Goal: Task Accomplishment & Management: Use online tool/utility

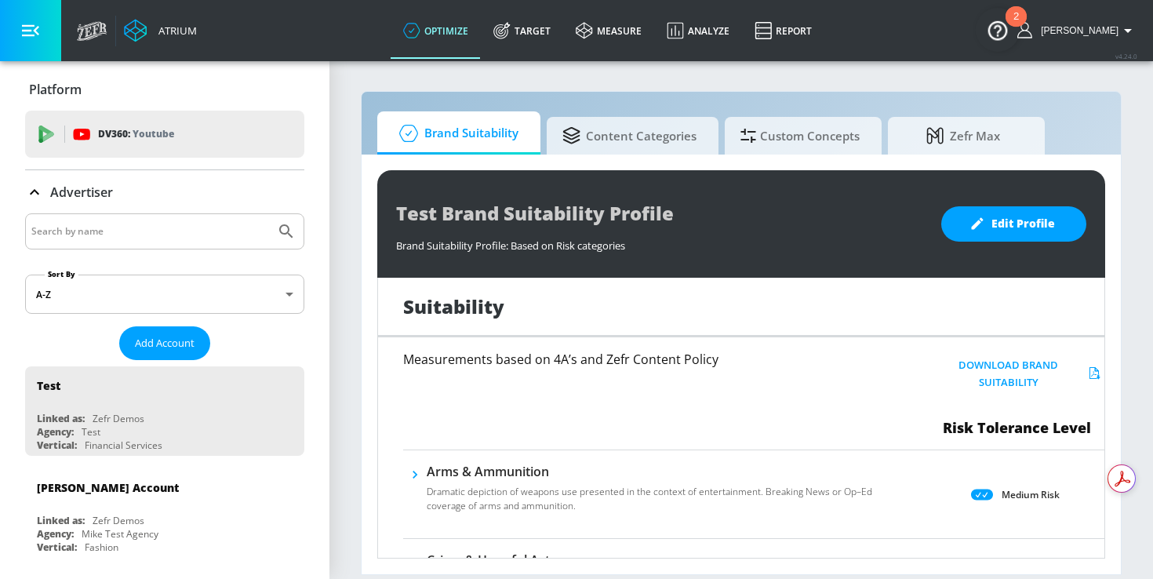
click at [167, 232] on input "Search by name" at bounding box center [150, 231] width 238 height 20
type input "general mills"
click at [269, 214] on button "Submit Search" at bounding box center [286, 231] width 35 height 35
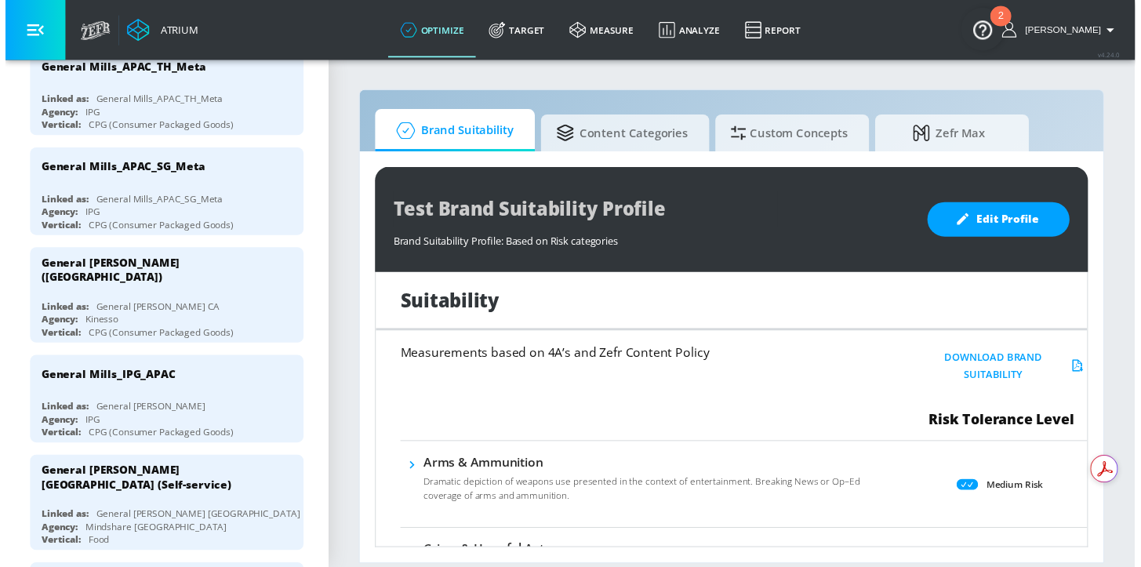
scroll to position [1034, 0]
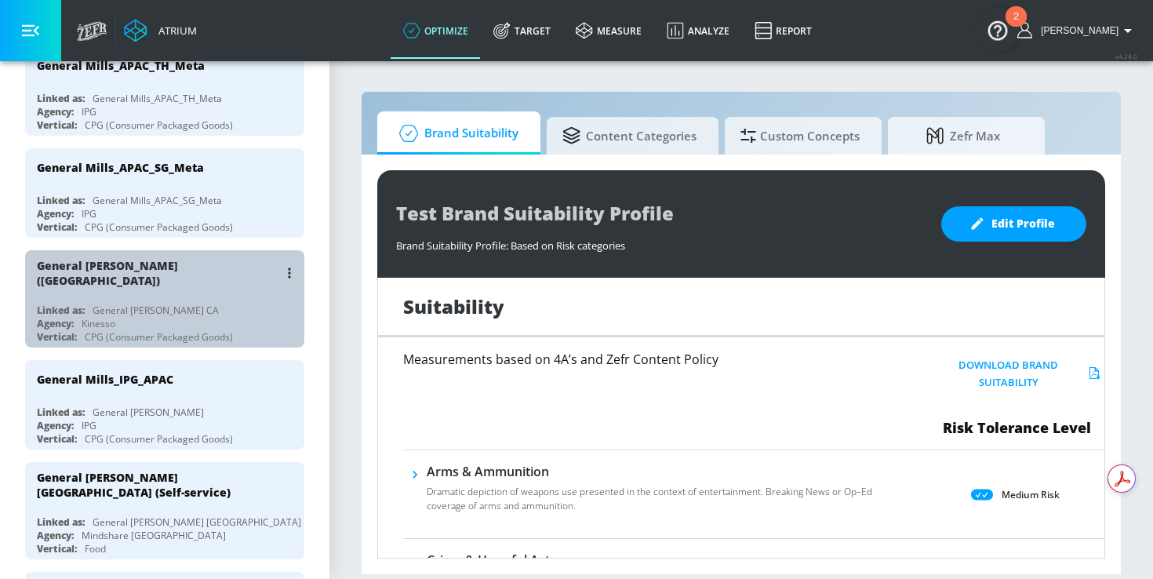
click at [189, 274] on div "General [PERSON_NAME] ([GEOGRAPHIC_DATA])" at bounding box center [169, 272] width 264 height 45
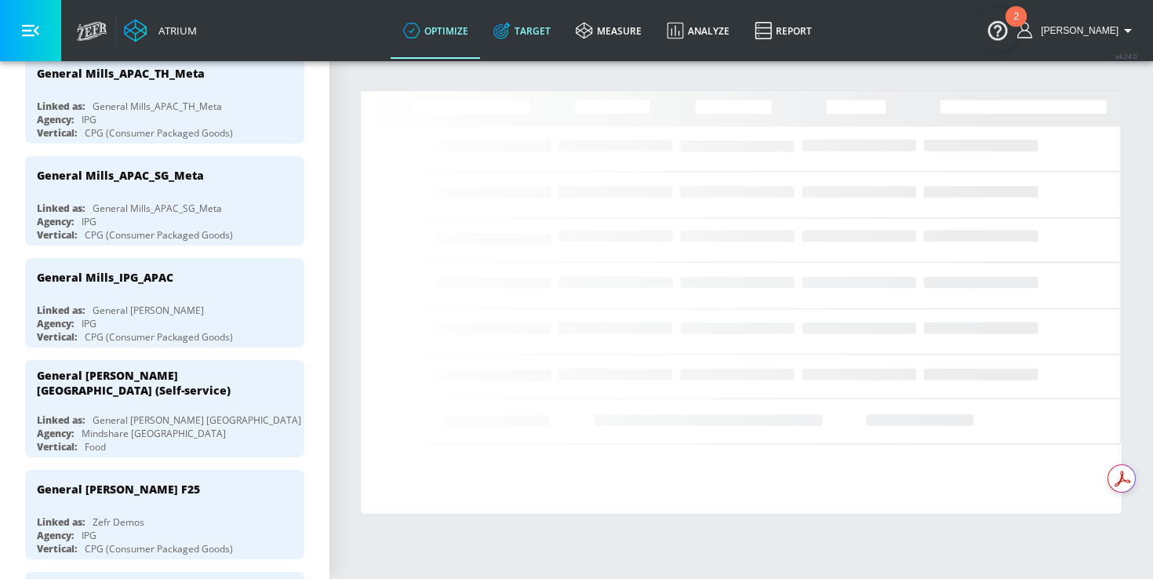
click at [548, 32] on link "Target" at bounding box center [522, 30] width 82 height 56
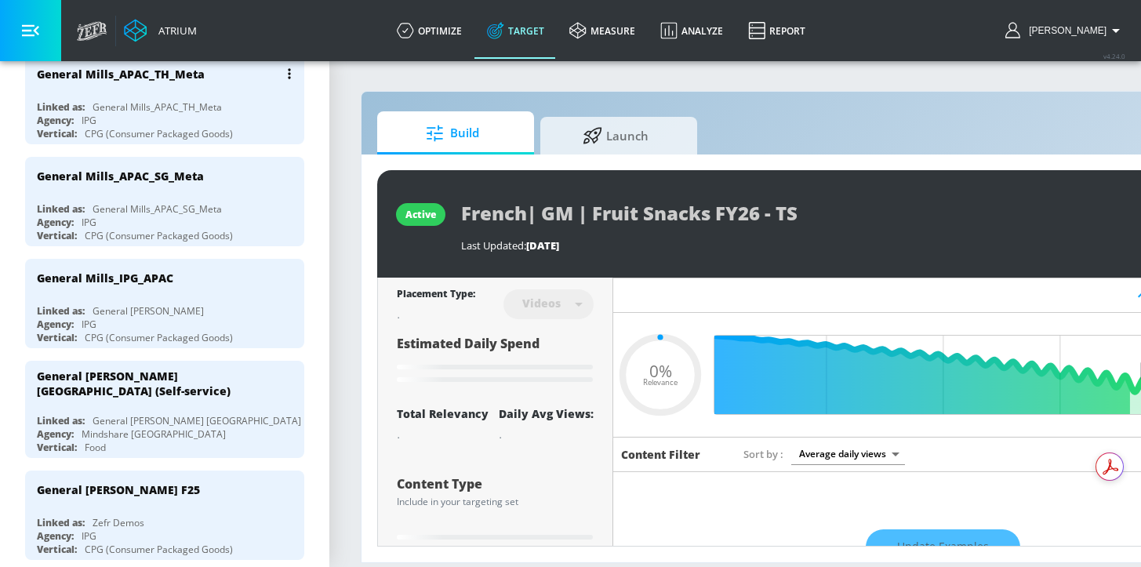
scroll to position [307, 0]
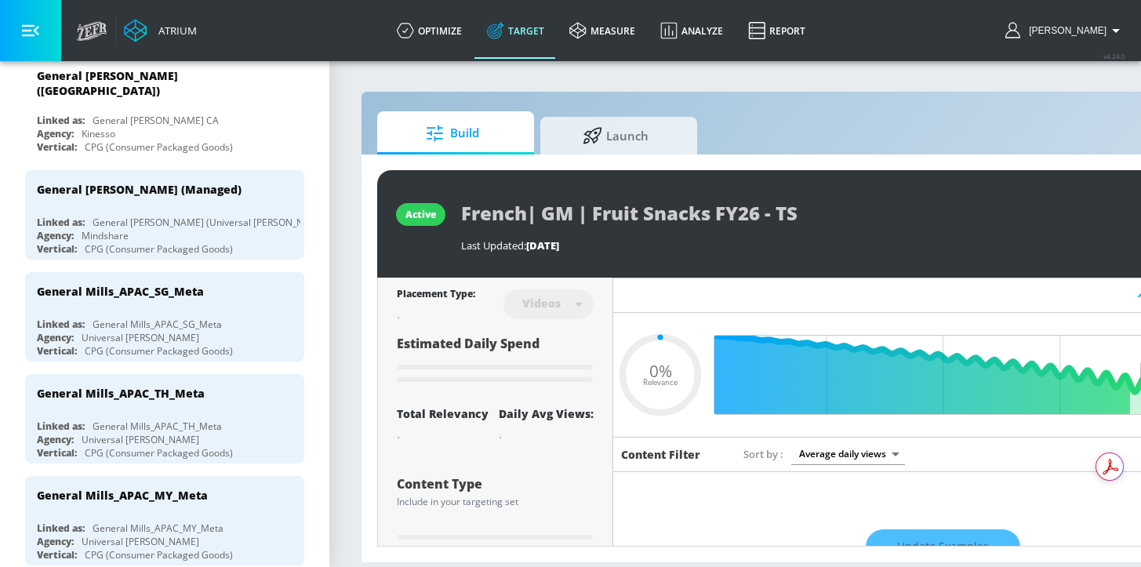
type input "0.05"
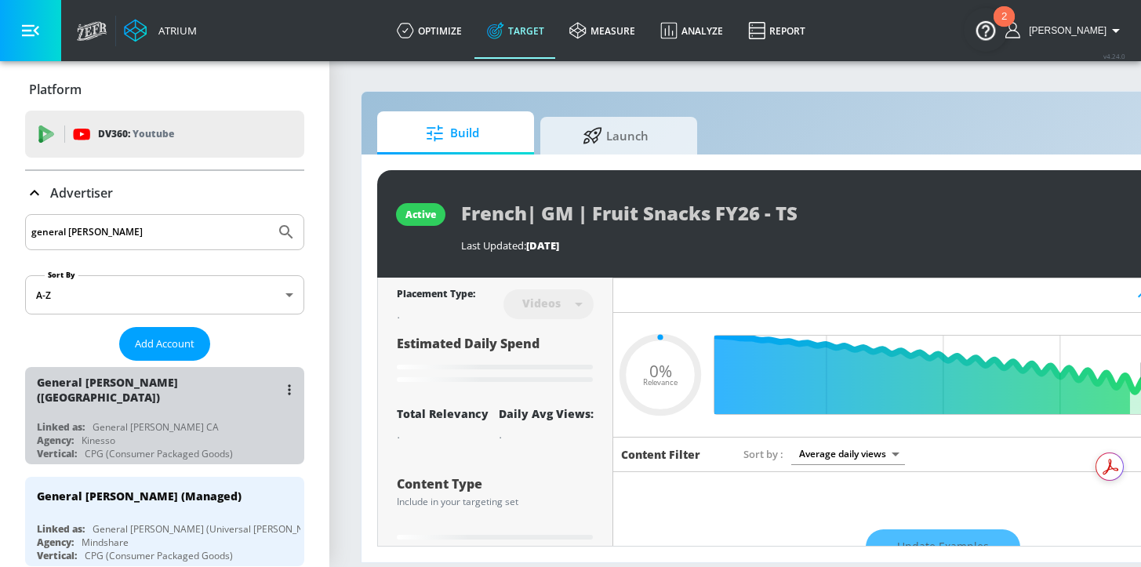
click at [213, 423] on div "Linked as: General Mills CA" at bounding box center [169, 426] width 264 height 13
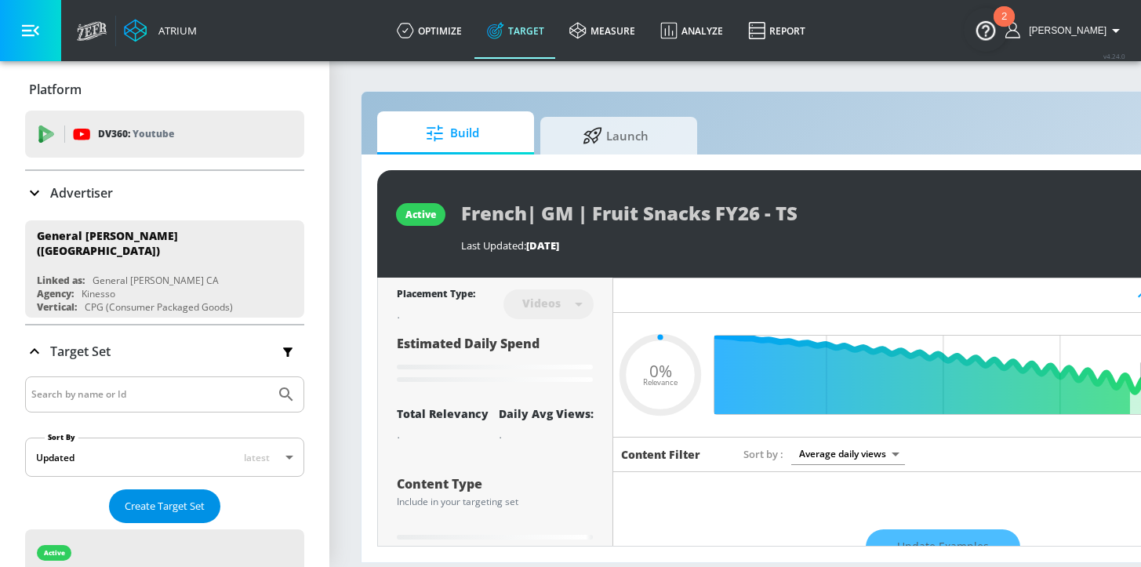
click at [155, 489] on button "Create Target Set" at bounding box center [164, 506] width 111 height 34
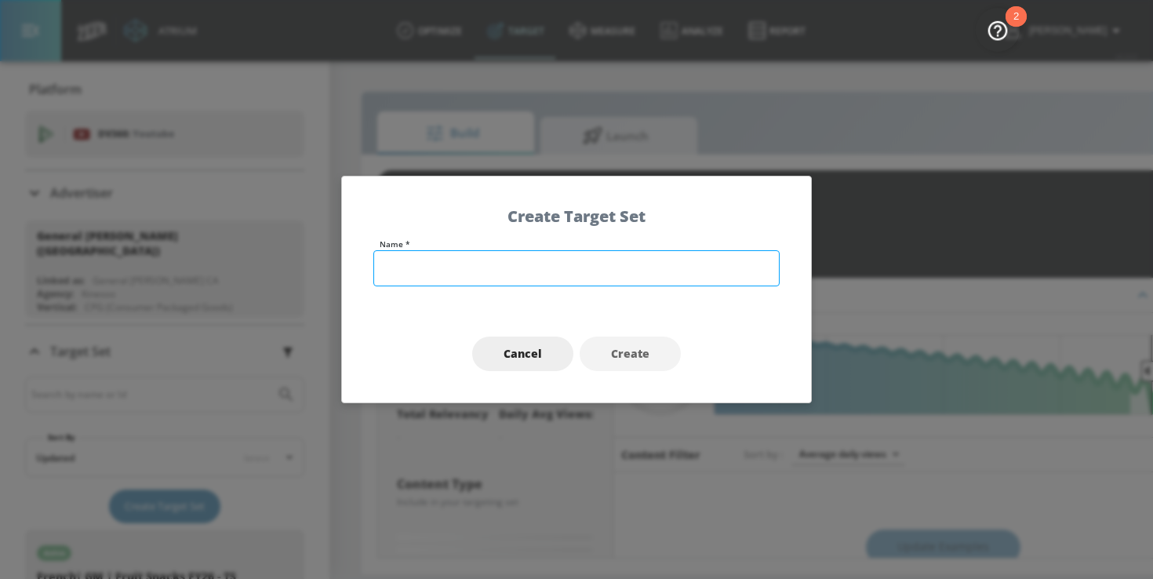
click at [486, 275] on input "text" at bounding box center [576, 268] width 406 height 36
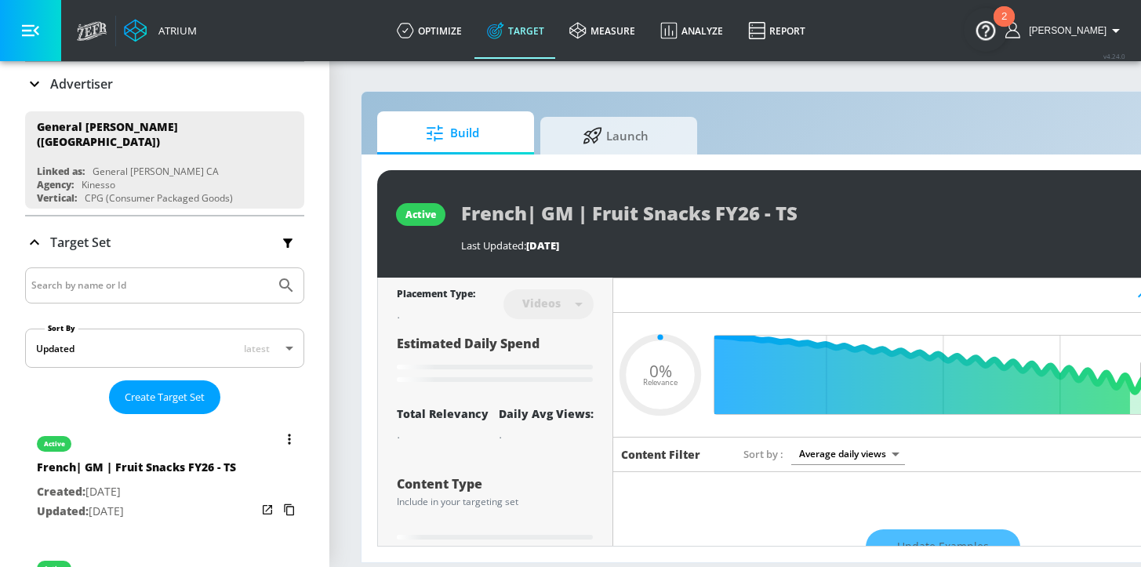
scroll to position [113, 0]
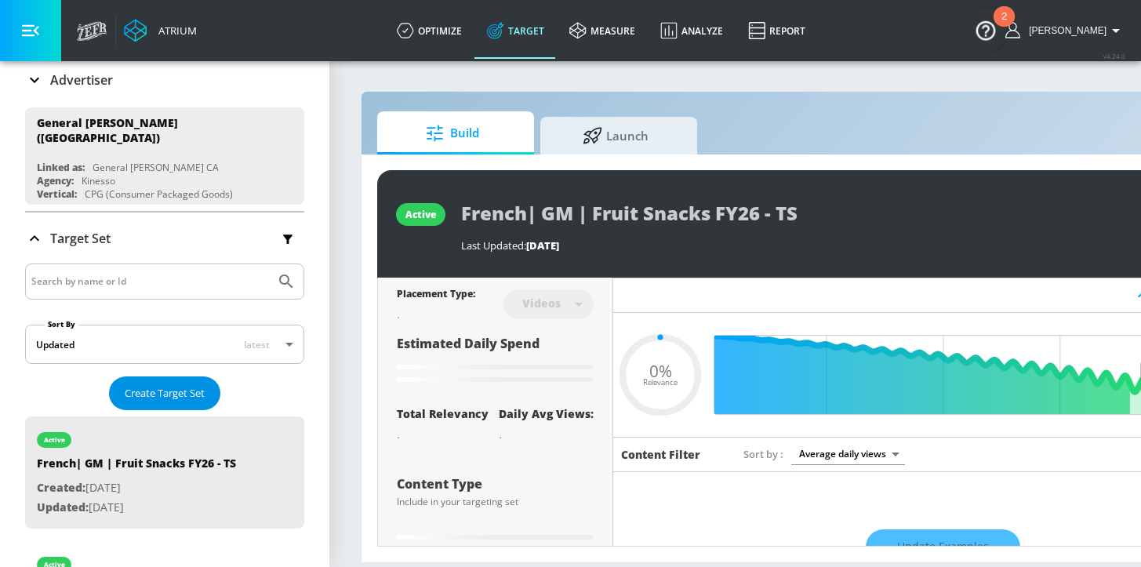
click at [165, 386] on span "Create Target Set" at bounding box center [165, 393] width 80 height 18
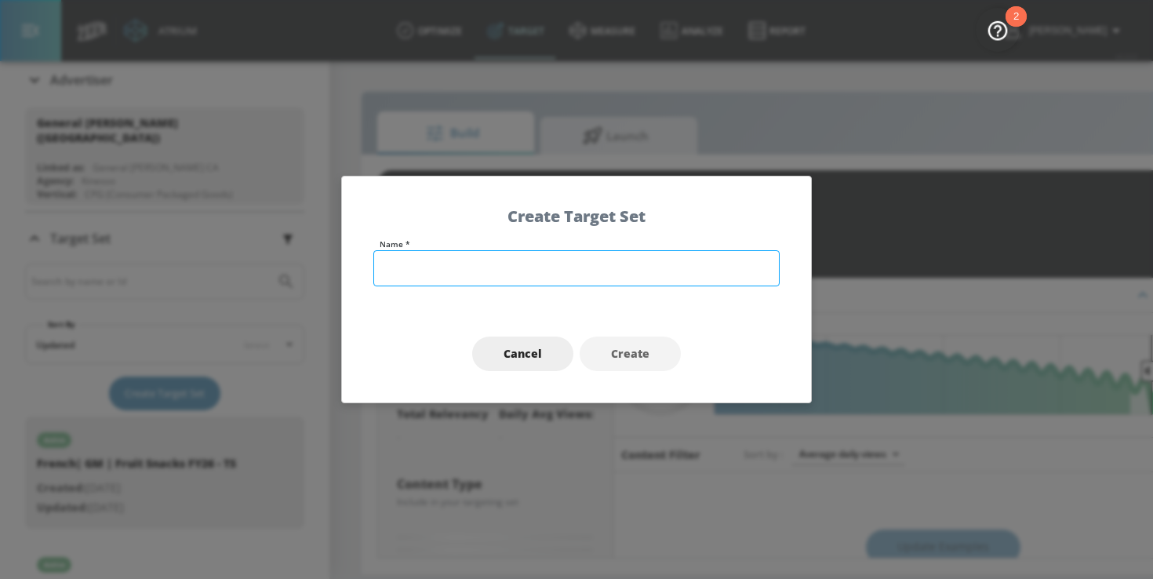
click at [609, 269] on input "text" at bounding box center [576, 268] width 406 height 36
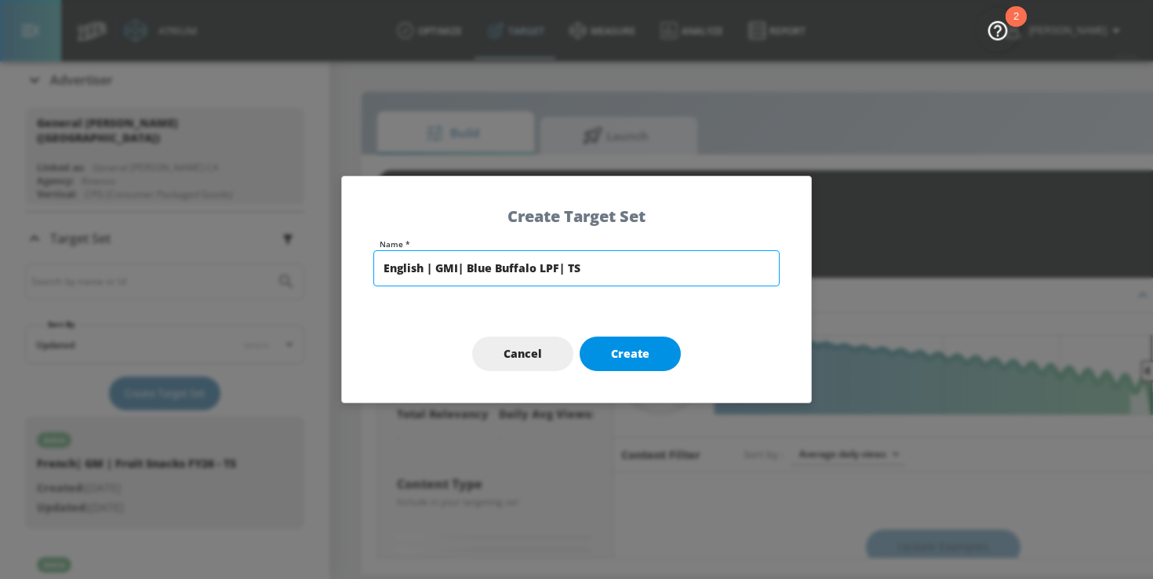
type input "English | GMI| Blue Buffalo LPF| TS"
click at [633, 355] on span "Create" at bounding box center [630, 354] width 38 height 20
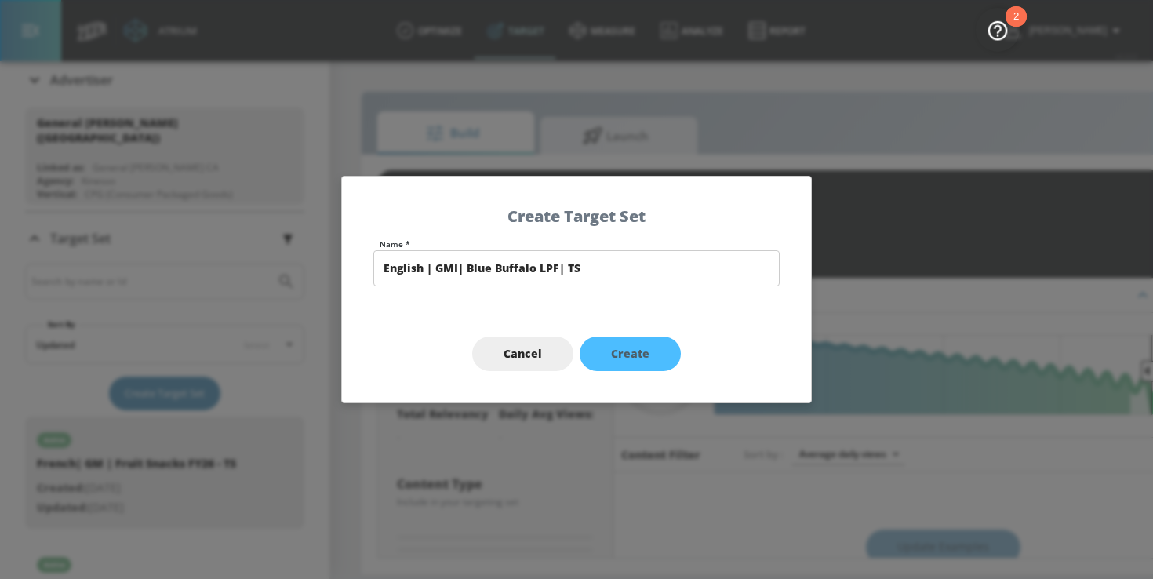
type input "English | GMI| Blue Buffalo LPF| TS"
type input "channels"
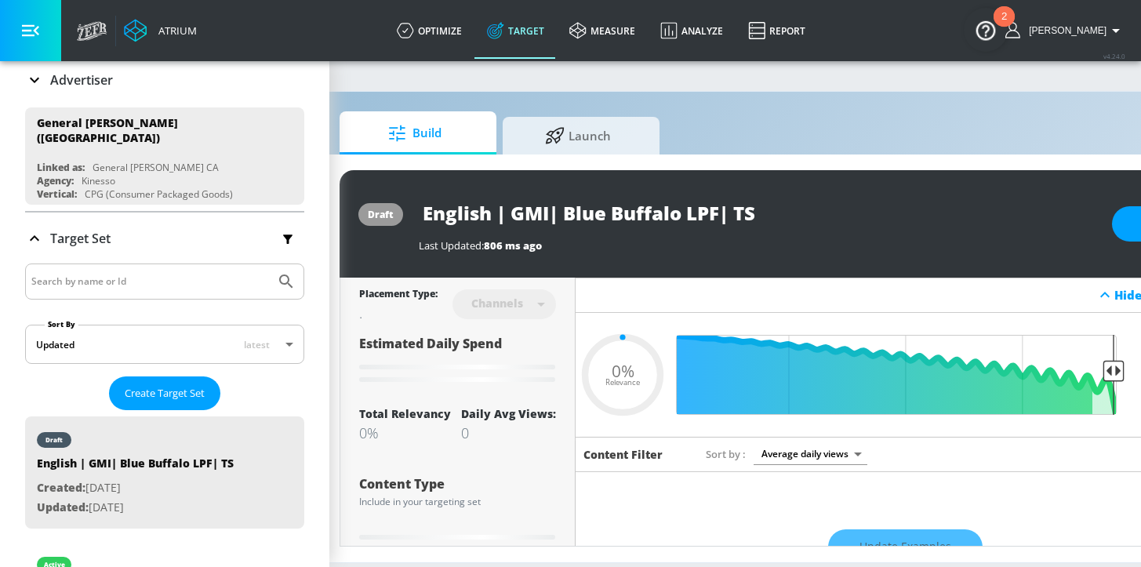
type input "0.6"
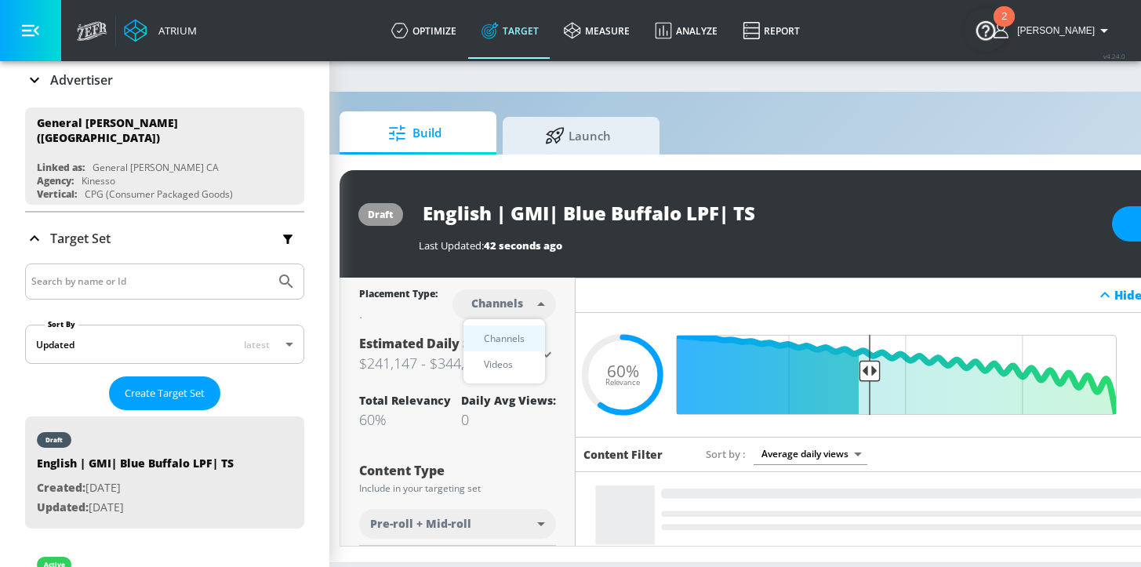
click at [516, 302] on body "Atrium optimize Target measure Analyze Report optimize Target measure Analyze R…" at bounding box center [532, 283] width 1141 height 567
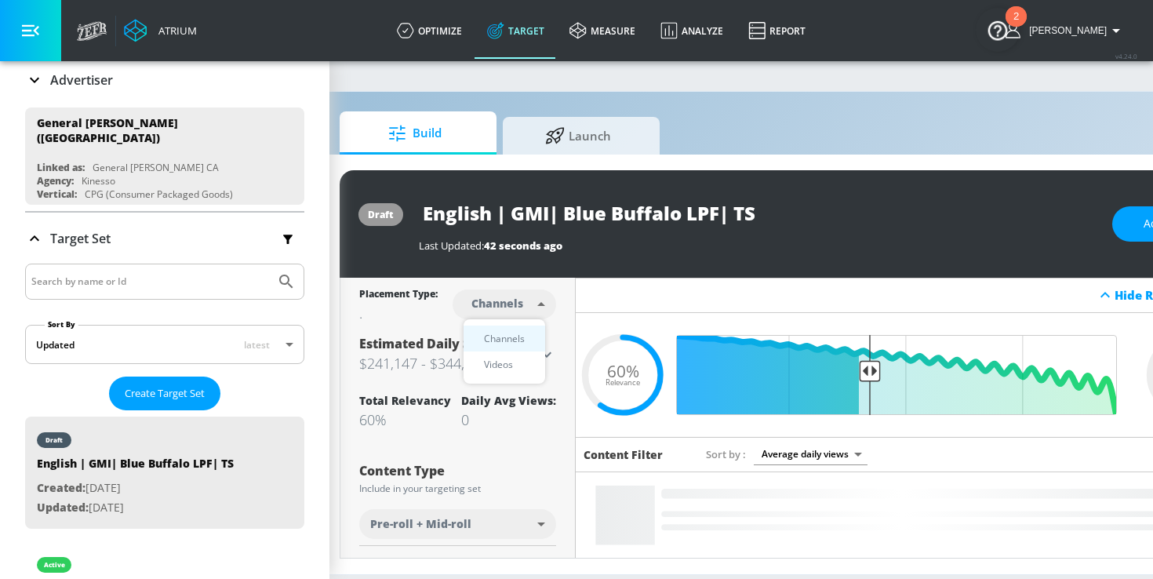
click at [508, 364] on div "Videos" at bounding box center [498, 364] width 45 height 16
type input "videos"
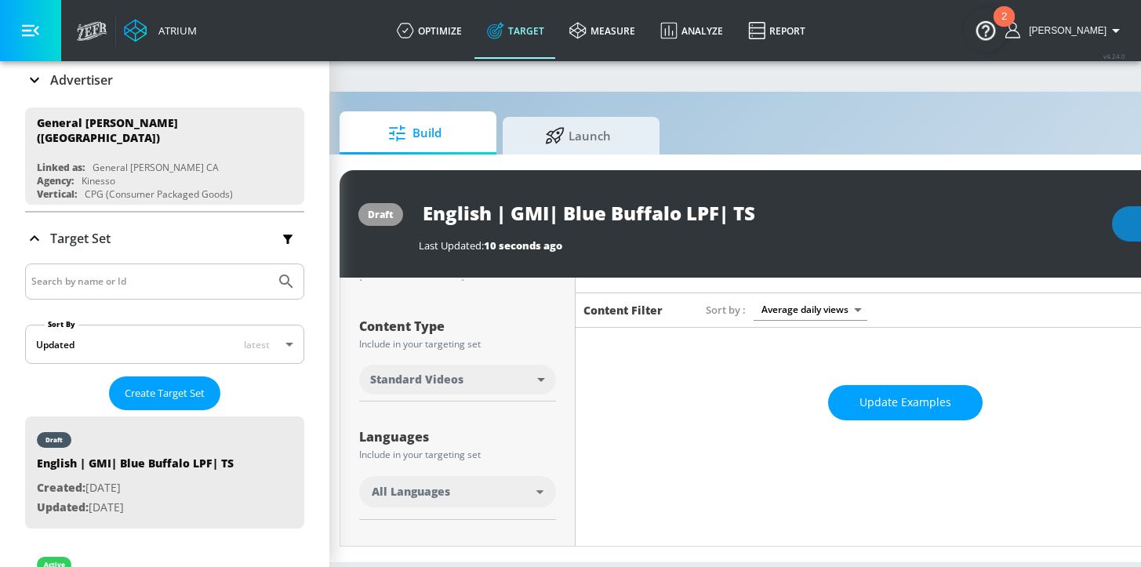
scroll to position [131, 0]
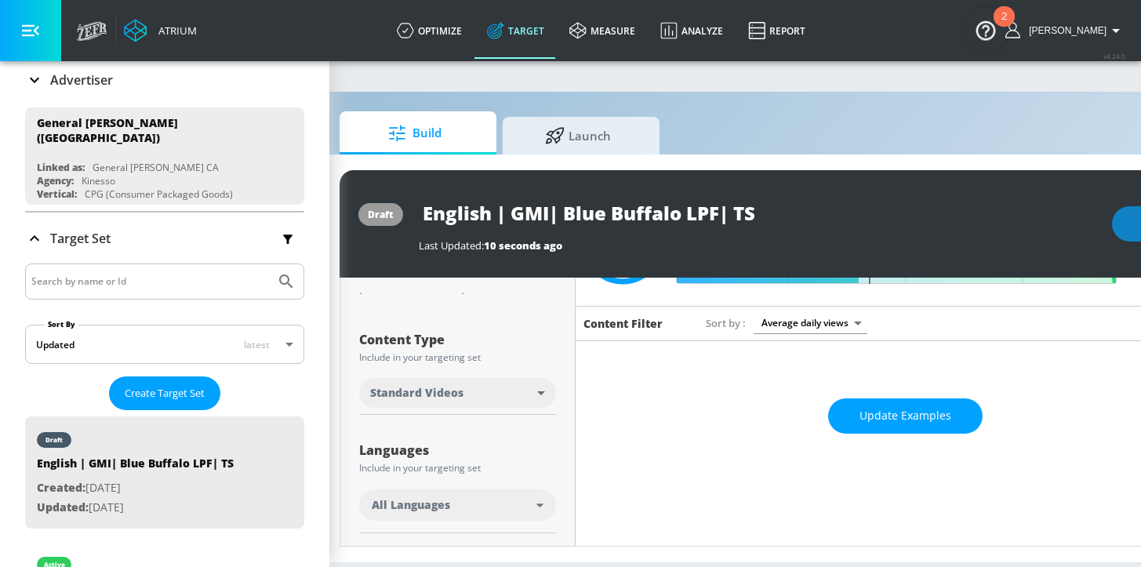
click at [471, 511] on div "All Languages" at bounding box center [454, 505] width 165 height 16
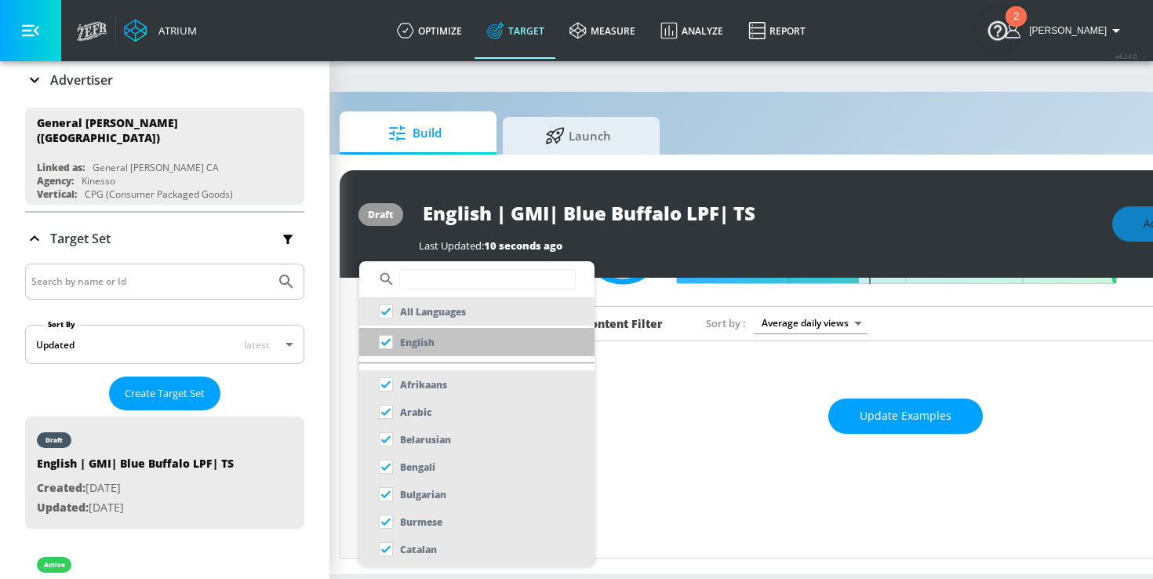
click at [432, 340] on p "English" at bounding box center [417, 342] width 35 height 16
checkbox input "false"
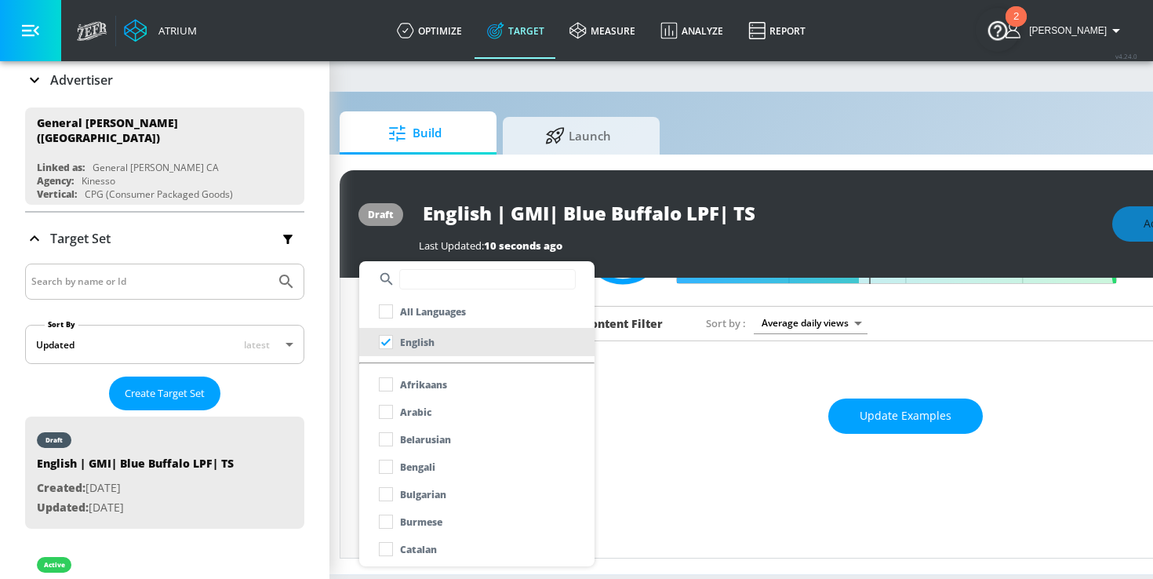
click at [350, 406] on div at bounding box center [576, 289] width 1153 height 579
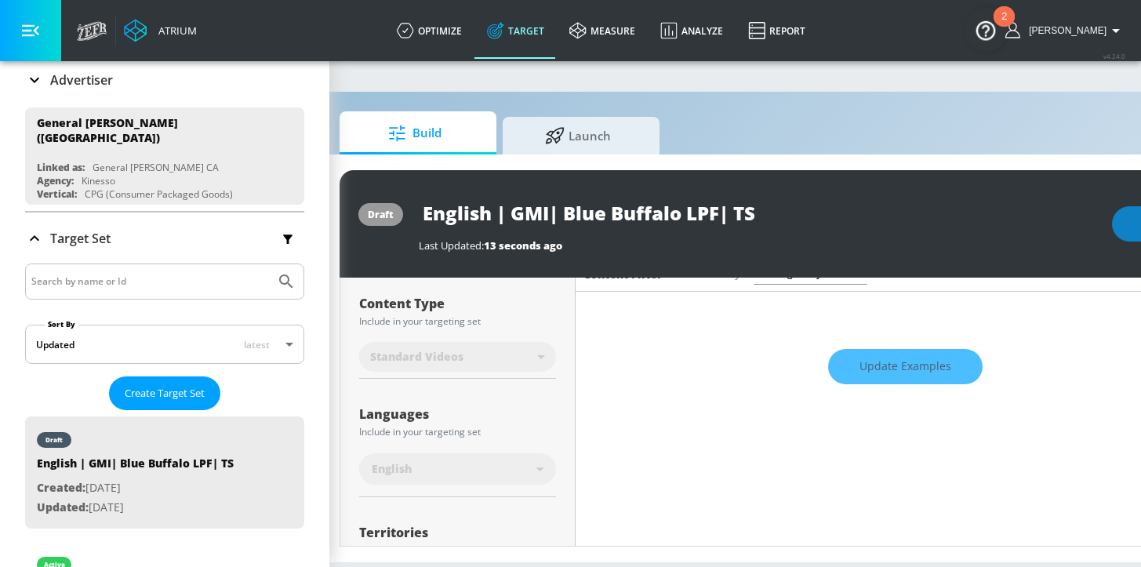
scroll to position [373, 0]
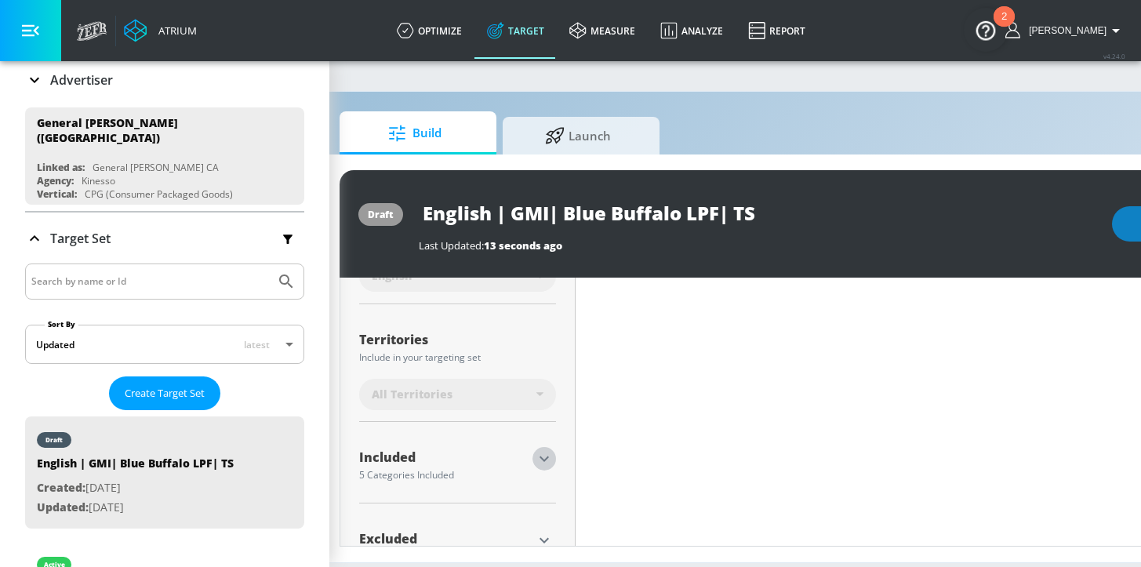
click at [540, 457] on icon "button" at bounding box center [544, 458] width 19 height 19
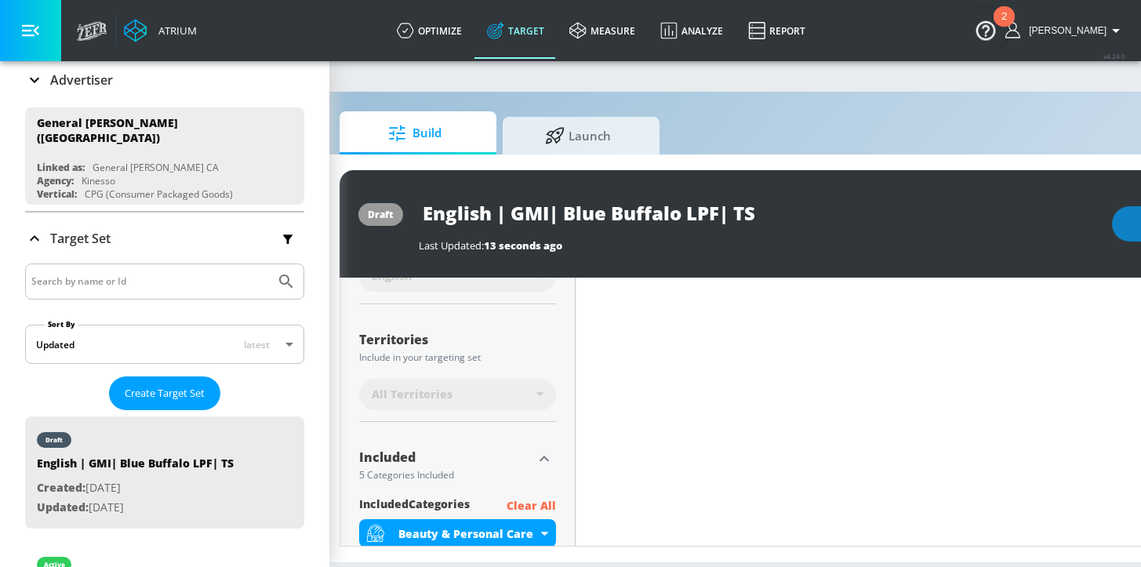
click at [528, 508] on p "Clear All" at bounding box center [531, 507] width 49 height 20
click at [526, 506] on p "Clear All" at bounding box center [531, 507] width 49 height 20
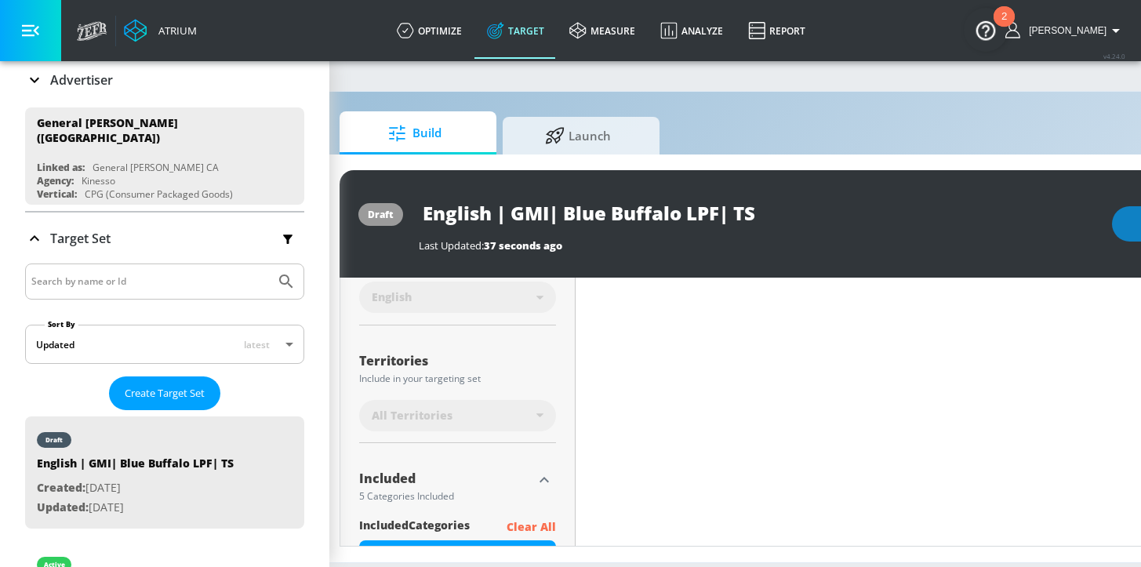
scroll to position [340, 0]
click at [495, 419] on div "All Territories" at bounding box center [454, 415] width 165 height 16
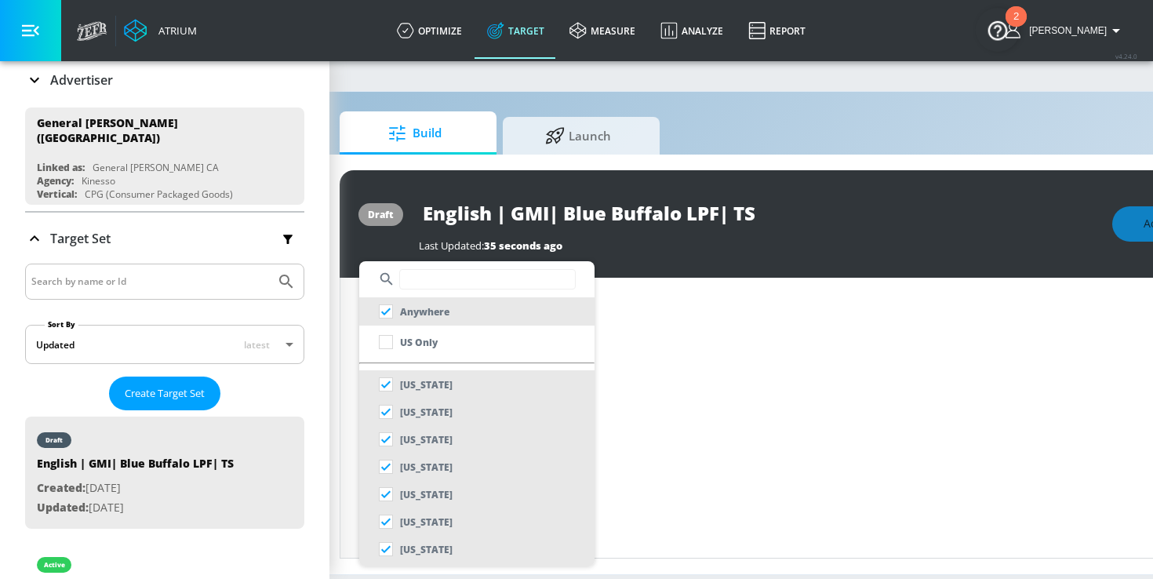
click at [434, 283] on input "text" at bounding box center [487, 279] width 176 height 20
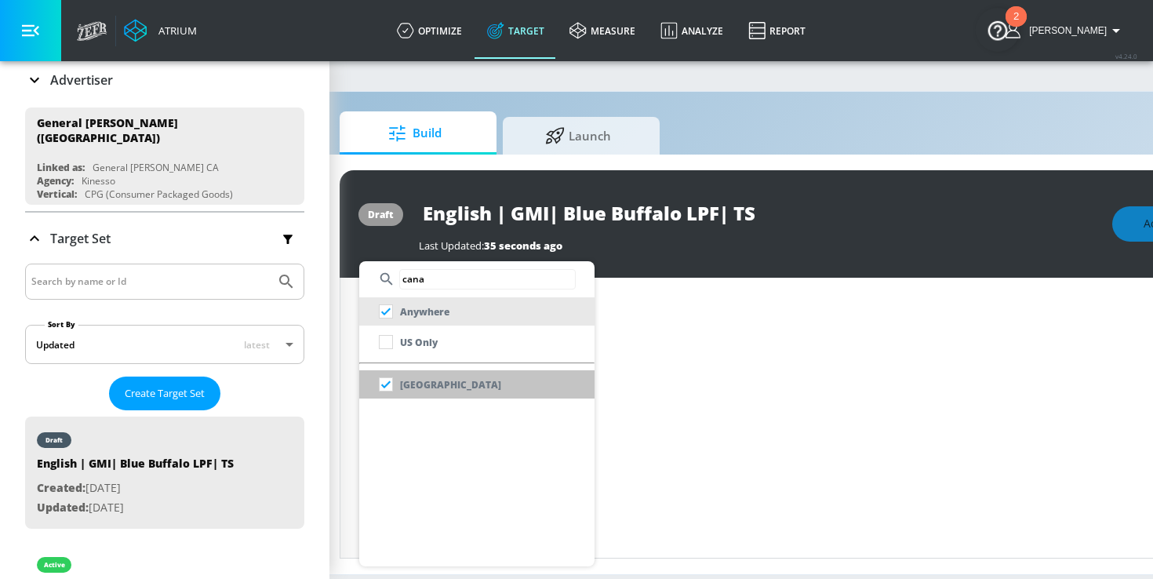
type input "cana"
click at [425, 388] on p "[GEOGRAPHIC_DATA]" at bounding box center [450, 385] width 101 height 16
checkbox input "false"
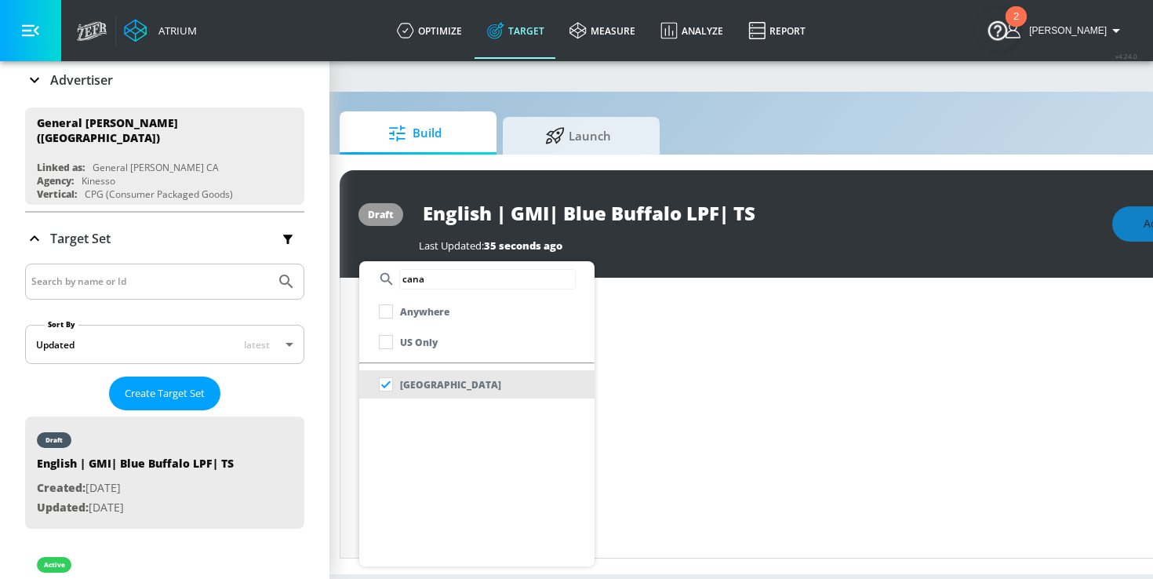
click at [344, 417] on div at bounding box center [576, 289] width 1153 height 579
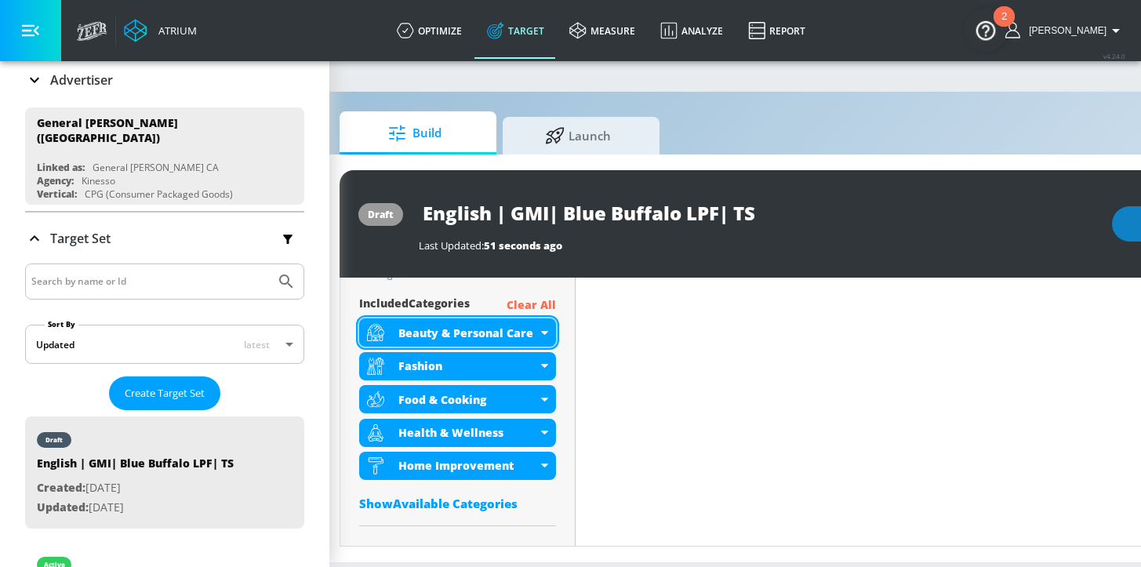
scroll to position [488, 0]
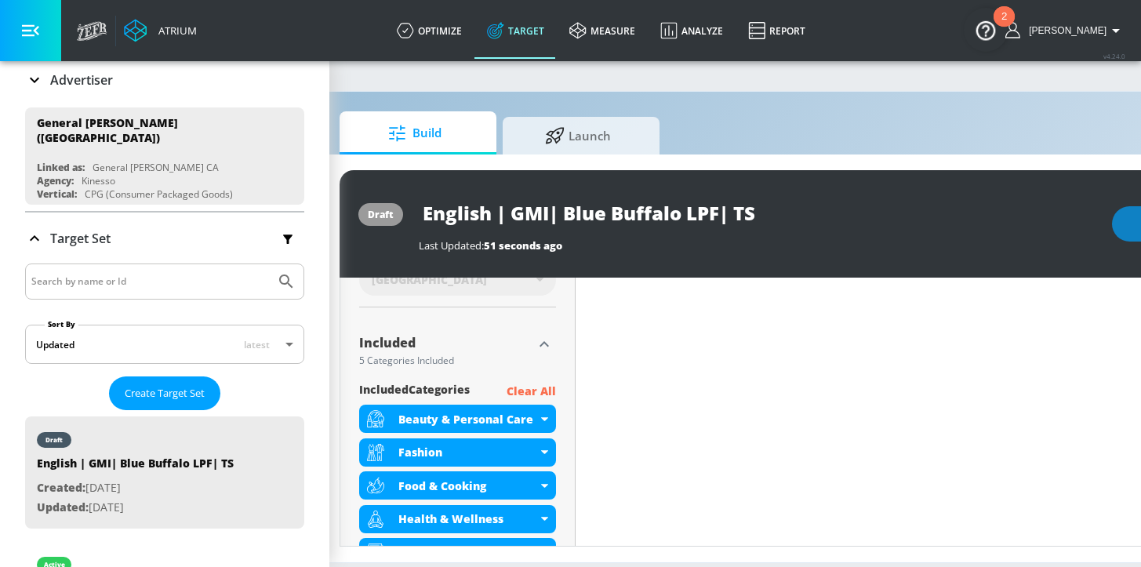
click at [532, 389] on p "Clear All" at bounding box center [531, 392] width 49 height 20
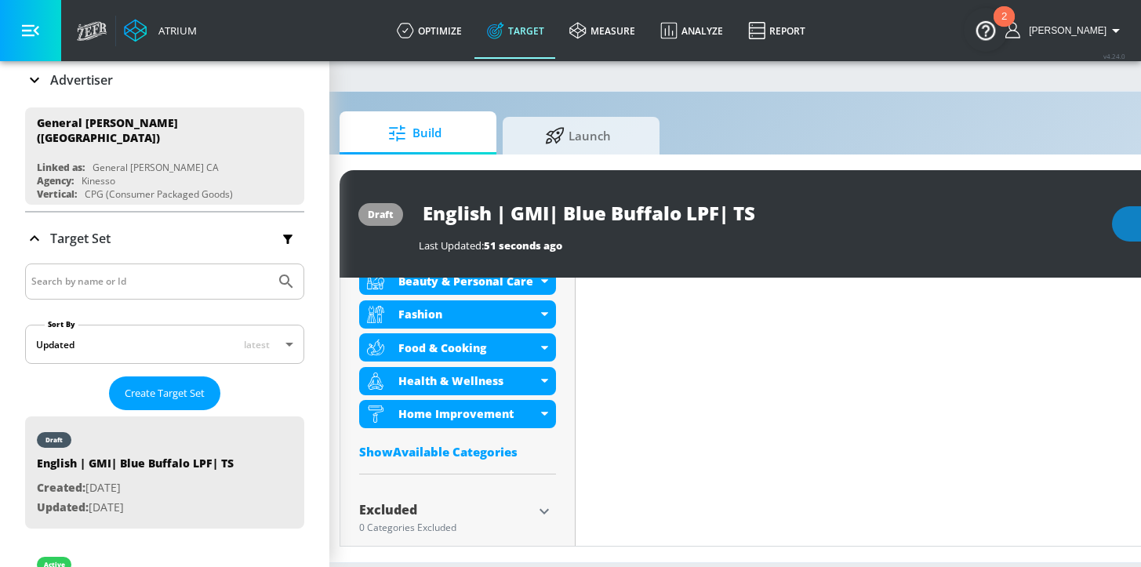
click at [438, 450] on div "Show Available Categories" at bounding box center [457, 452] width 197 height 16
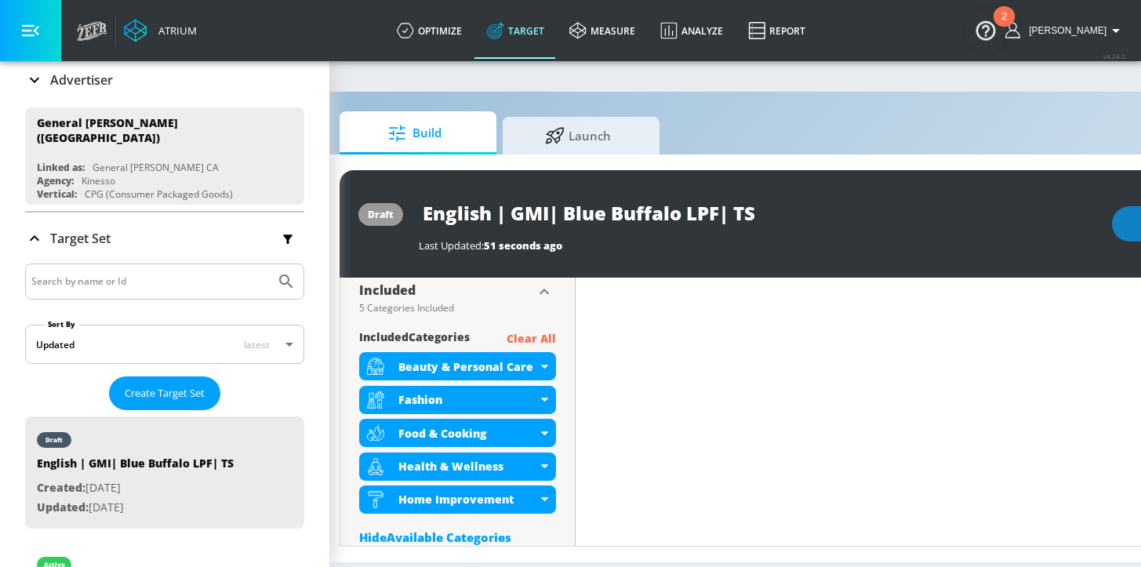
scroll to position [453, 0]
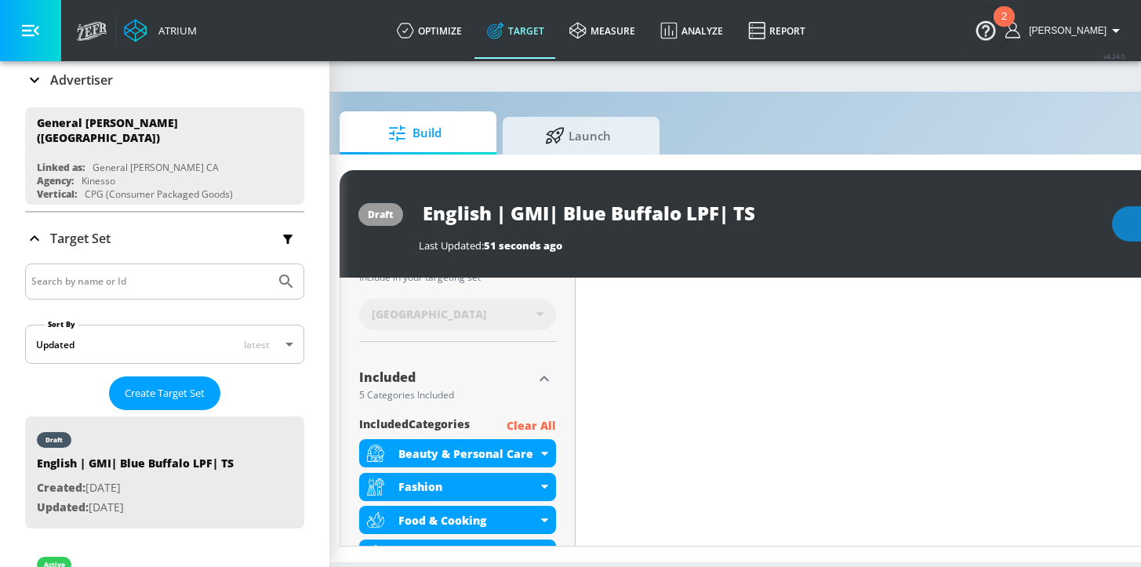
click at [530, 427] on p "Clear All" at bounding box center [531, 427] width 49 height 20
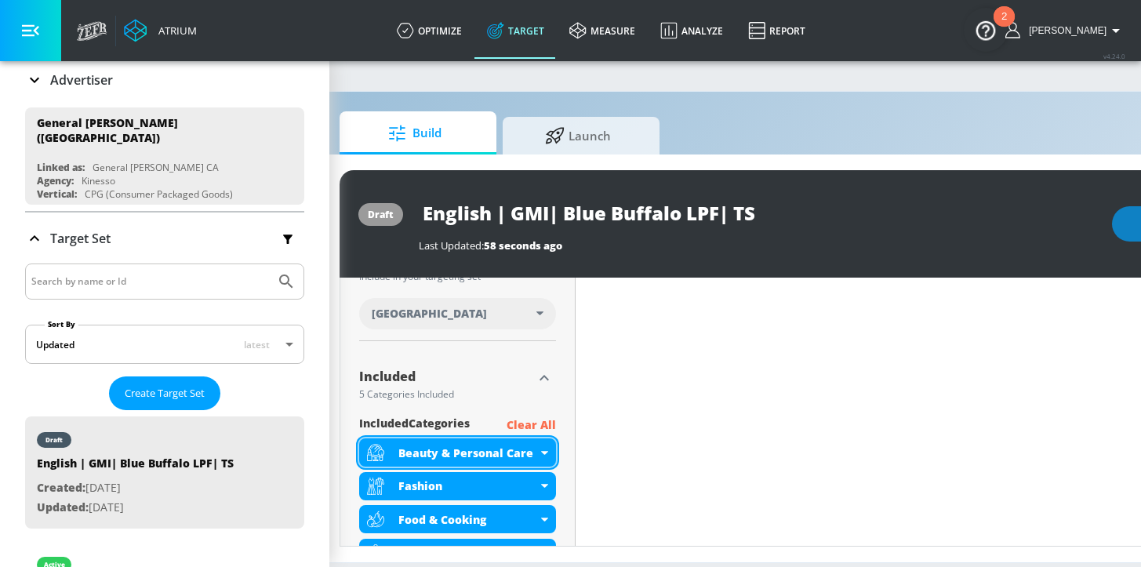
scroll to position [548, 0]
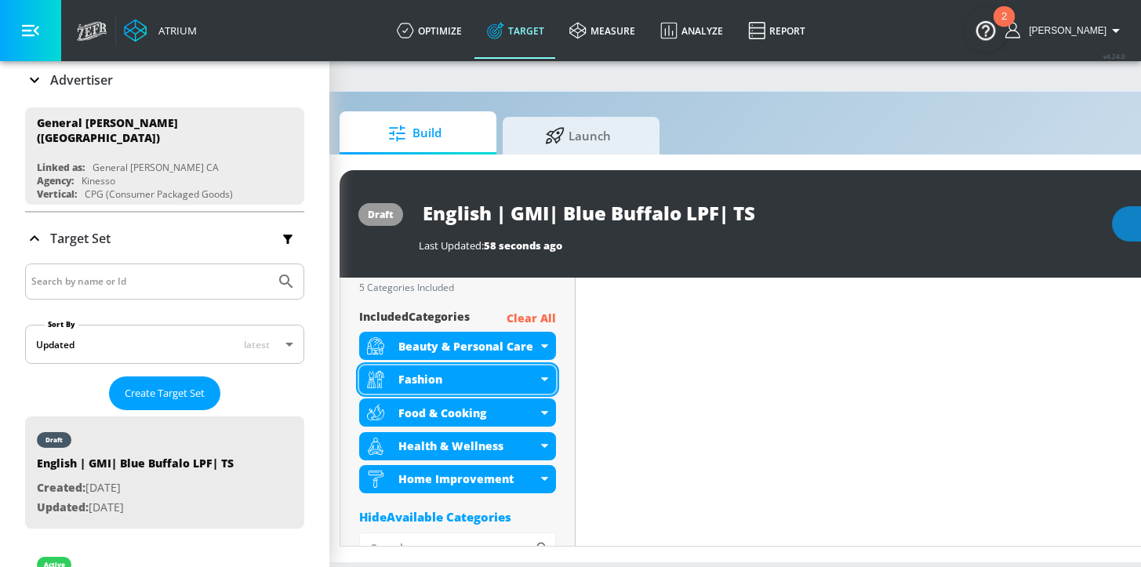
click at [534, 378] on div "Fashion" at bounding box center [467, 379] width 139 height 15
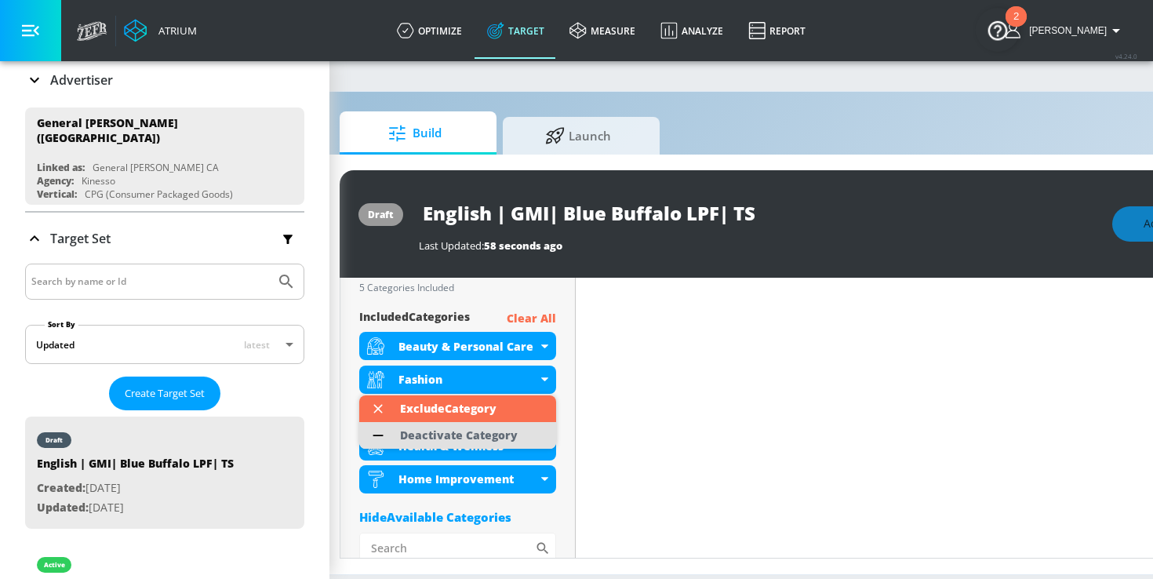
click at [478, 433] on div "Deactivate Category" at bounding box center [459, 435] width 118 height 11
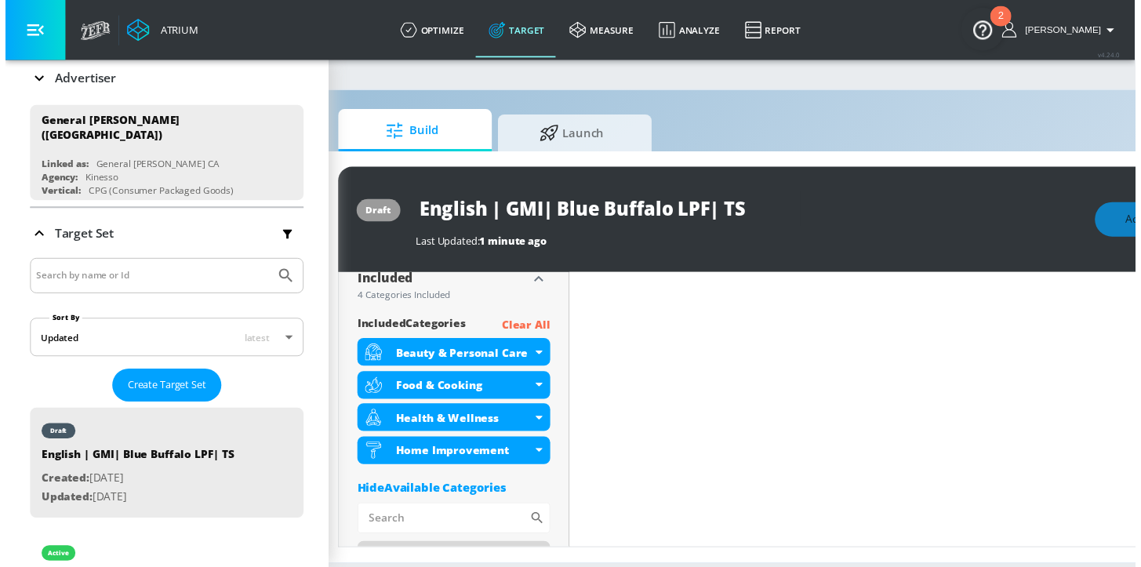
scroll to position [560, 0]
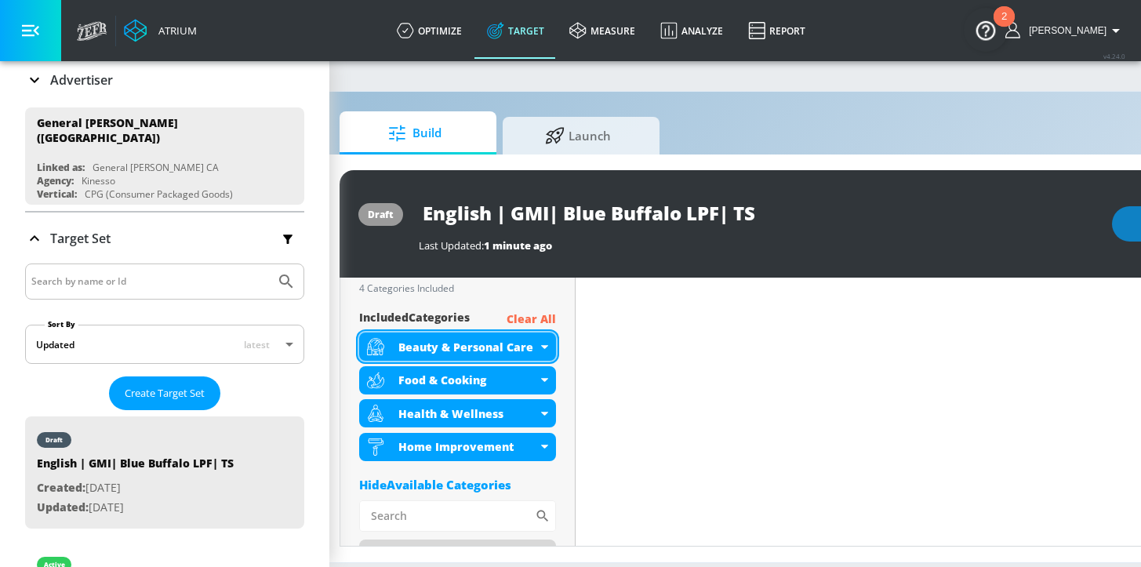
click at [545, 347] on icon at bounding box center [544, 347] width 7 height 4
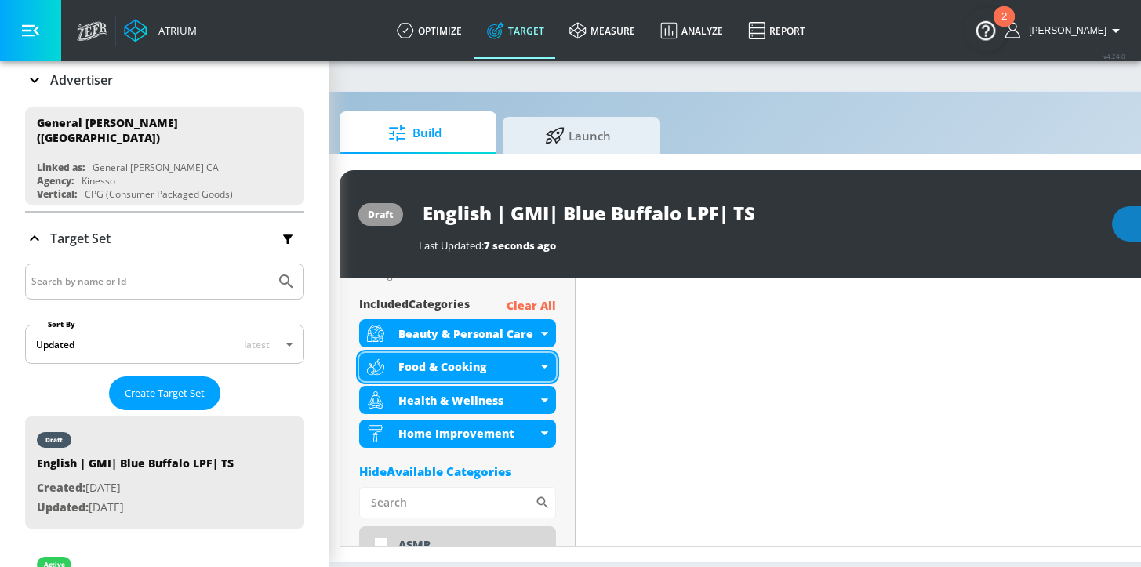
scroll to position [548, 0]
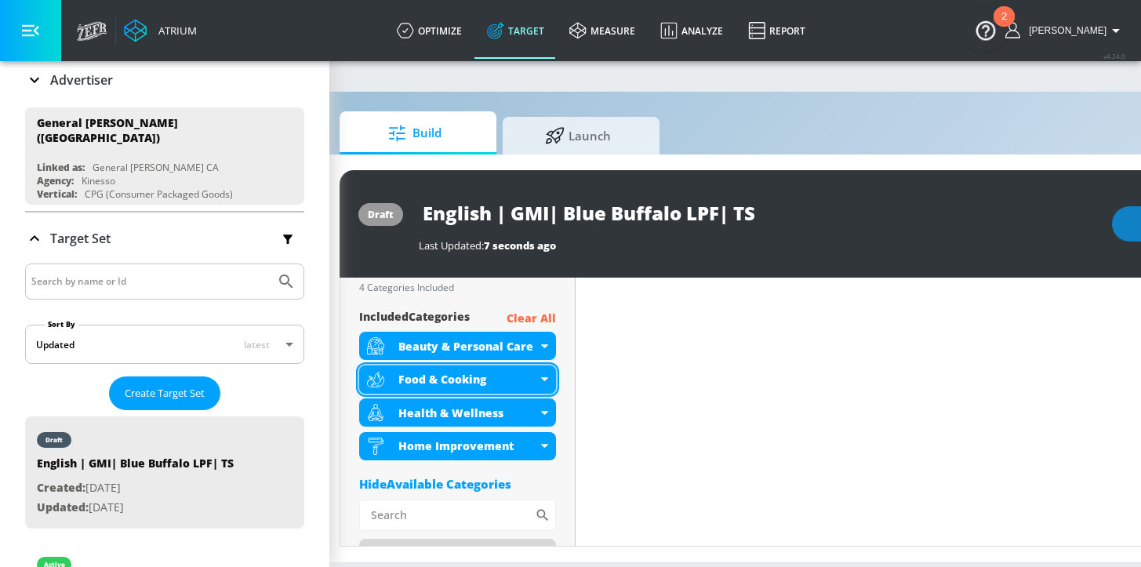
click at [540, 378] on div "Food & Cooking" at bounding box center [457, 380] width 197 height 28
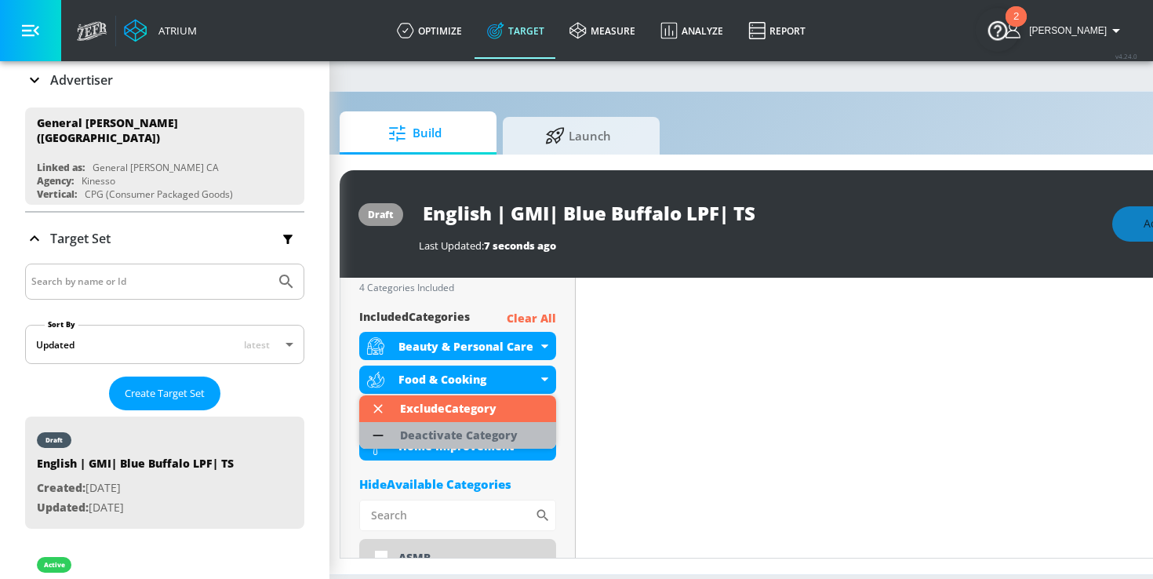
click at [465, 430] on div "Deactivate Category" at bounding box center [459, 435] width 118 height 11
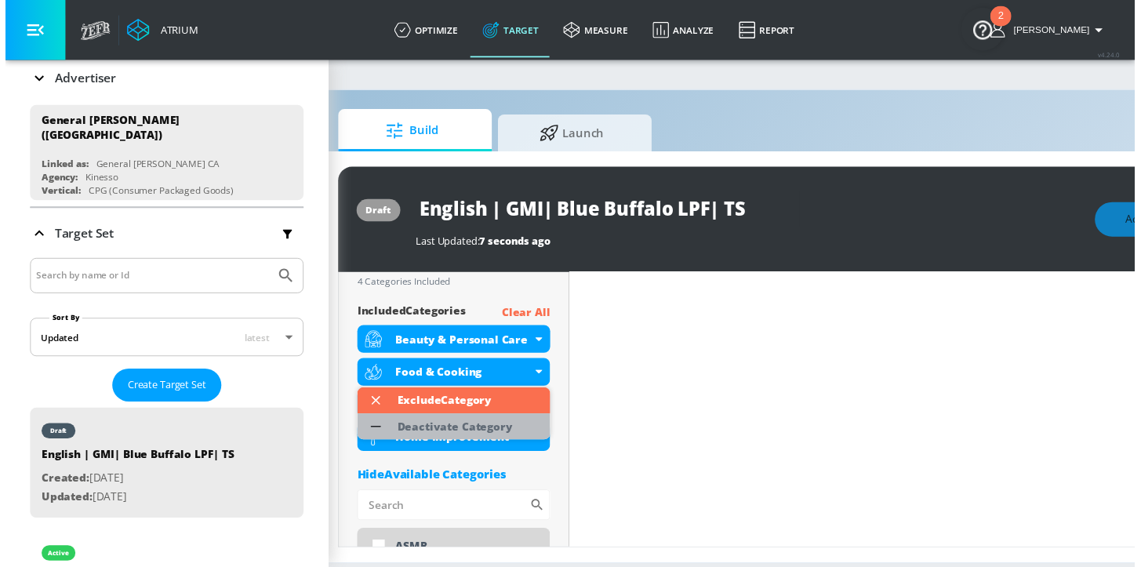
scroll to position [560, 0]
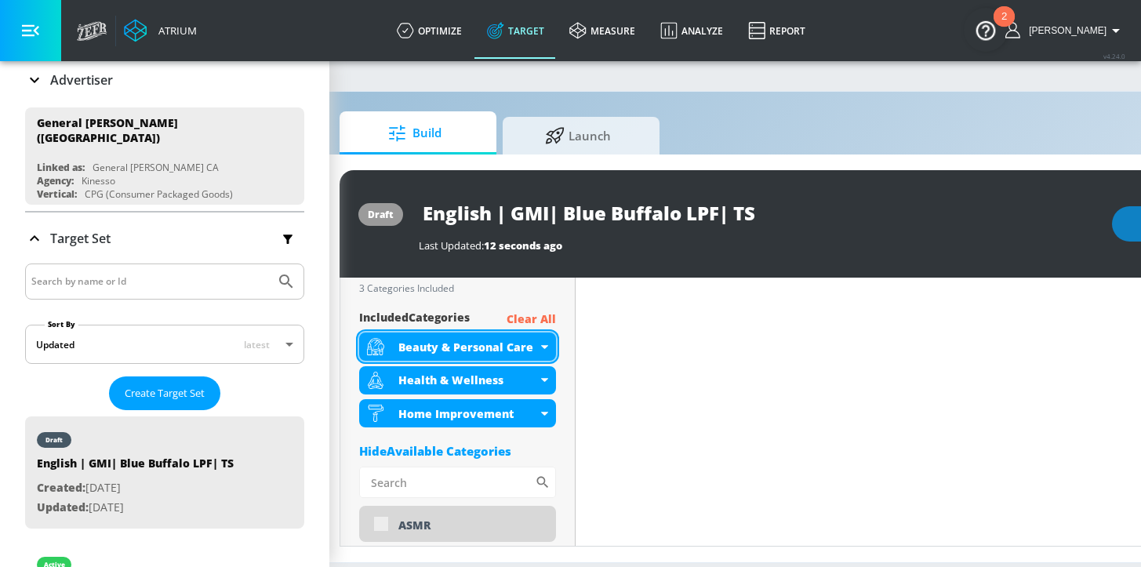
click at [542, 347] on icon at bounding box center [544, 347] width 7 height 4
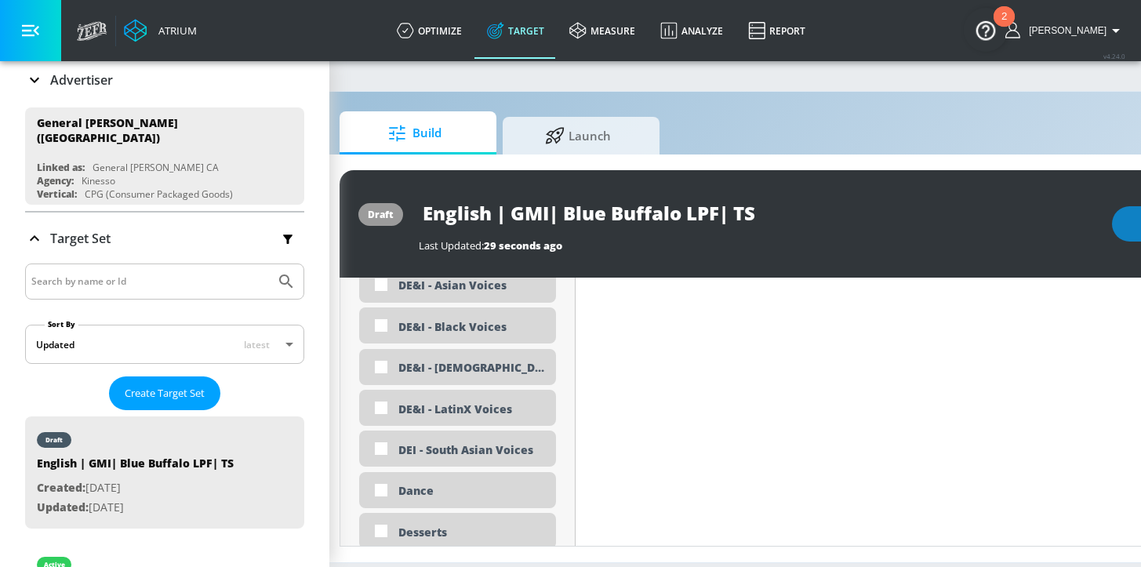
scroll to position [1472, 0]
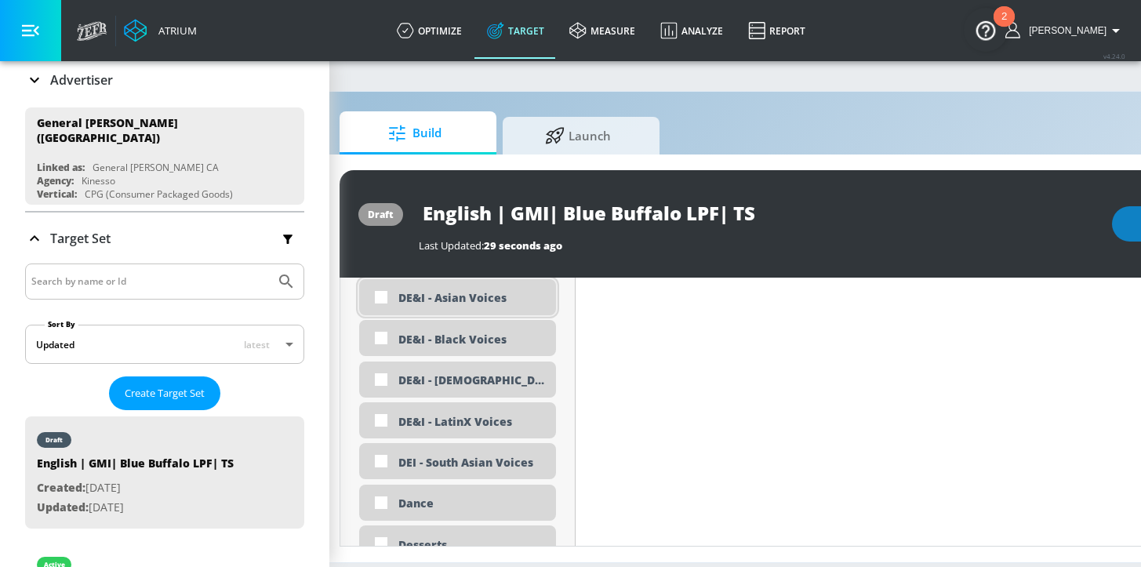
click at [471, 303] on div "DE&I - Asian Voices" at bounding box center [471, 297] width 146 height 15
checkbox input "true"
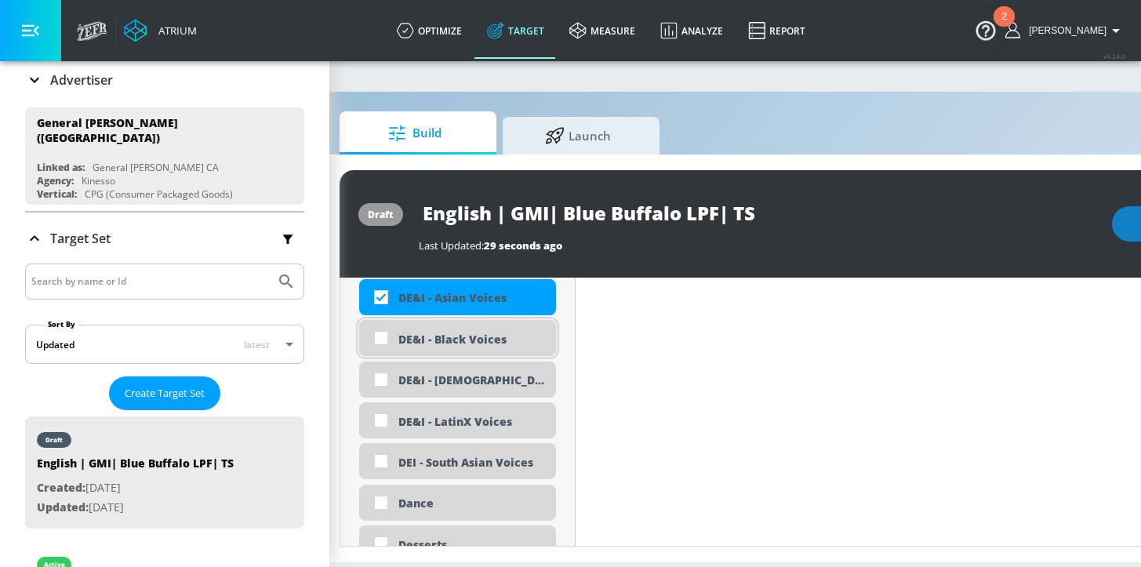
click at [469, 338] on div "DE&I - Black Voices" at bounding box center [471, 339] width 146 height 15
checkbox input "true"
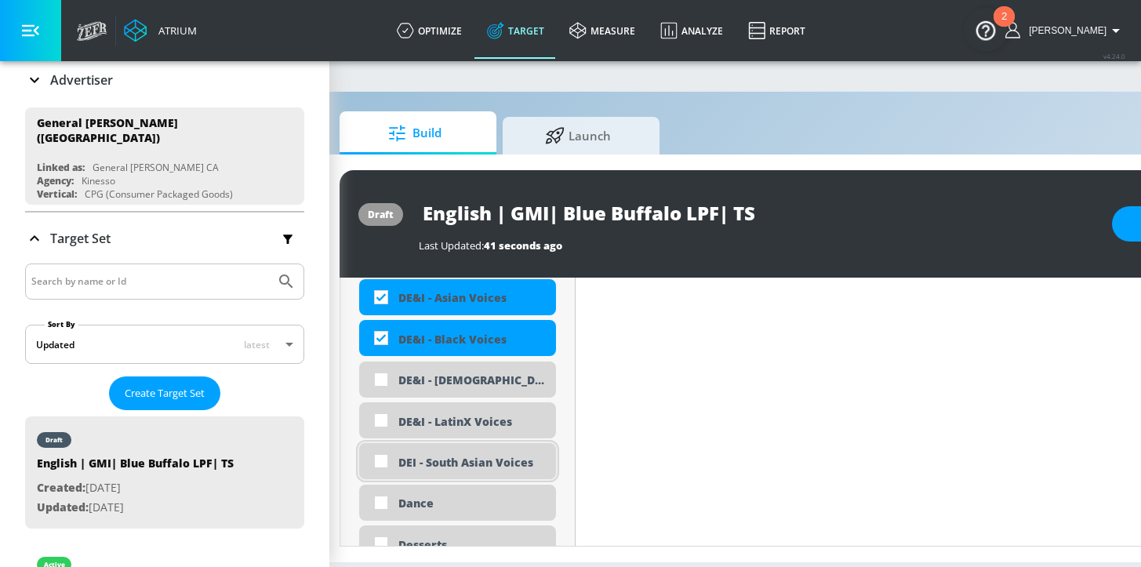
click at [462, 464] on div "DEI - South Asian Voices" at bounding box center [471, 462] width 146 height 15
checkbox input "true"
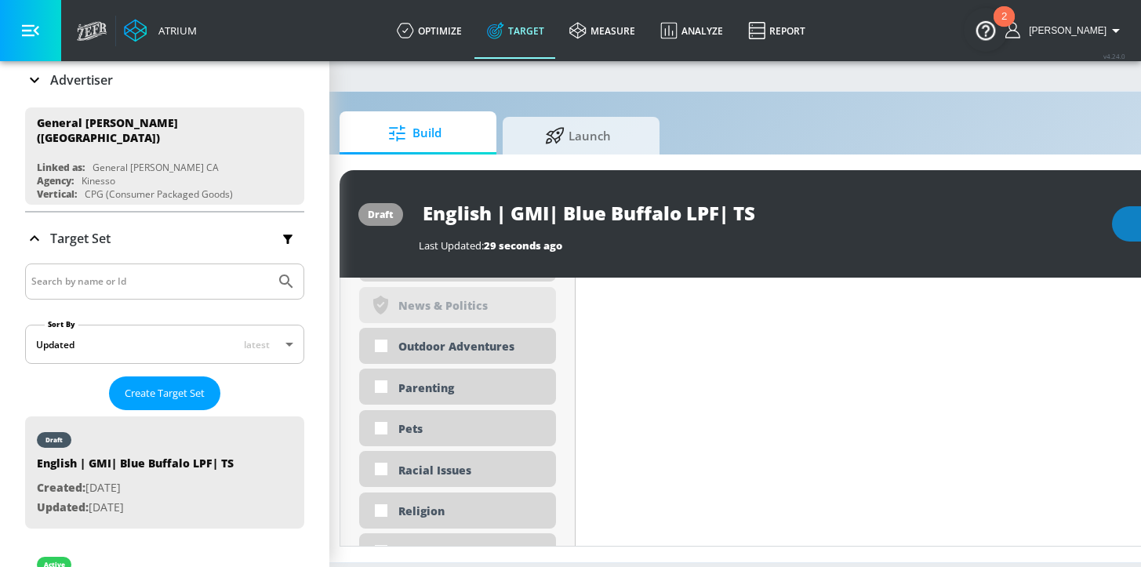
scroll to position [3607, 0]
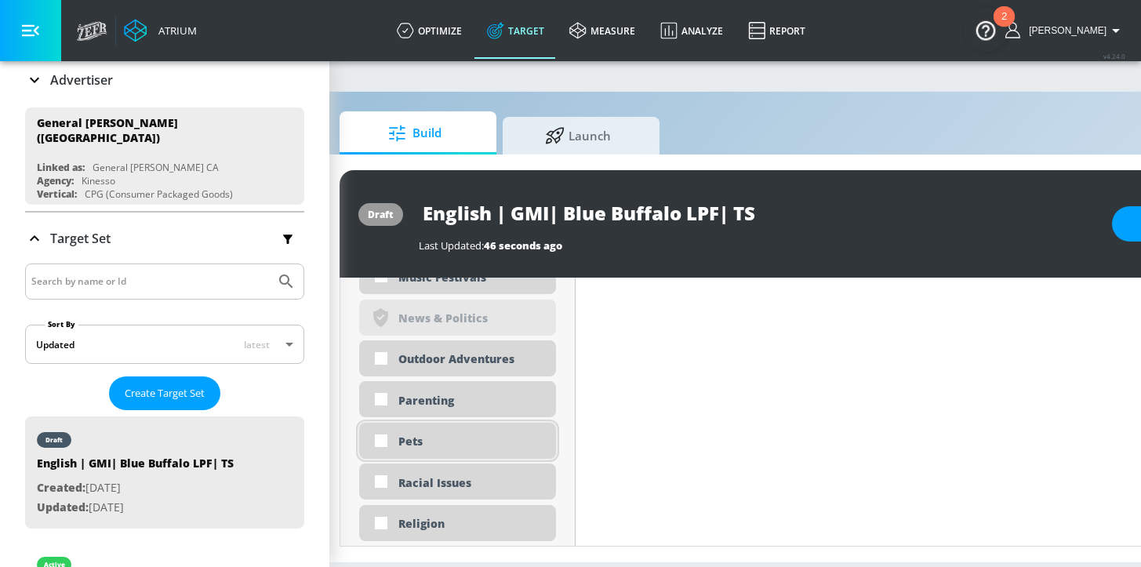
click at [478, 443] on div "Pets" at bounding box center [471, 441] width 146 height 15
checkbox input "true"
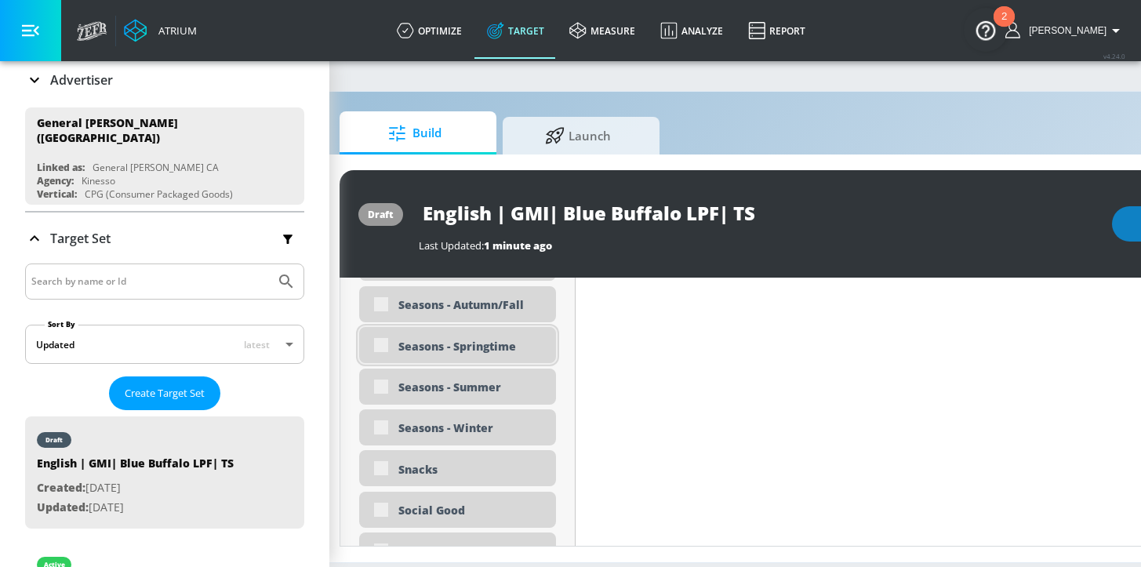
scroll to position [3938, 0]
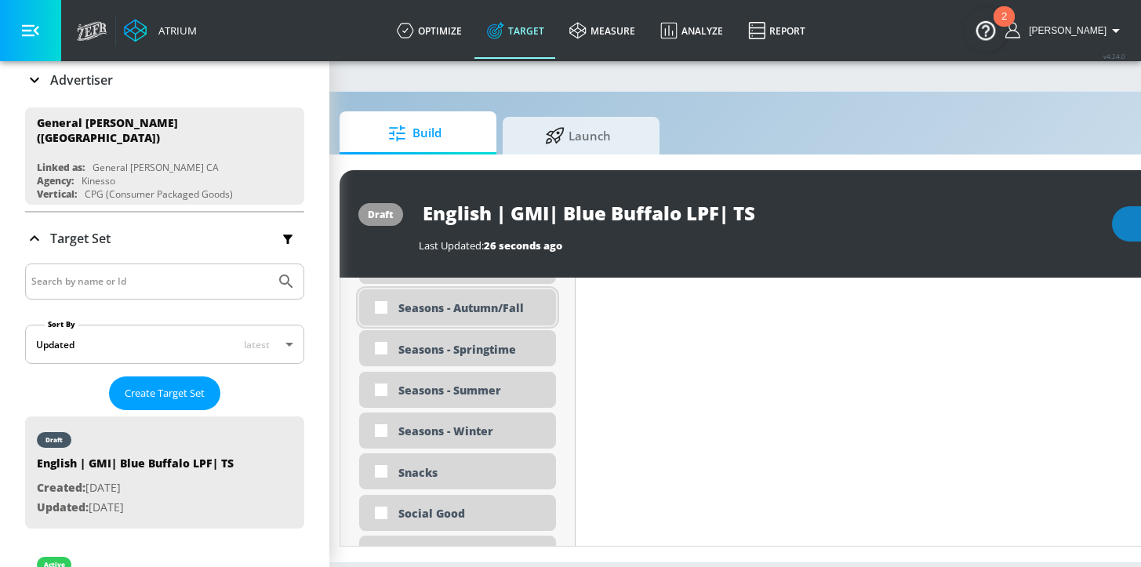
scroll to position [3925, 0]
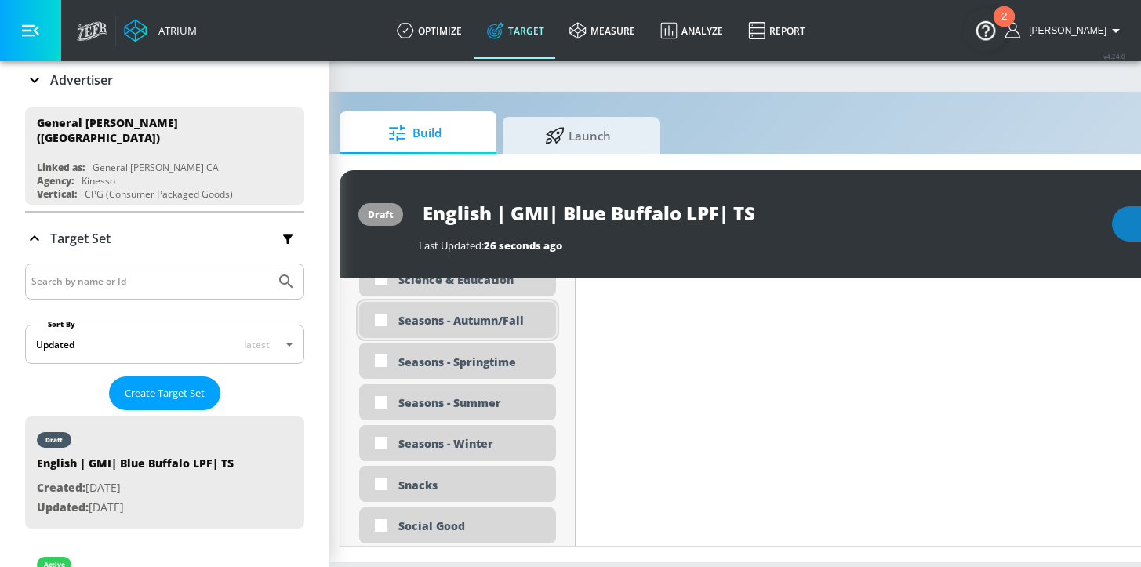
click at [413, 327] on div "Seasons - Autumn/Fall" at bounding box center [471, 320] width 146 height 15
checkbox input "true"
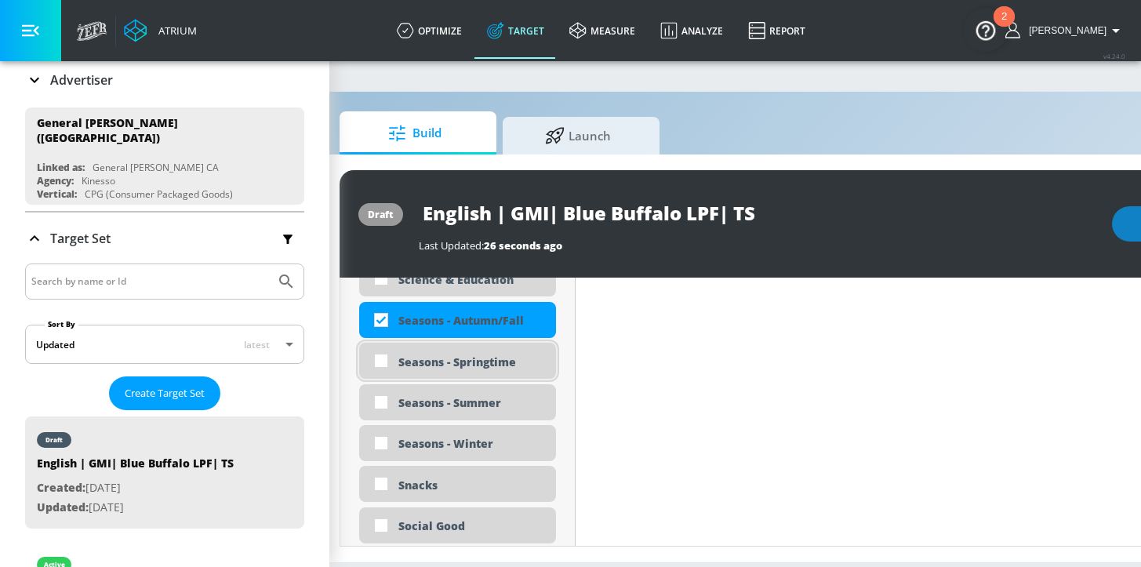
click at [432, 364] on div "Seasons - Springtime" at bounding box center [471, 362] width 146 height 15
checkbox input "true"
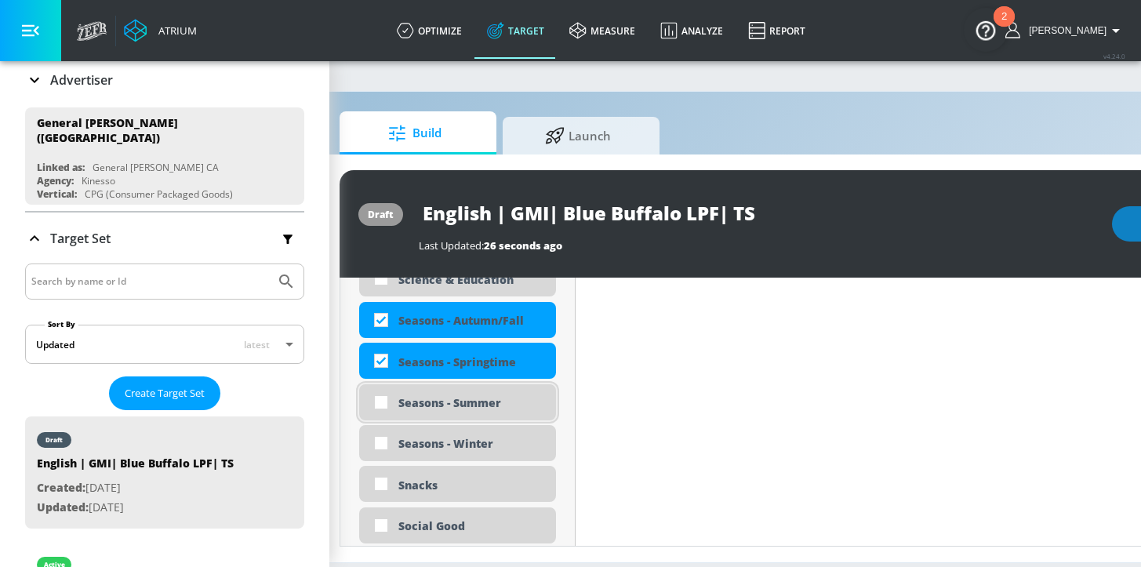
click at [442, 390] on div "Seasons - Summer" at bounding box center [457, 402] width 197 height 36
checkbox input "true"
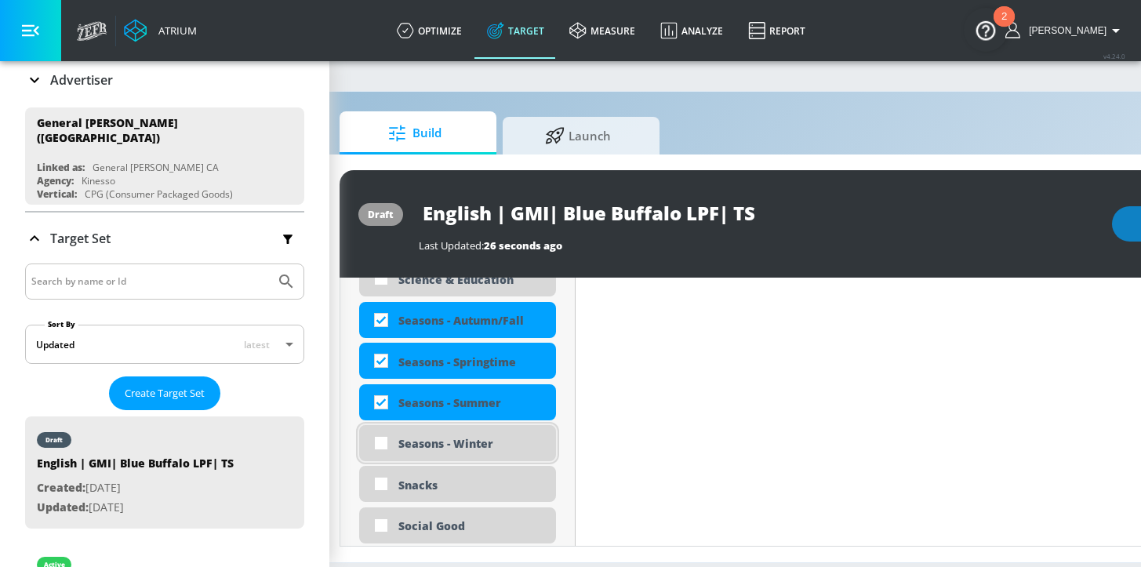
click at [442, 447] on div "Seasons - Winter" at bounding box center [471, 443] width 146 height 15
checkbox input "true"
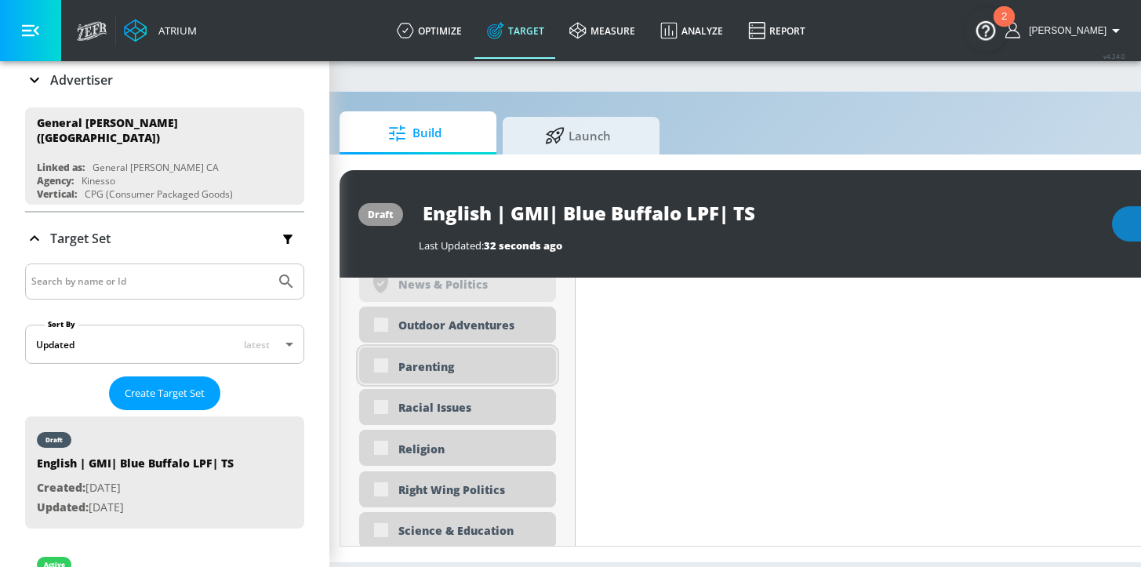
scroll to position [3819, 0]
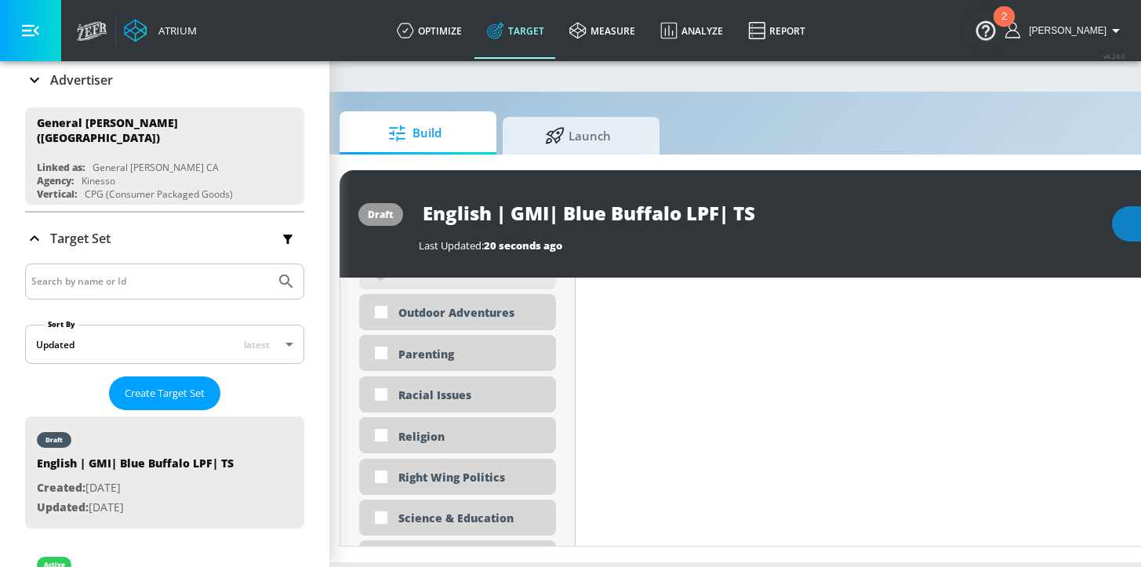
scroll to position [3806, 0]
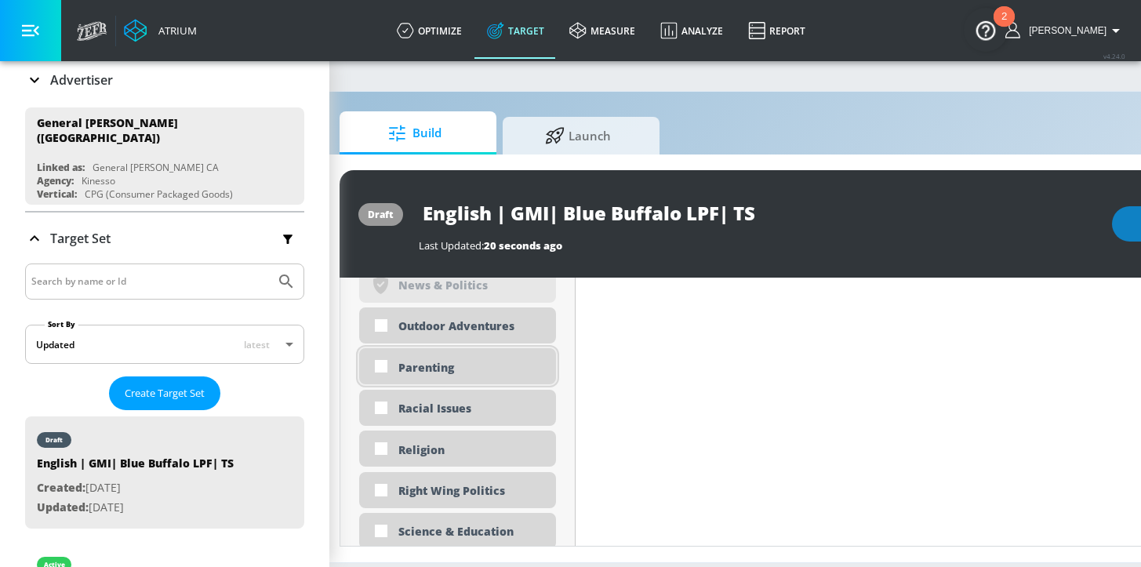
click at [413, 366] on div "Parenting" at bounding box center [471, 367] width 146 height 15
checkbox input "true"
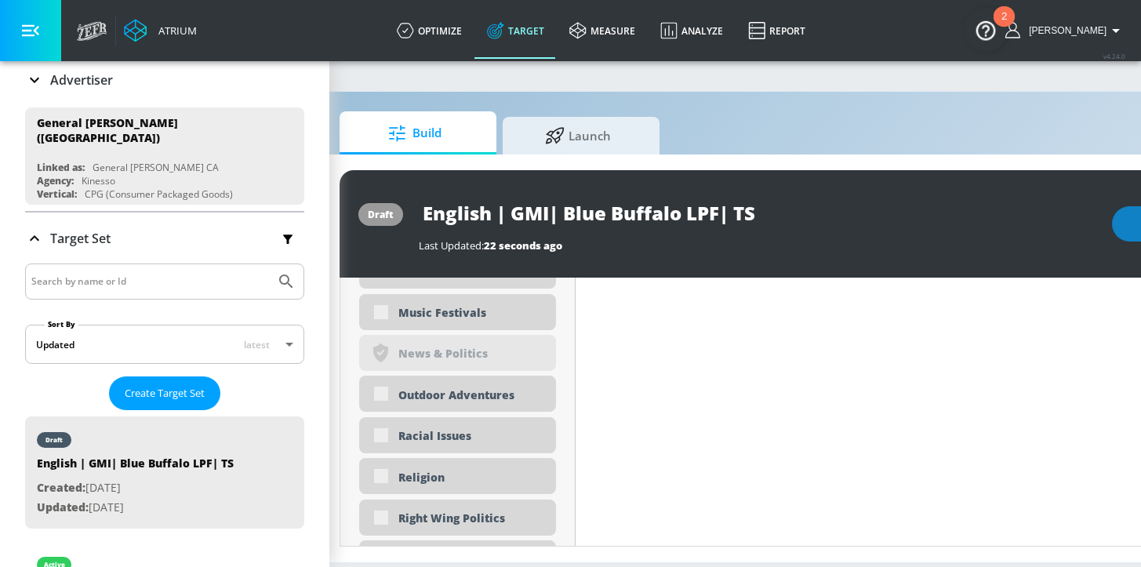
scroll to position [3782, 0]
click at [449, 398] on div "Outdoor Adventures" at bounding box center [471, 397] width 146 height 15
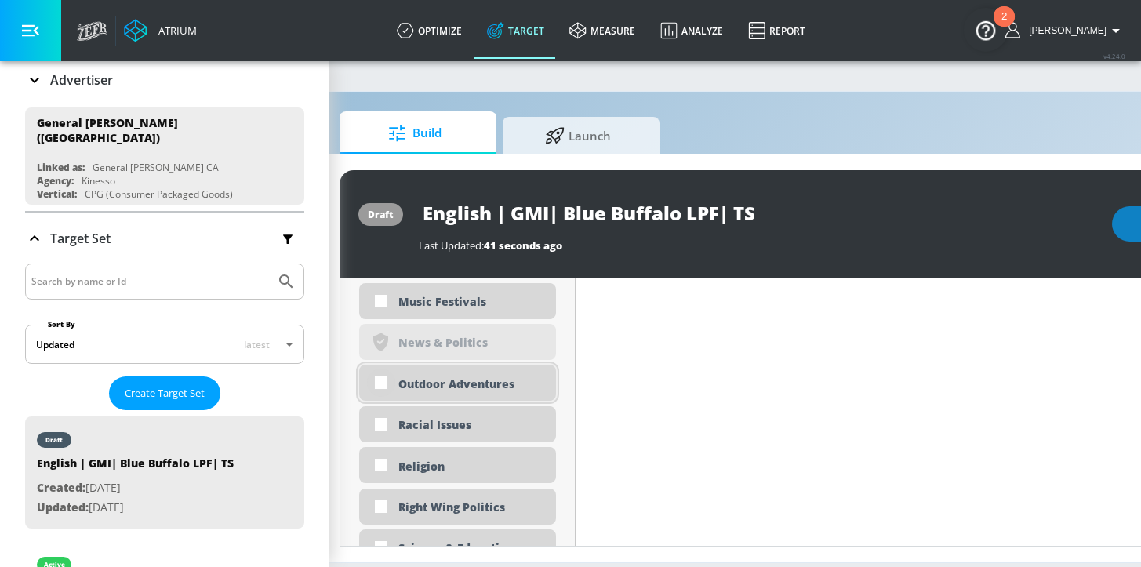
scroll to position [3769, 0]
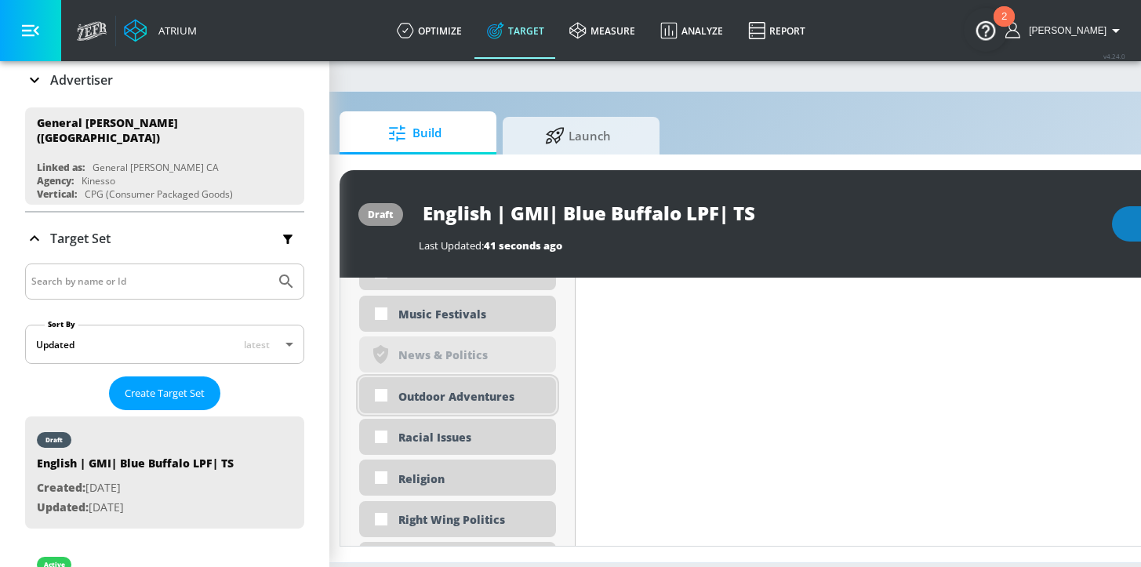
click at [403, 395] on div "Outdoor Adventures" at bounding box center [471, 396] width 146 height 15
checkbox input "true"
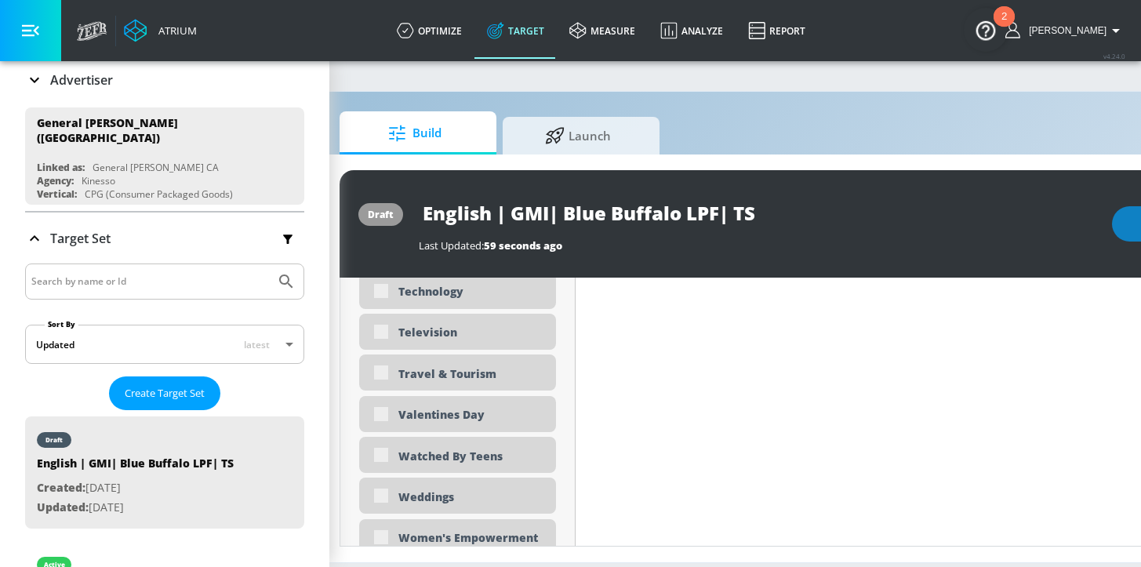
scroll to position [4582, 0]
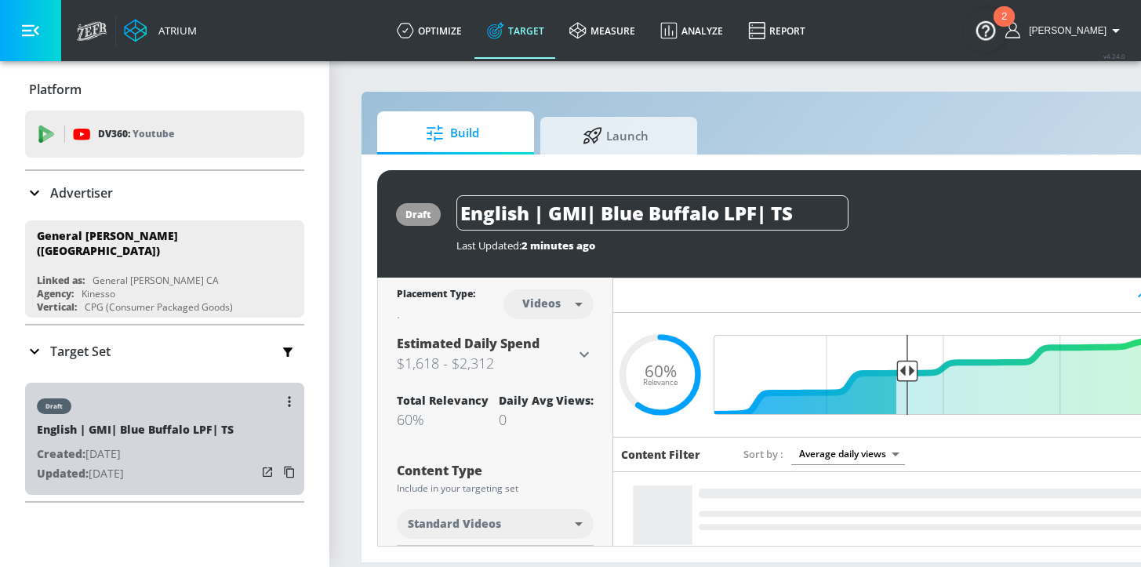
click at [257, 447] on div at bounding box center [279, 437] width 44 height 108
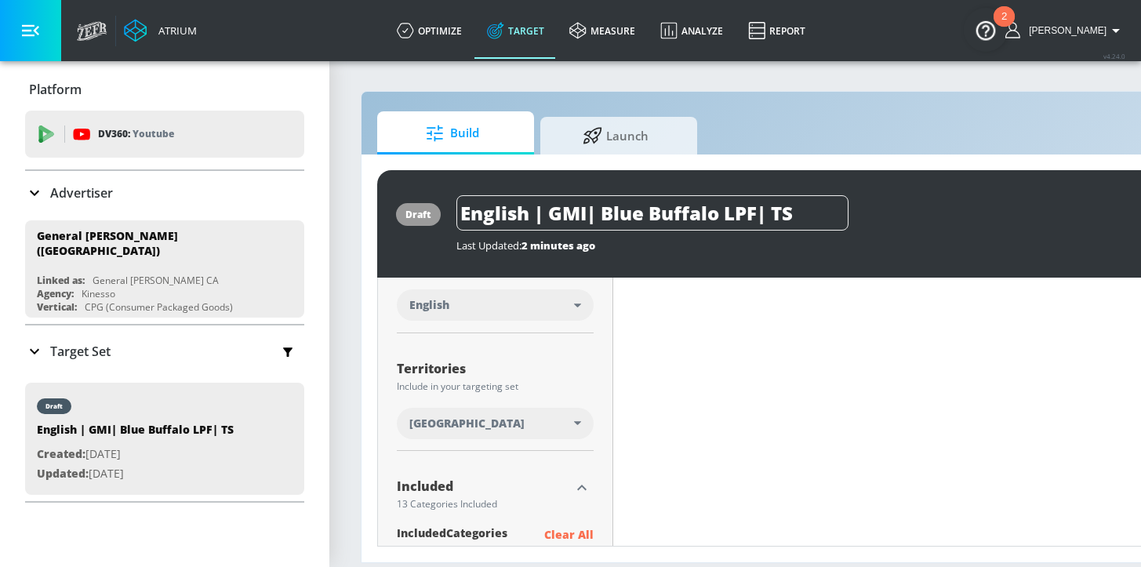
scroll to position [839, 0]
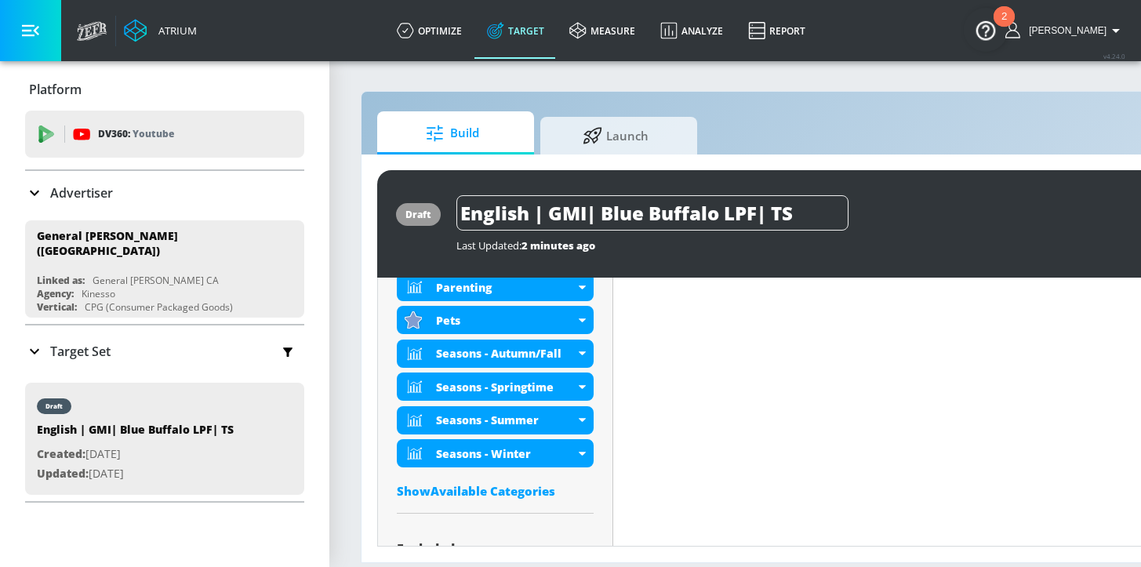
click at [482, 486] on div "Show Available Categories" at bounding box center [495, 491] width 197 height 16
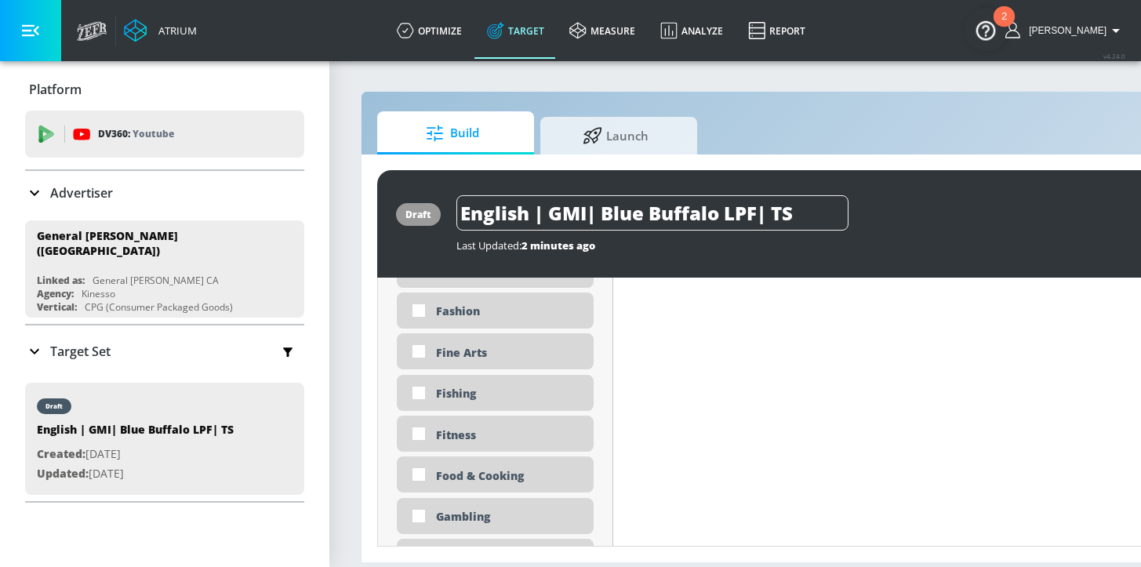
scroll to position [2245, 0]
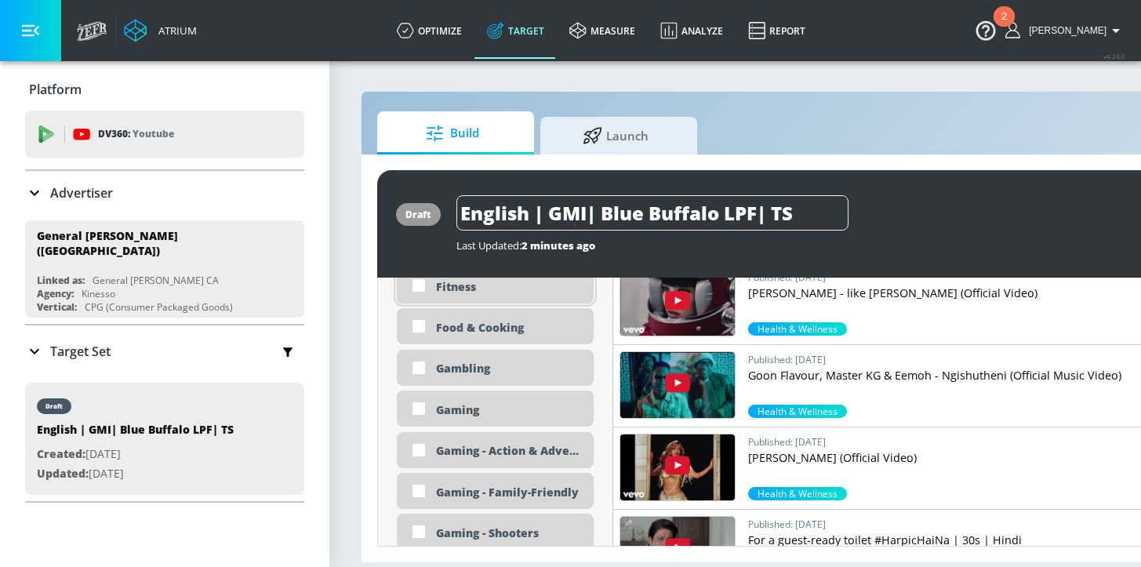
click at [498, 290] on div "Fitness" at bounding box center [509, 286] width 146 height 15
checkbox input "true"
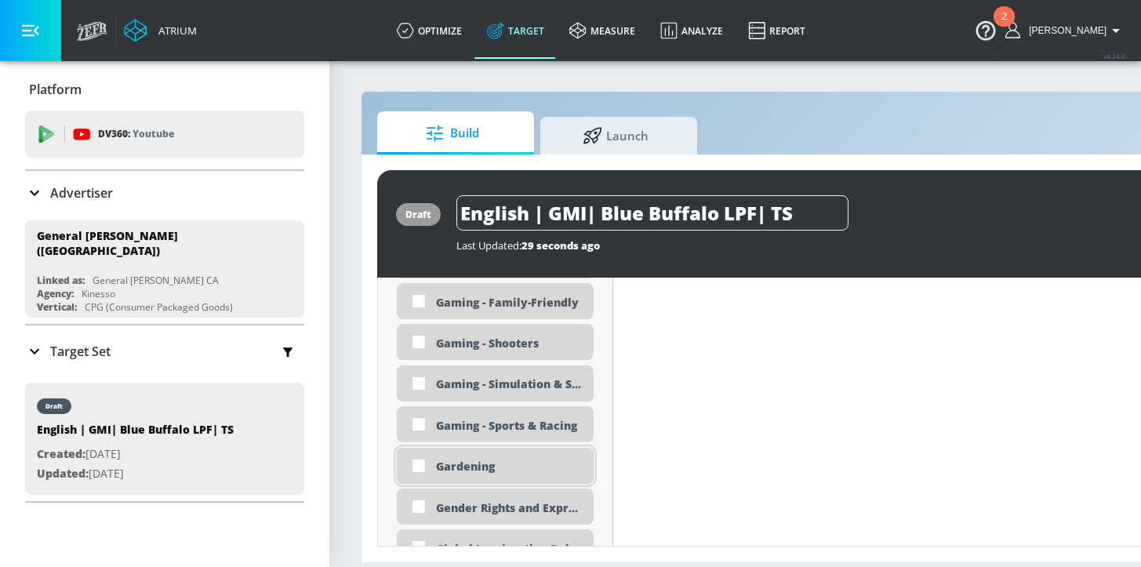
scroll to position [2438, 0]
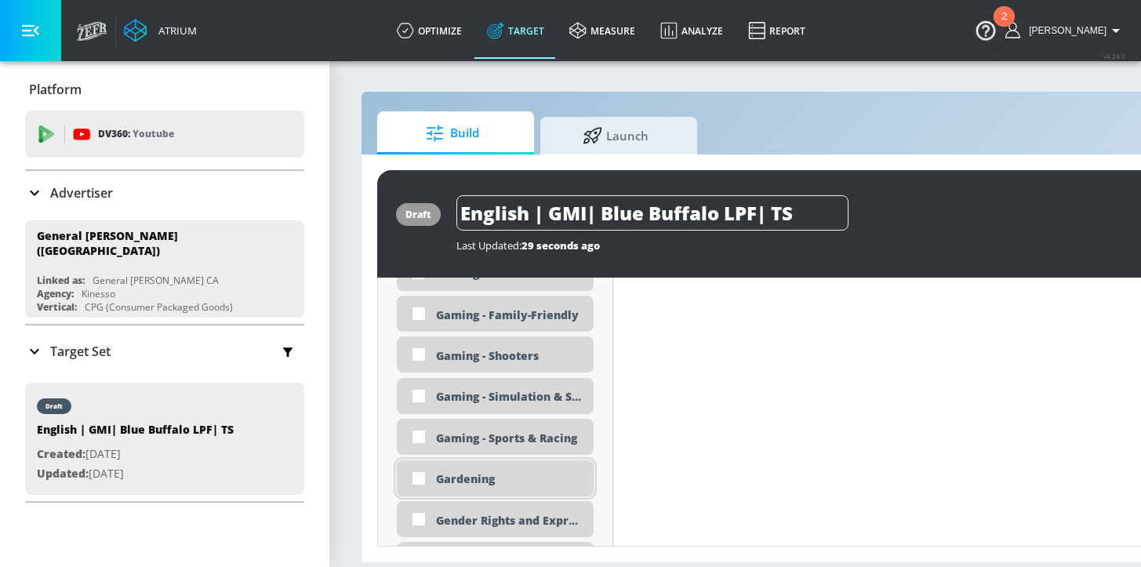
click at [478, 491] on div "Gardening" at bounding box center [495, 478] width 197 height 36
checkbox input "true"
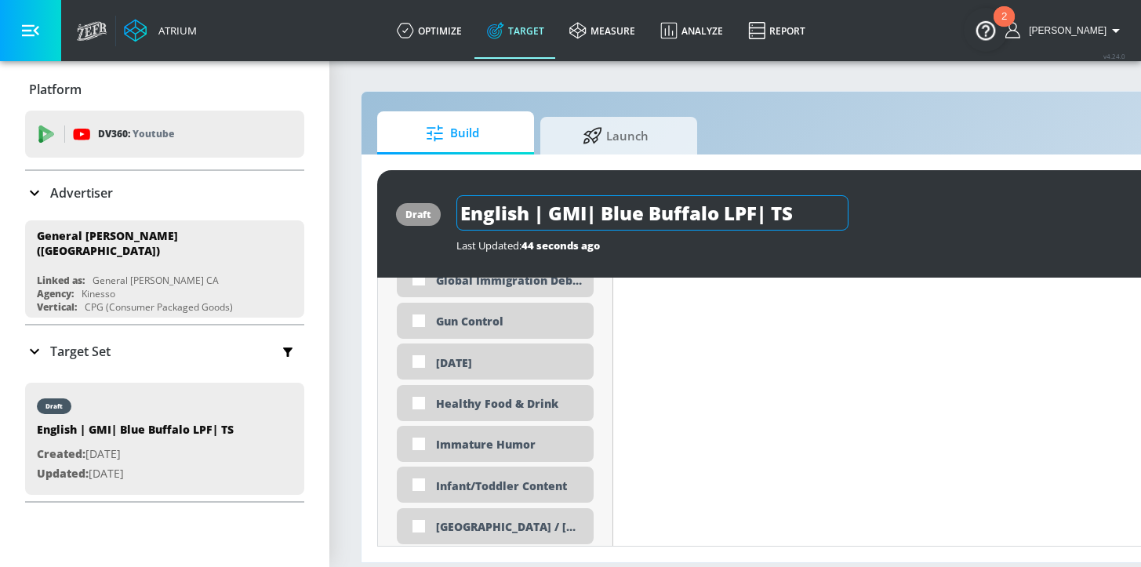
scroll to position [2709, 0]
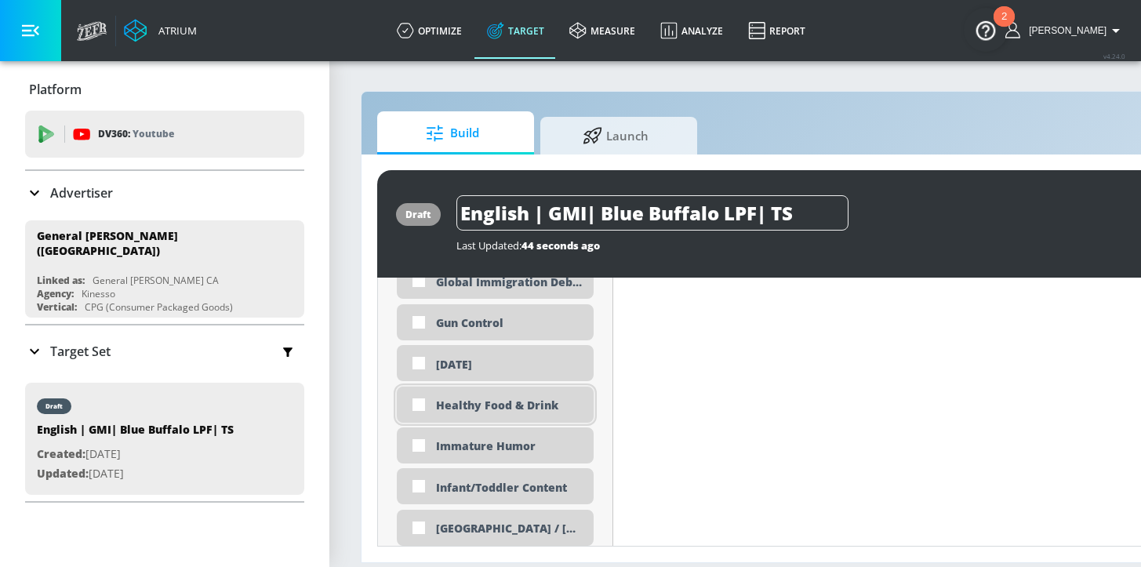
click at [482, 403] on div "Healthy Food & Drink" at bounding box center [509, 405] width 146 height 15
checkbox input "true"
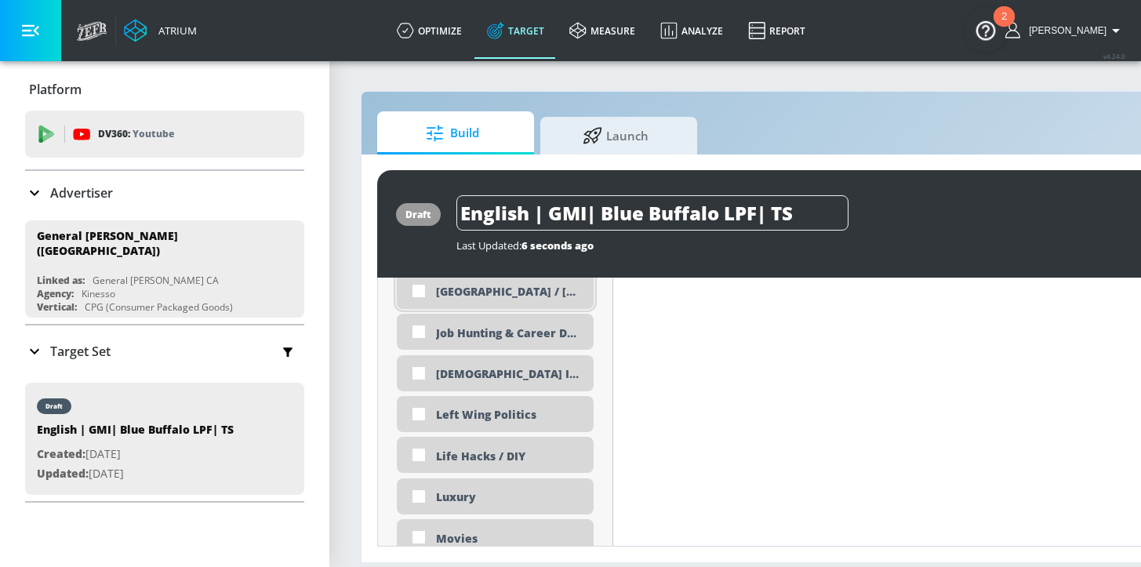
scroll to position [3073, 0]
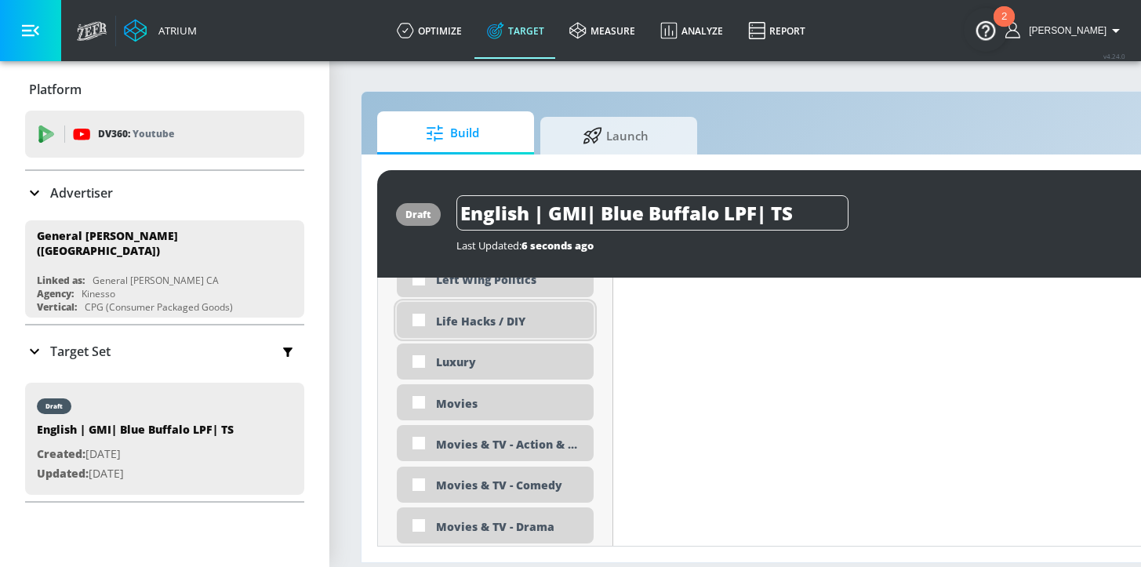
click at [506, 315] on div "Life Hacks / DIY" at bounding box center [509, 321] width 146 height 15
checkbox input "true"
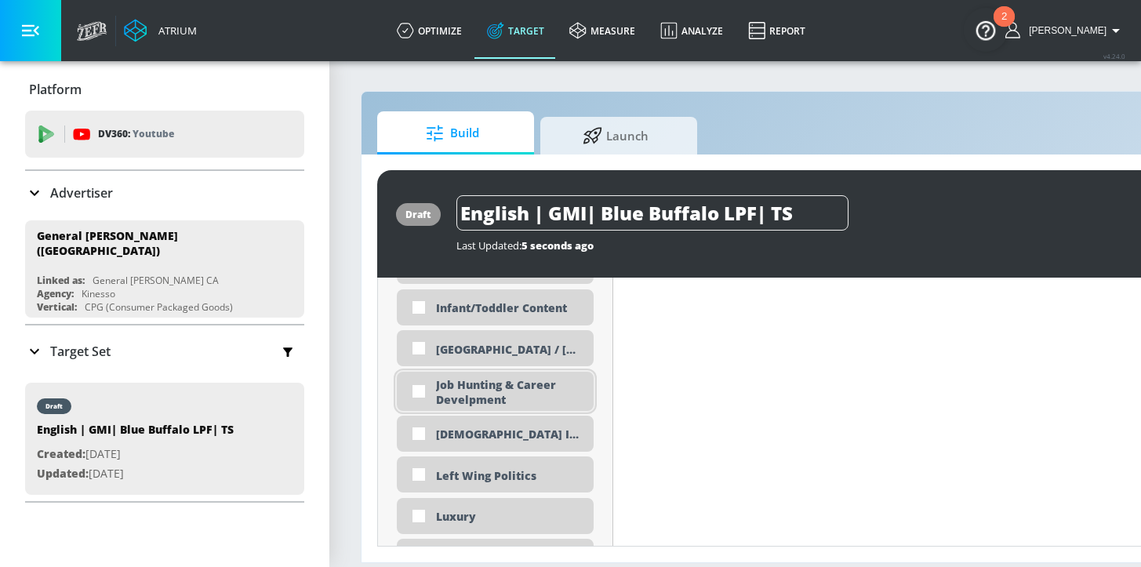
scroll to position [2901, 0]
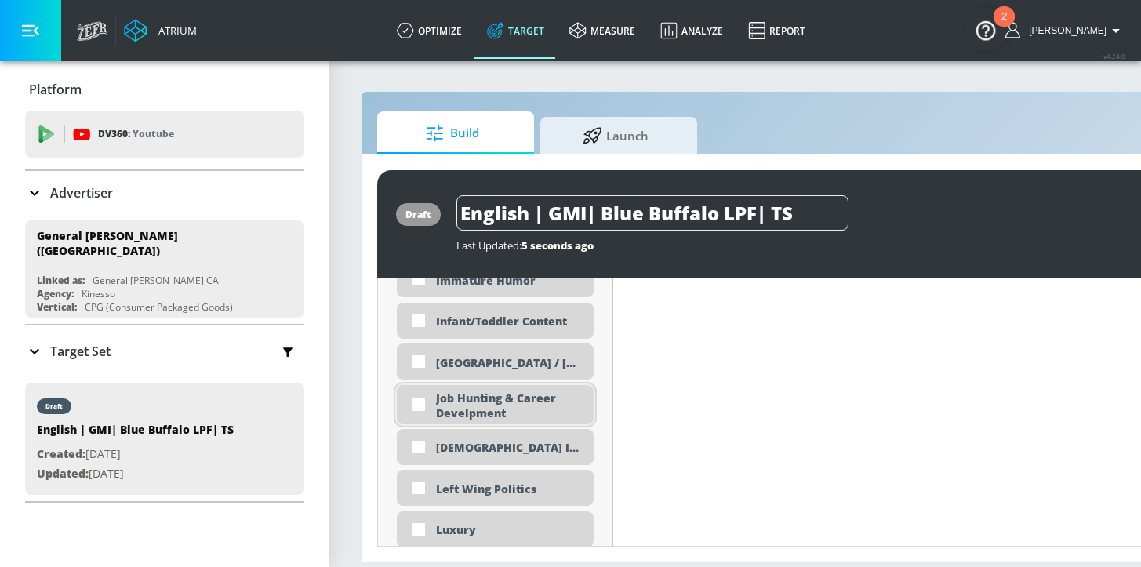
click at [527, 402] on div "Job Hunting & Career Develpment" at bounding box center [509, 406] width 146 height 30
checkbox input "true"
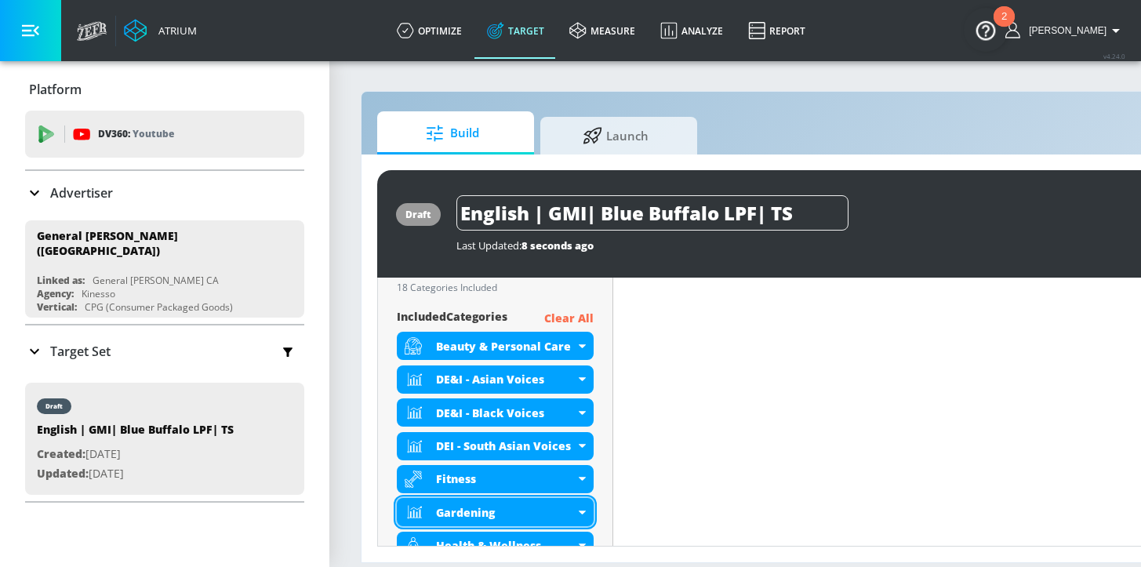
scroll to position [474, 0]
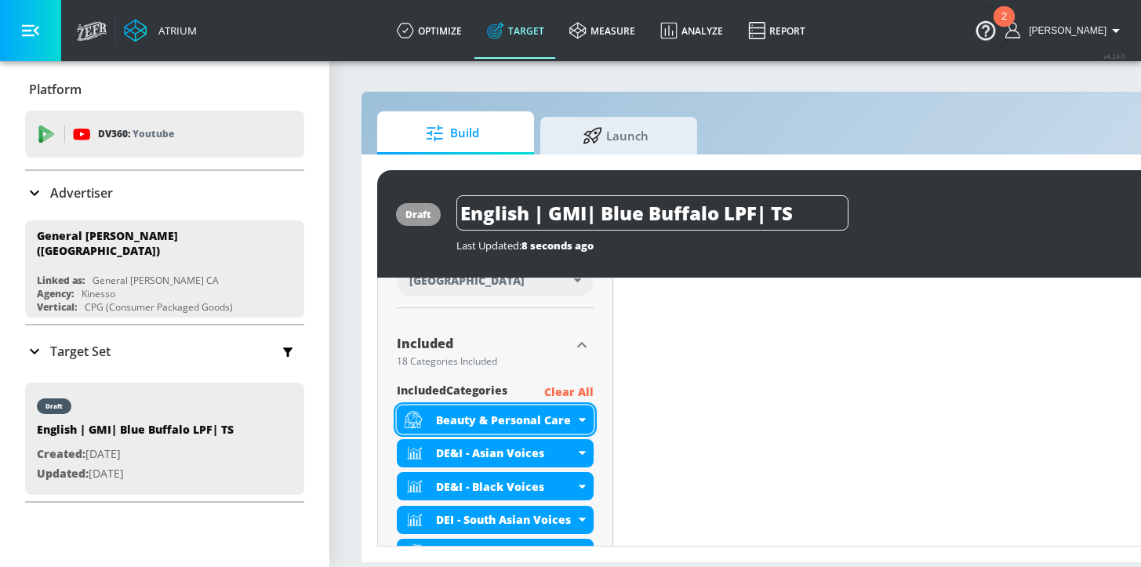
click at [580, 420] on icon at bounding box center [582, 420] width 7 height 4
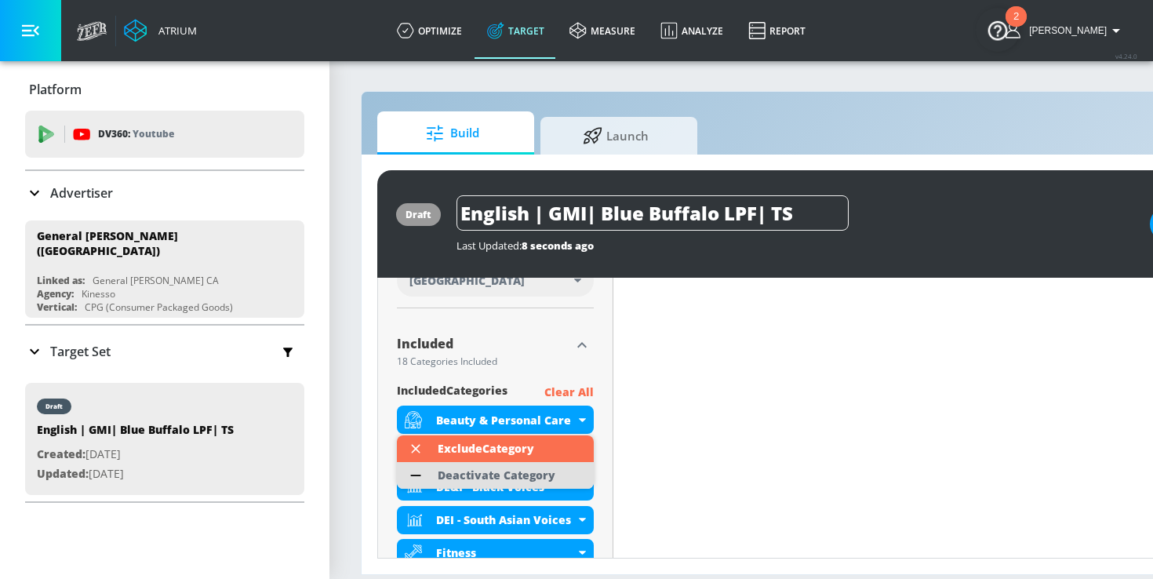
click at [519, 480] on div "Deactivate Category" at bounding box center [497, 475] width 118 height 11
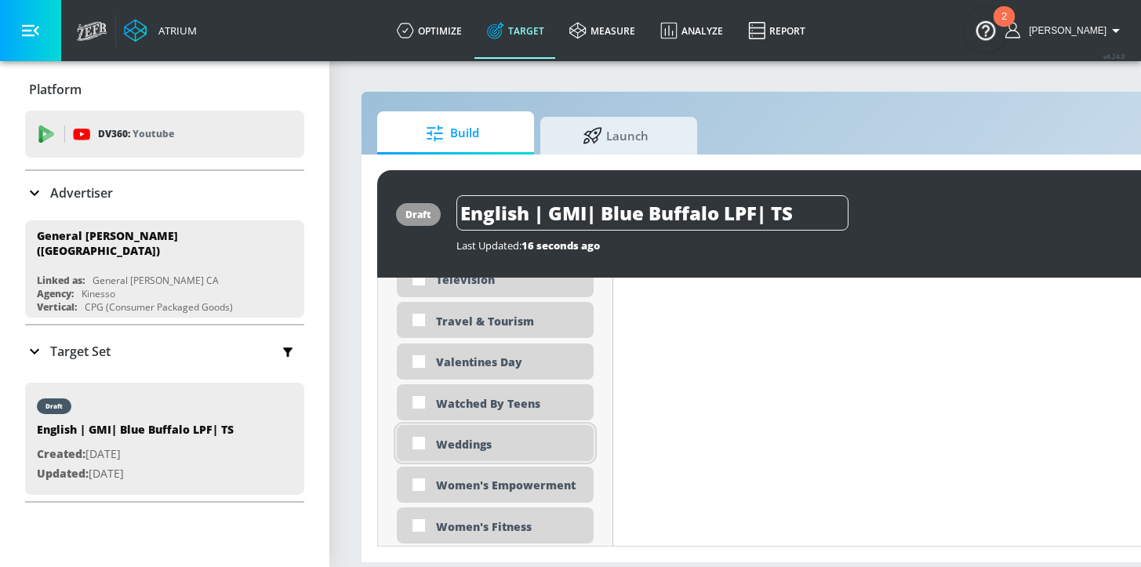
scroll to position [4745, 0]
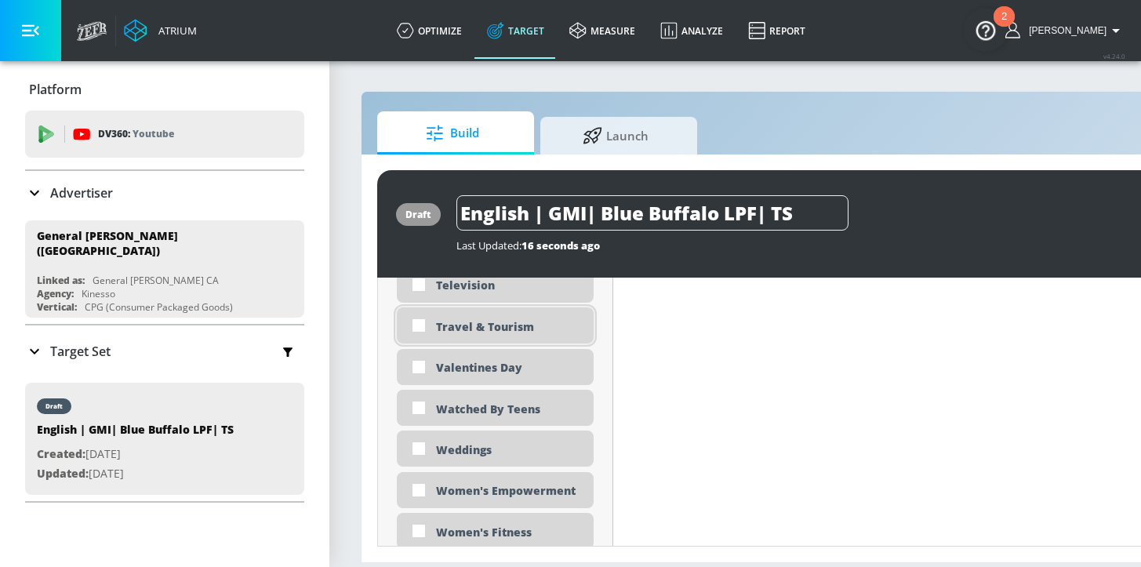
click at [501, 319] on div "Travel & Tourism" at bounding box center [509, 326] width 146 height 15
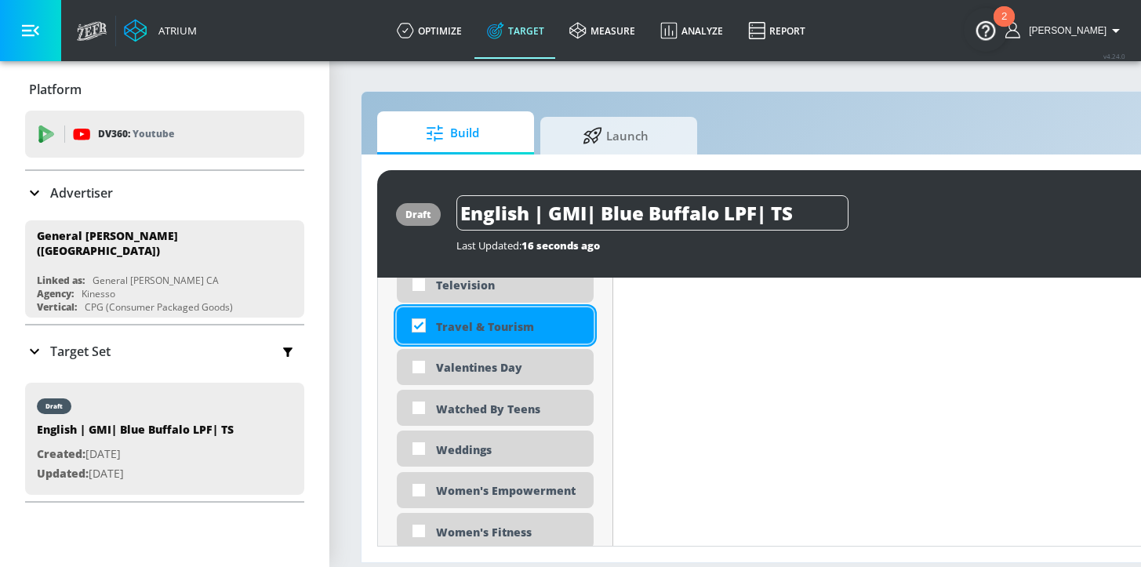
checkbox input "true"
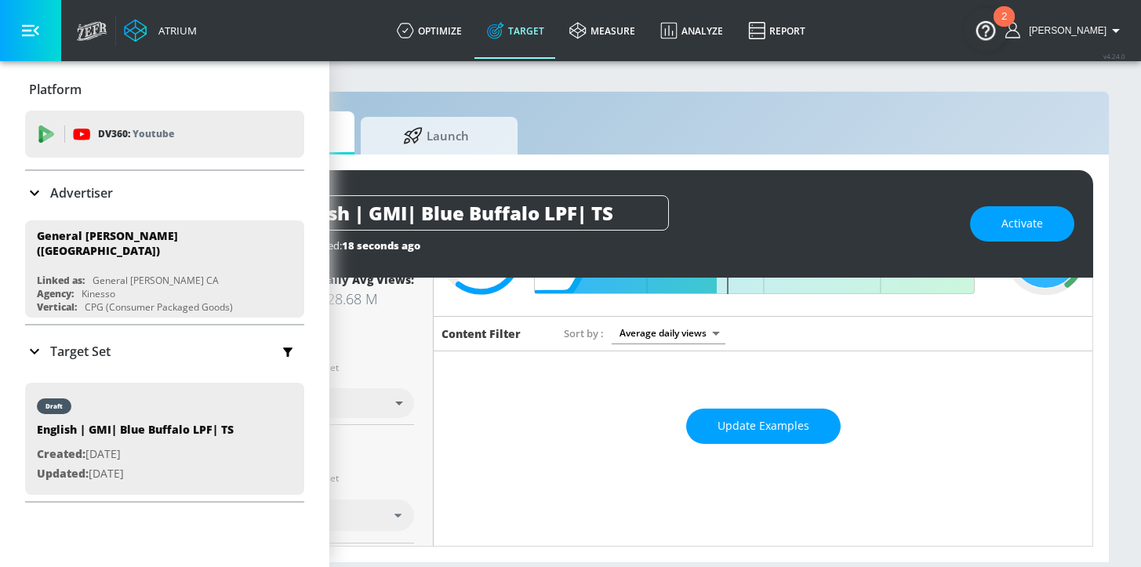
scroll to position [0, 0]
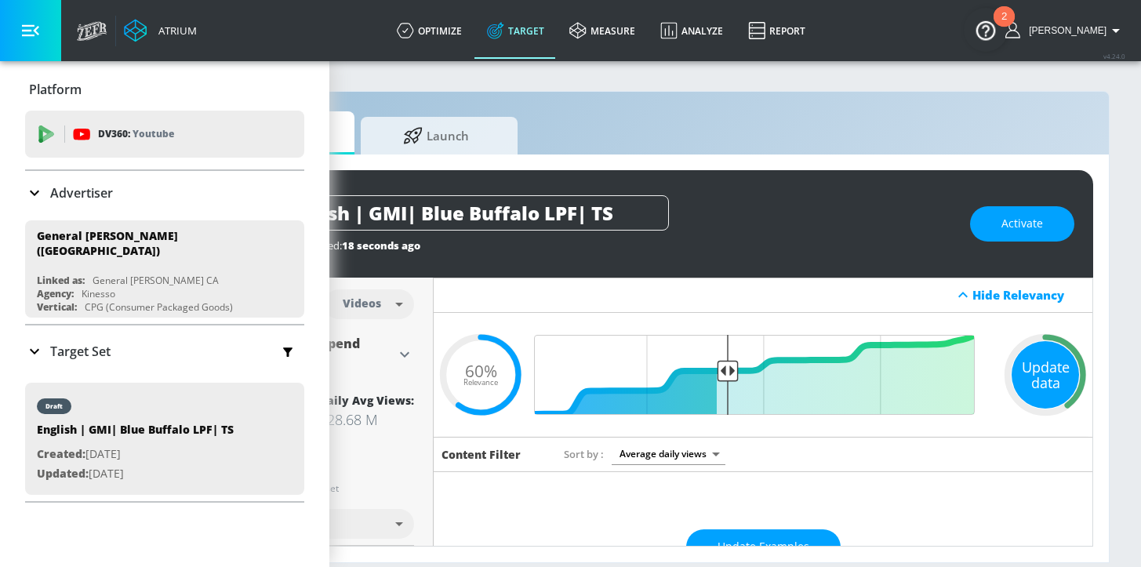
click at [1041, 380] on div "Update data" at bounding box center [1045, 374] width 67 height 67
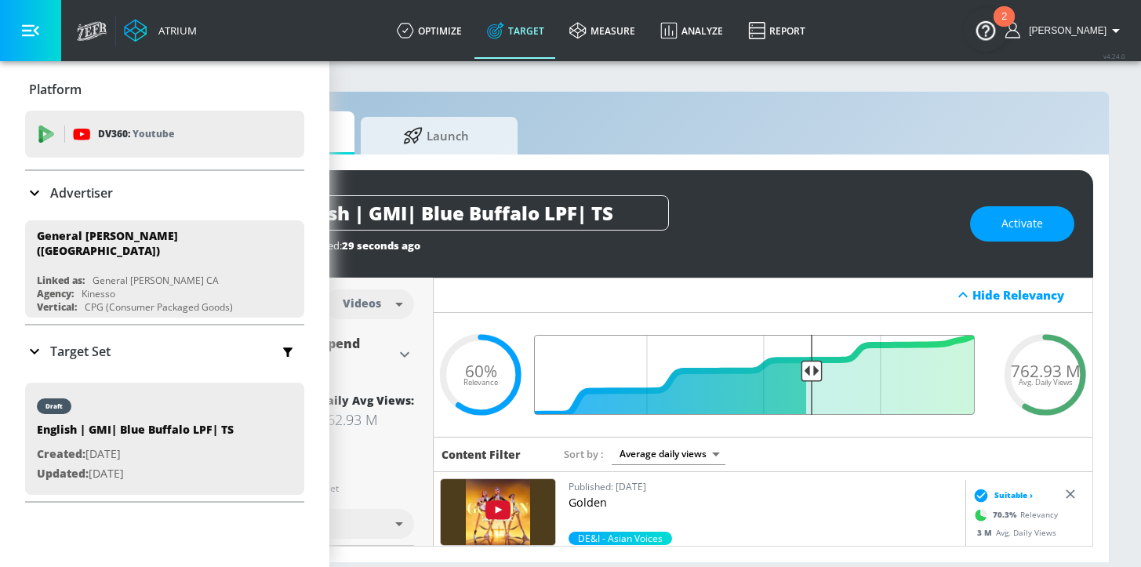
drag, startPoint x: 716, startPoint y: 375, endPoint x: 799, endPoint y: 371, distance: 83.2
click at [799, 371] on input "Final Threshold" at bounding box center [763, 375] width 439 height 80
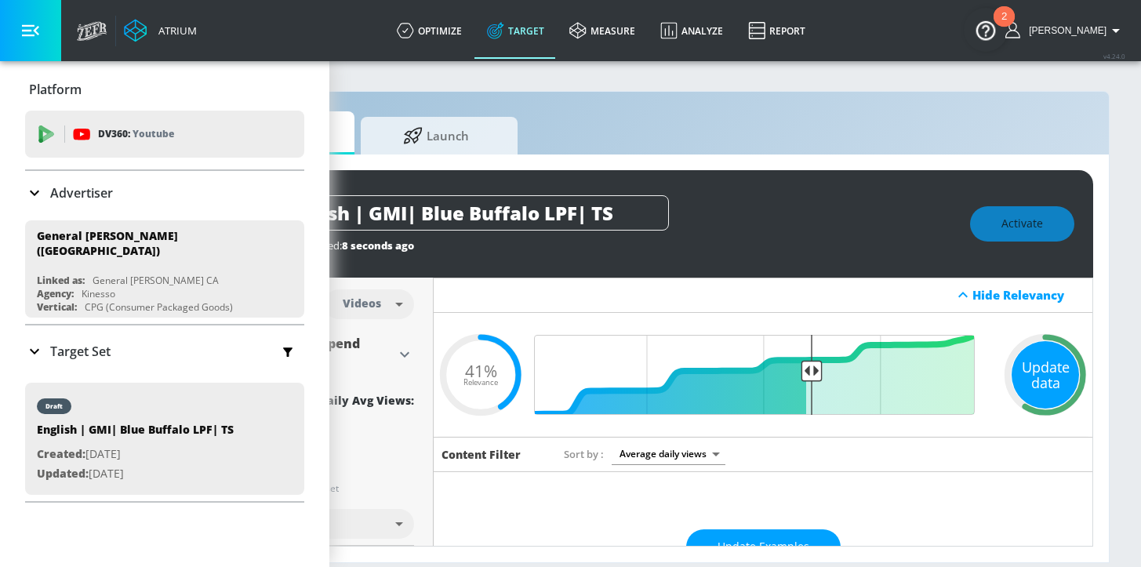
click at [1053, 372] on div "Update data" at bounding box center [1045, 374] width 67 height 67
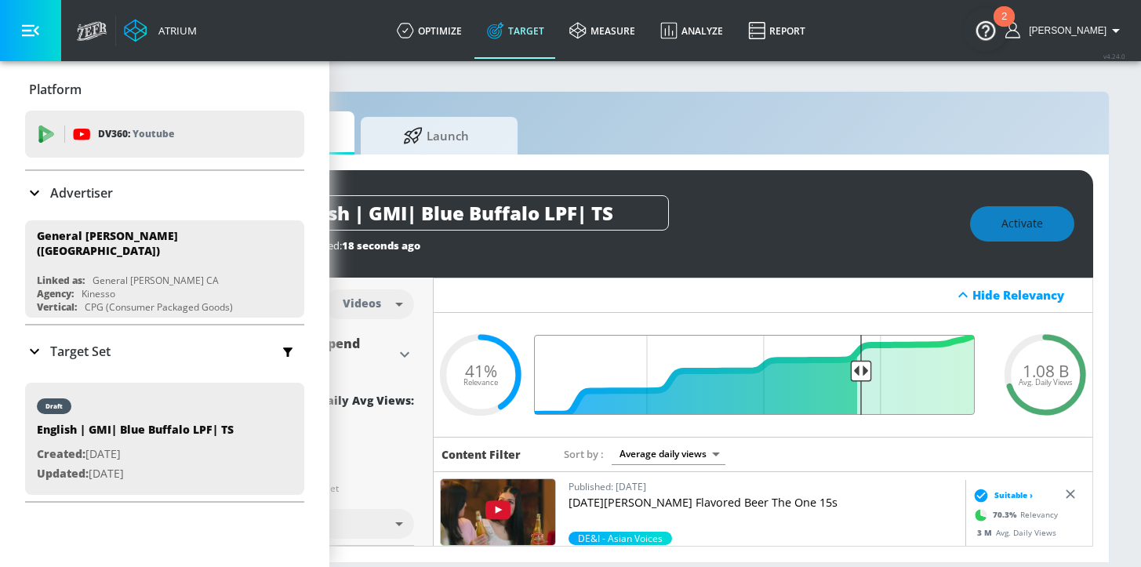
drag, startPoint x: 805, startPoint y: 371, endPoint x: 851, endPoint y: 369, distance: 46.3
click at [851, 369] on input "Final Threshold" at bounding box center [763, 375] width 439 height 80
type input "0.29"
click at [851, 372] on input "Final Threshold" at bounding box center [763, 375] width 439 height 80
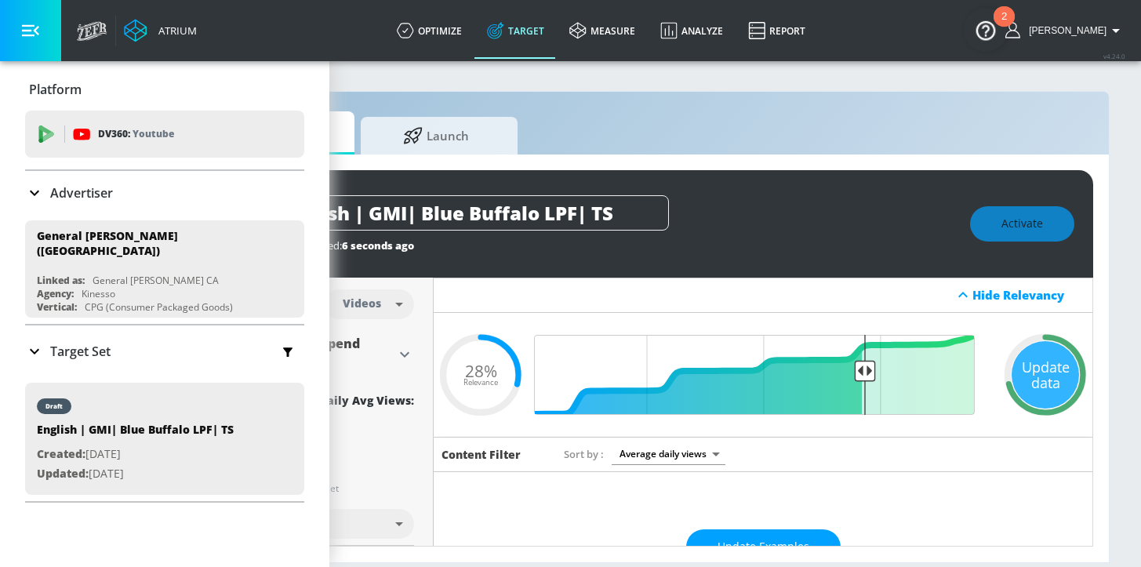
click at [1034, 365] on div "Update data" at bounding box center [1045, 374] width 67 height 67
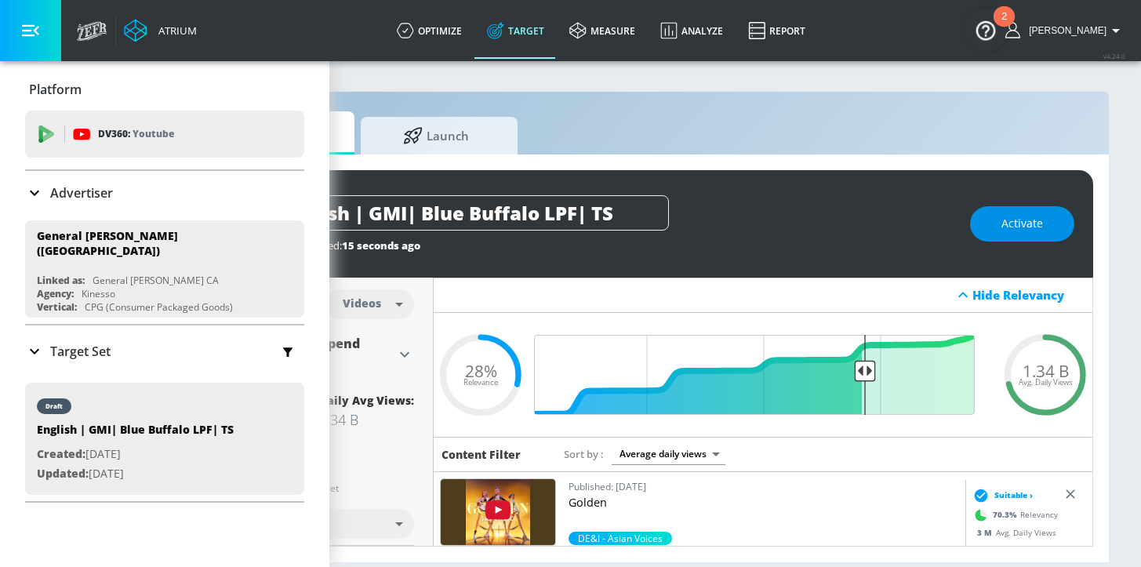
click at [996, 225] on button "Activate" at bounding box center [1022, 223] width 104 height 35
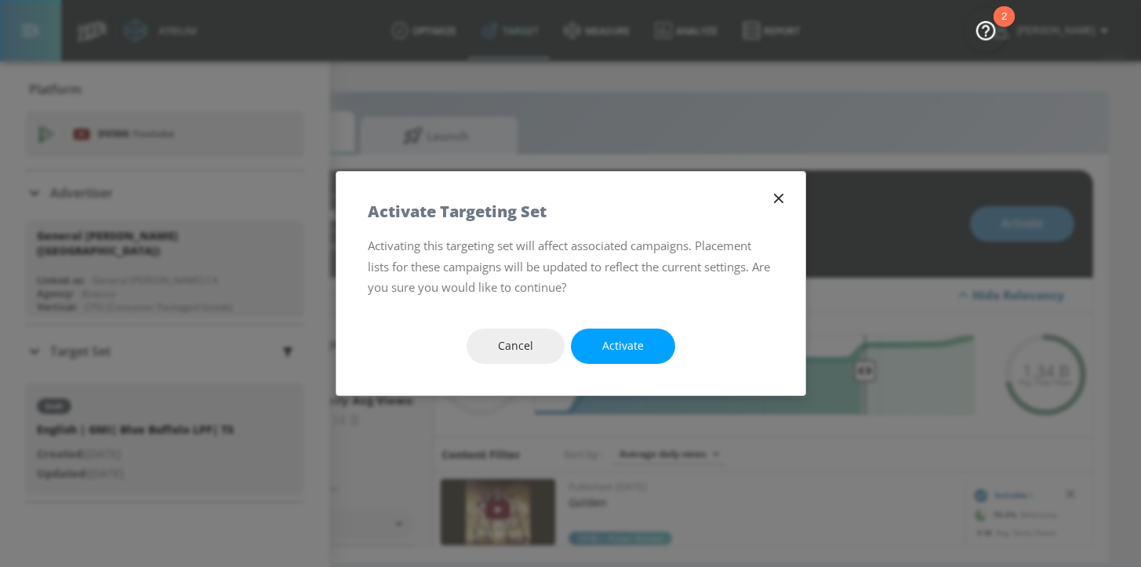
scroll to position [0, 180]
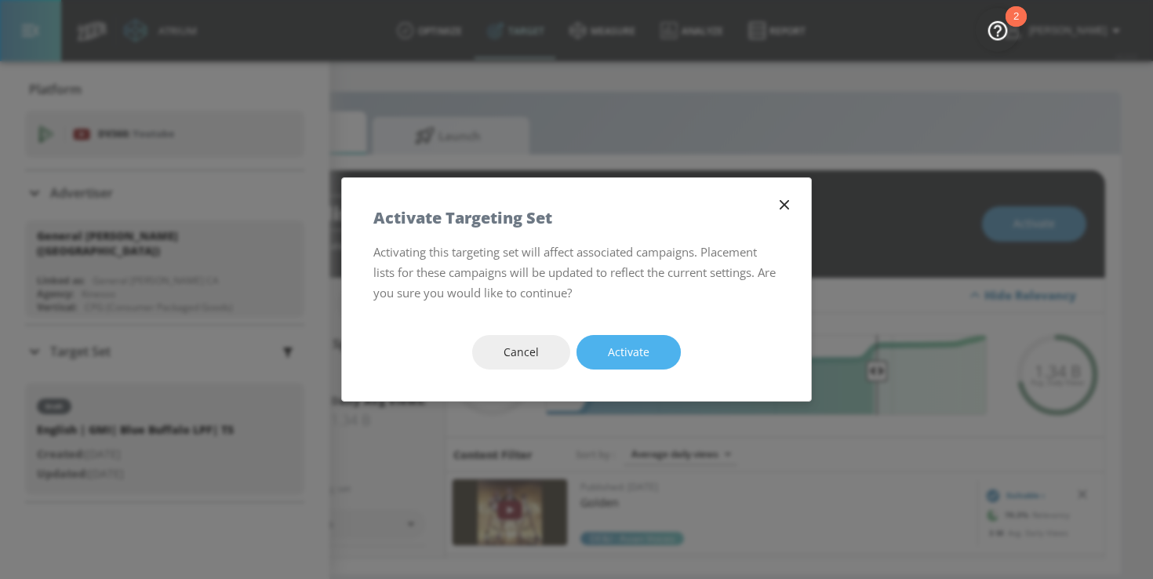
click at [617, 338] on button "Activate" at bounding box center [629, 352] width 104 height 35
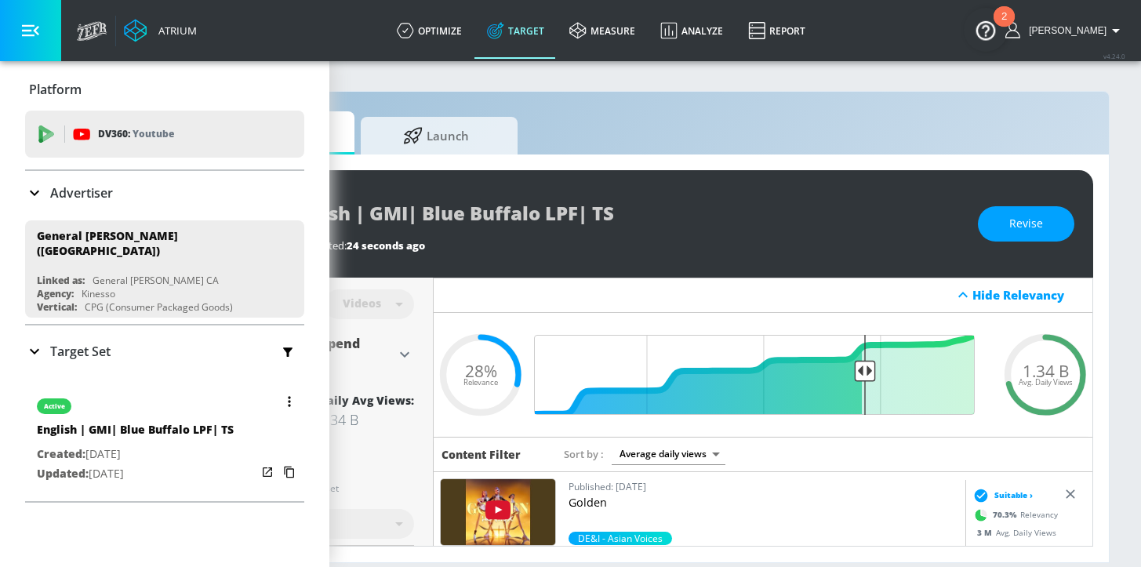
click at [282, 400] on button "button" at bounding box center [289, 402] width 22 height 22
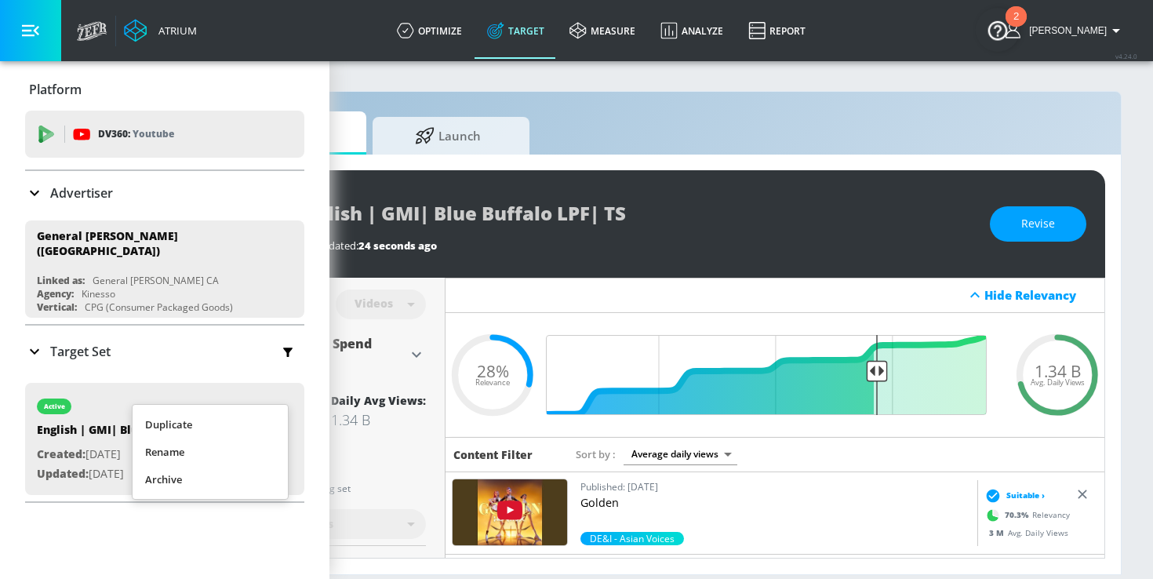
click at [201, 428] on li "Duplicate" at bounding box center [210, 424] width 155 height 27
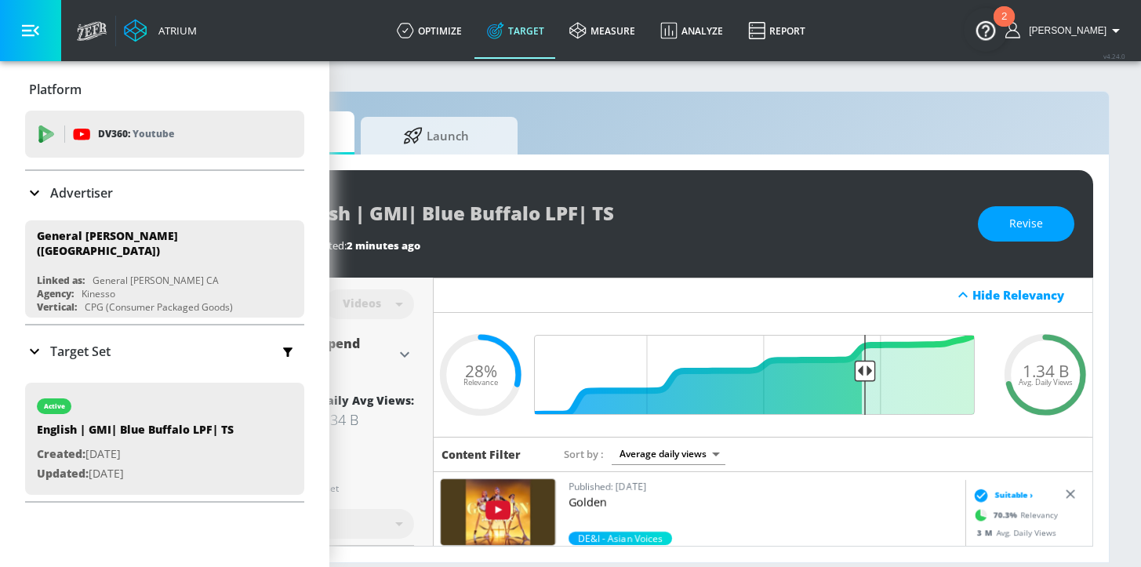
click at [36, 345] on icon at bounding box center [34, 351] width 19 height 19
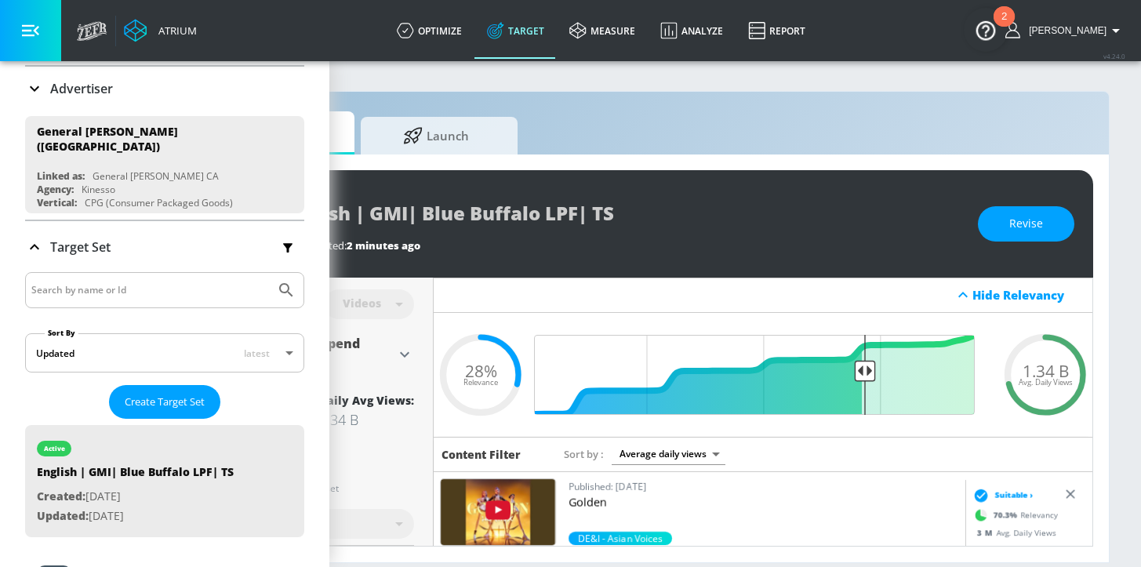
scroll to position [201, 0]
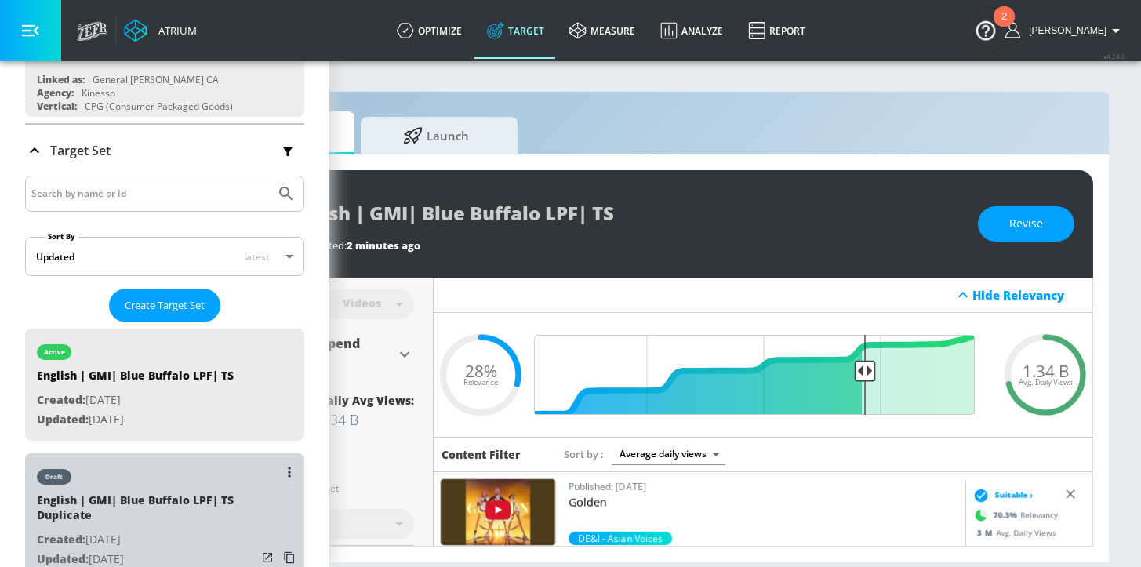
click at [169, 509] on div "English | GMI| Blue Buffalo LPF| TS Duplicate" at bounding box center [147, 512] width 220 height 38
type input "English | GMI| Blue Buffalo LPF| TS Duplicate"
type input "0.05"
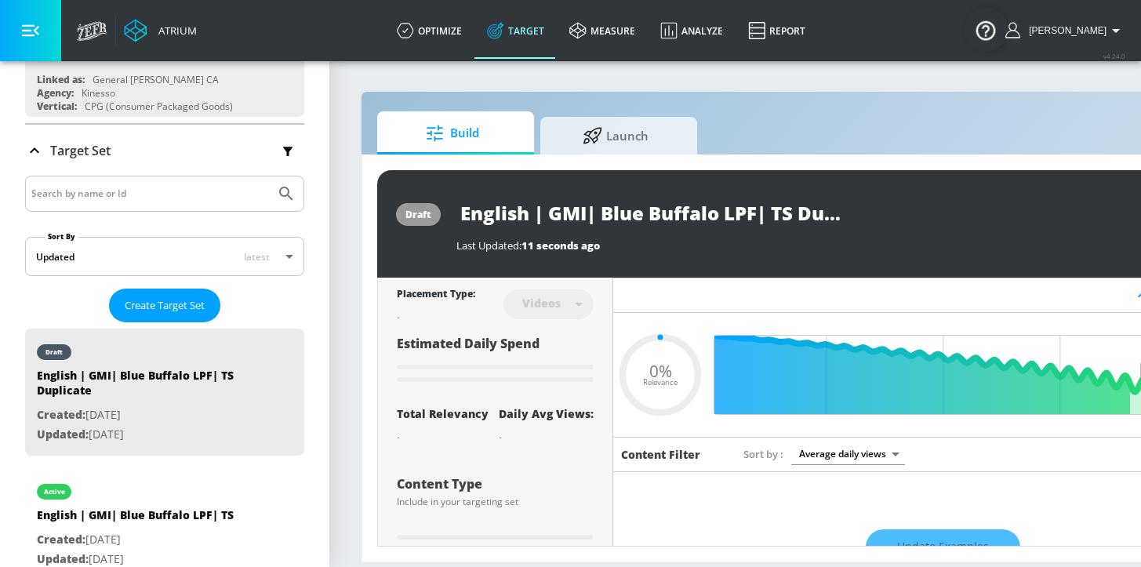
click at [510, 219] on input "English | GMI| Blue Buffalo LPF| TS Duplicate" at bounding box center [653, 212] width 392 height 35
drag, startPoint x: 523, startPoint y: 213, endPoint x: 253, endPoint y: 181, distance: 272.4
click at [262, 183] on div "Atrium optimize Target measure Analyze Report optimize Target measure Analyze R…" at bounding box center [570, 283] width 1141 height 567
type input "F | GMI| Blue Buffalo LPF| TS Duplicate"
type input "0.05"
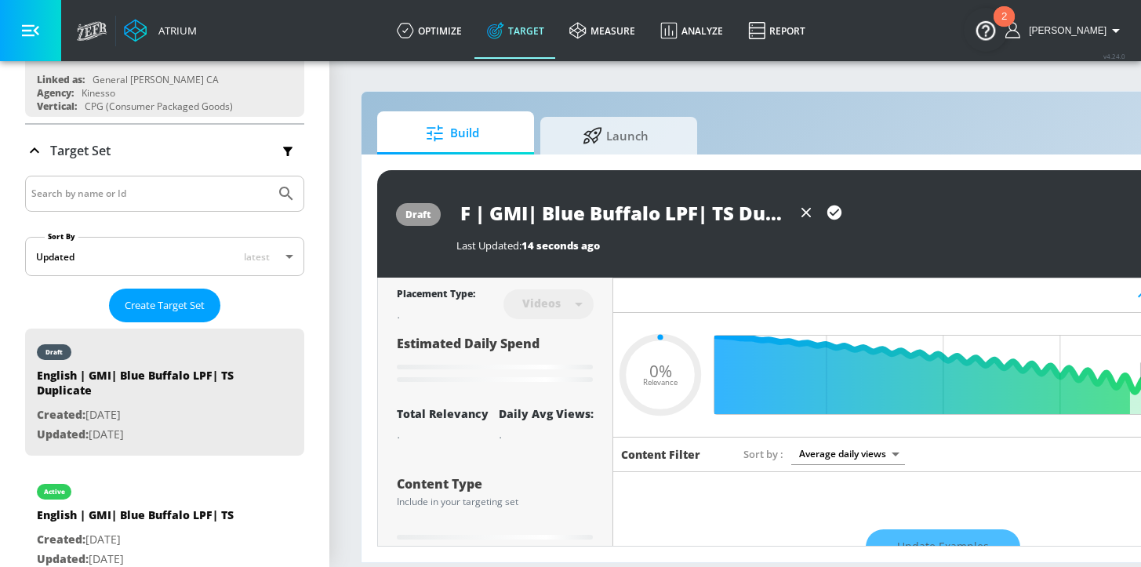
type input "Fr | GMI| Blue Buffalo LPF| TS Duplicate"
type input "0.05"
type input "Fre | GMI| Blue Buffalo LPF| TS Duplicate"
type input "0.05"
type input "Fren | GMI| Blue Buffalo LPF| TS Duplicate"
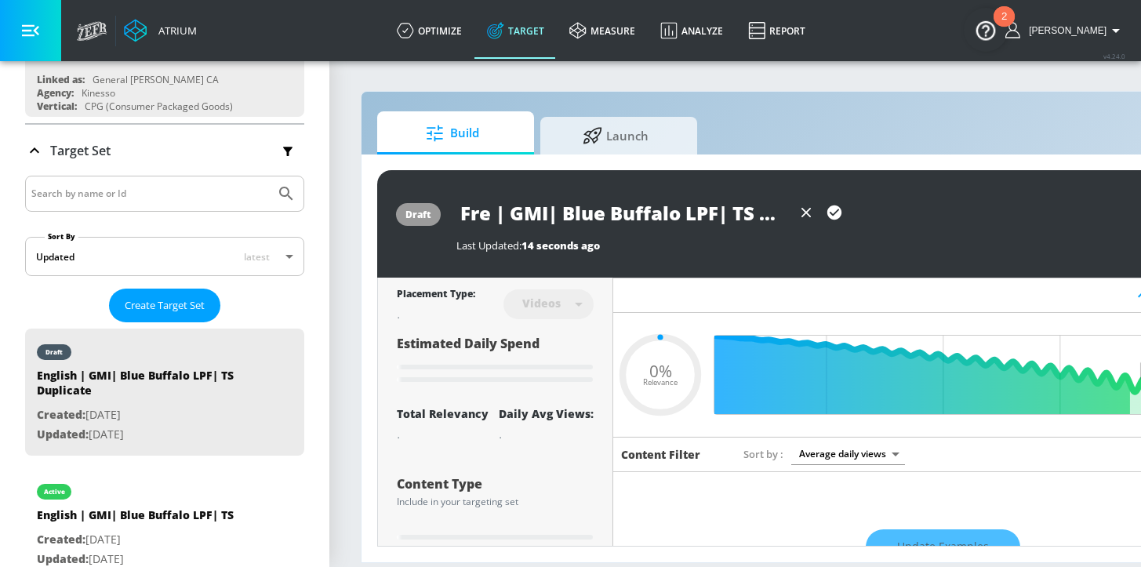
type input "0.05"
type input "Frenc | GMI| Blue Buffalo LPF| TS Duplicate"
type input "0.05"
type input "French | GMI| Blue Buffalo LPF| TS Duplicate"
type input "0.05"
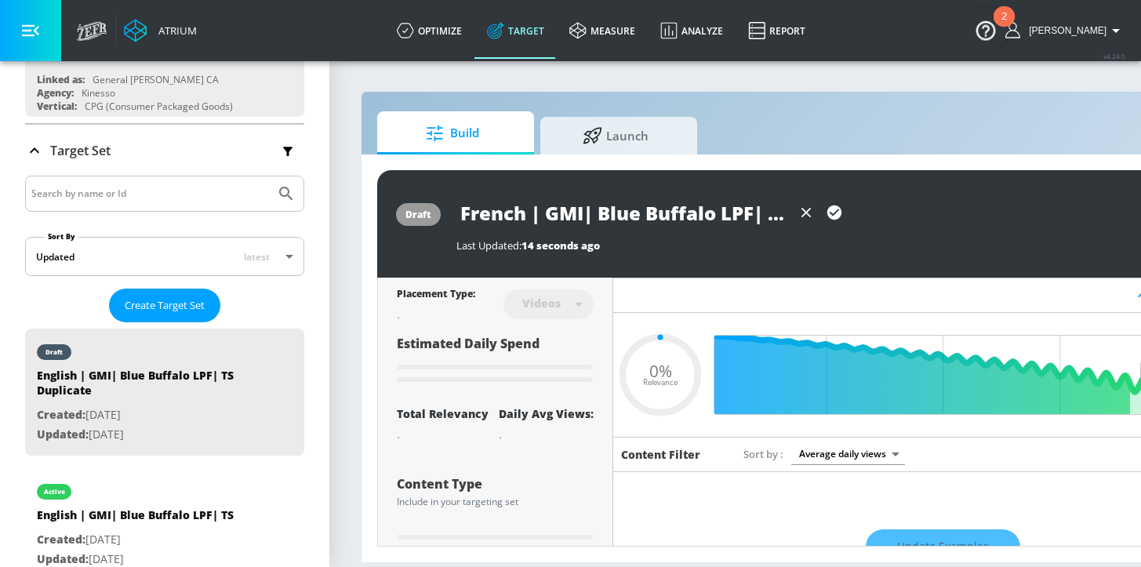
scroll to position [0, 101]
drag, startPoint x: 763, startPoint y: 211, endPoint x: 719, endPoint y: 206, distance: 44.2
click at [872, 219] on div "French | GMI| Blue Buffalo LPF| TS Duplicate" at bounding box center [796, 212] width 678 height 35
click at [709, 206] on input "French | GMI| Blue Buffalo LPF| TS Duplicate" at bounding box center [625, 212] width 336 height 35
drag, startPoint x: 699, startPoint y: 213, endPoint x: 1039, endPoint y: 224, distance: 339.8
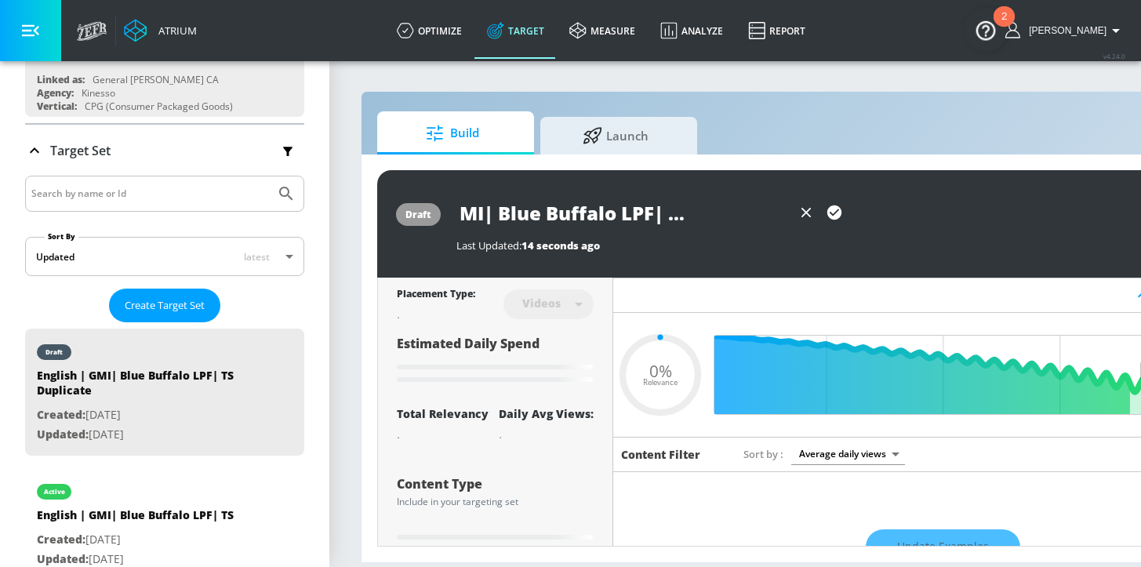
click at [1041, 224] on div "French | GMI| Blue Buffalo LPF| TS Duplicate" at bounding box center [796, 212] width 678 height 35
type input "French | GMI| Blue Buffalo LPF| TS"
type input "0.05"
click at [835, 215] on icon "button" at bounding box center [835, 213] width 14 height 14
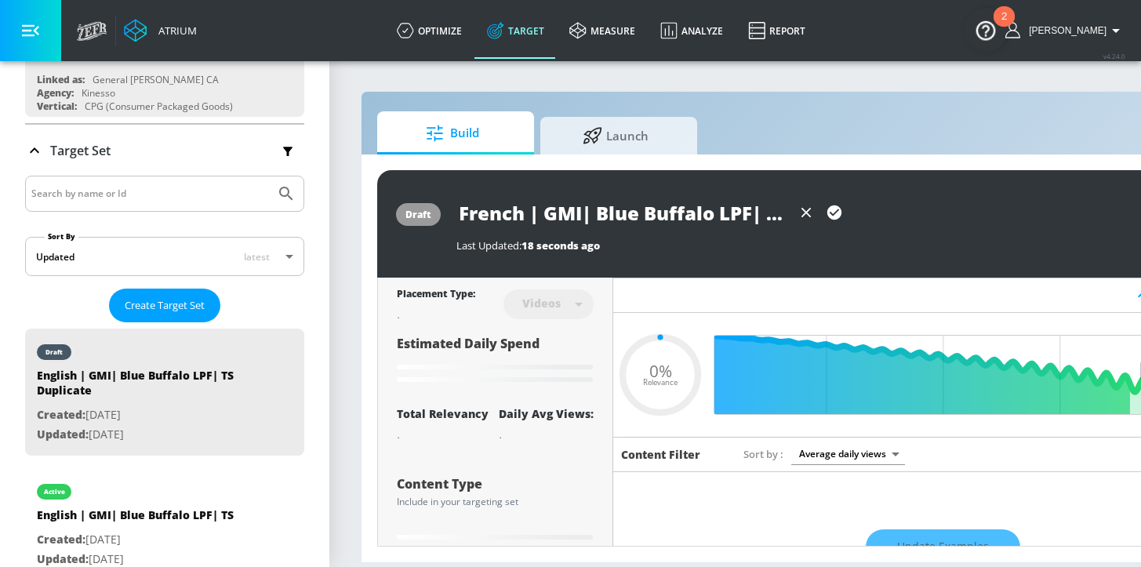
type input "French | GMI| Blue Buffalo LPF| TS"
type input "0.29"
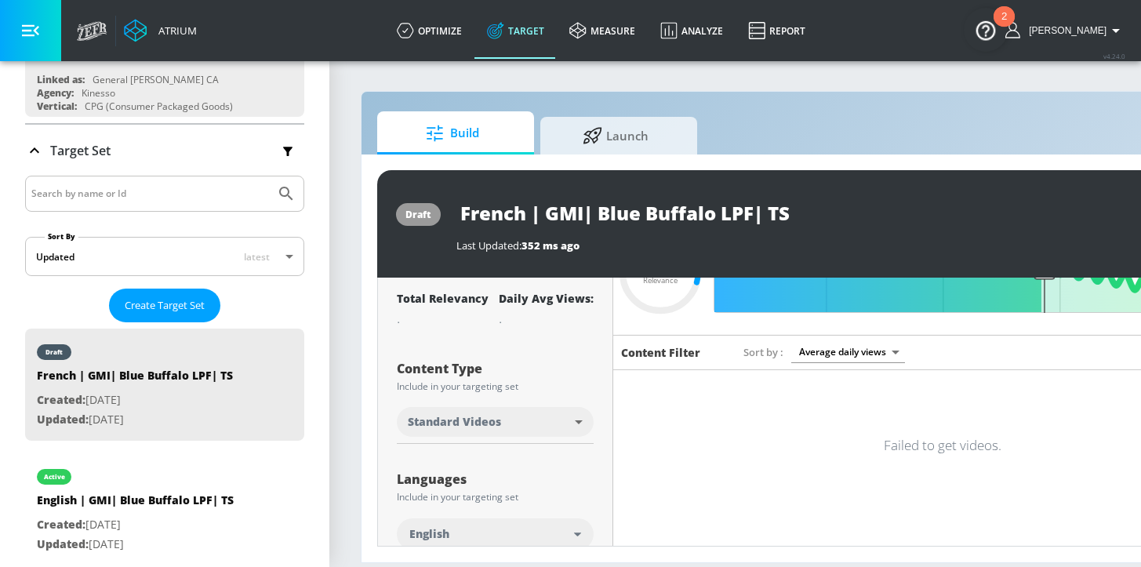
scroll to position [140, 0]
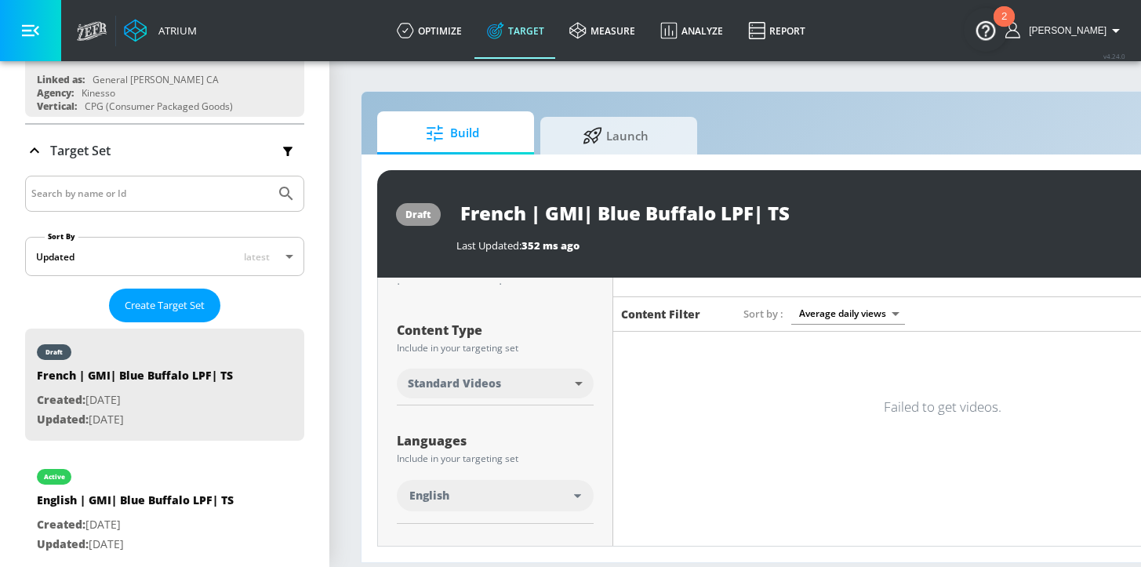
click at [420, 486] on div "English" at bounding box center [495, 495] width 197 height 31
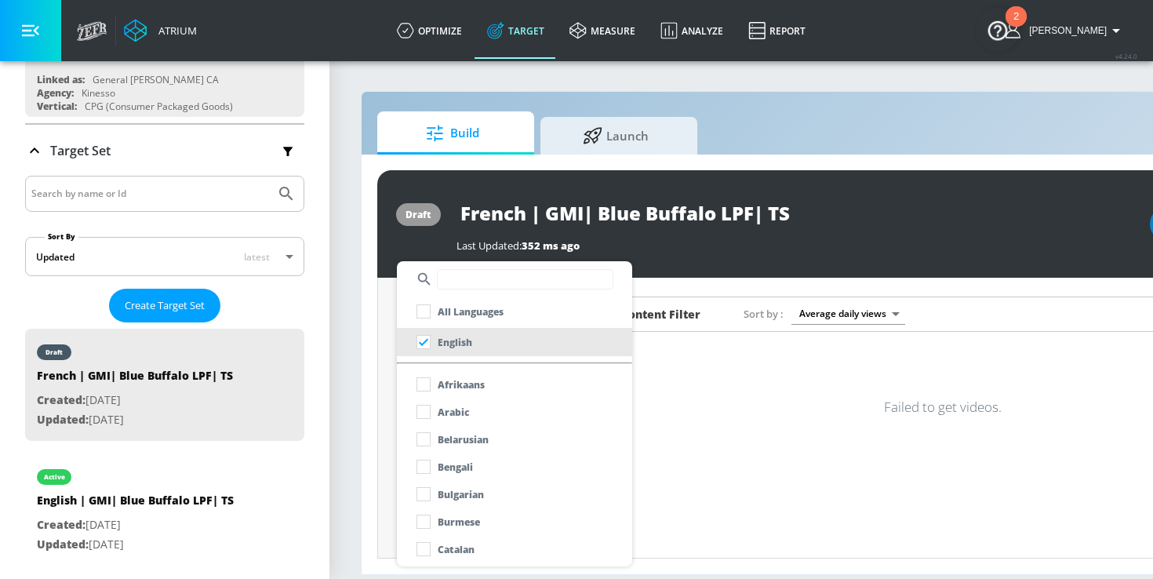
click at [446, 286] on input "text" at bounding box center [525, 279] width 176 height 20
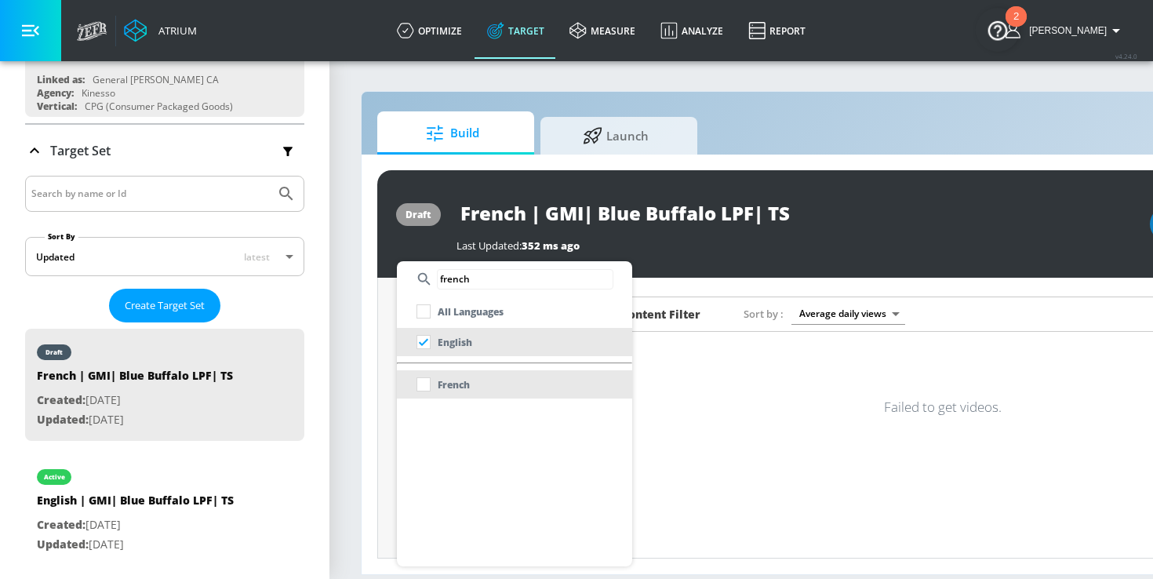
type input "french"
click at [446, 385] on p "French" at bounding box center [454, 385] width 32 height 16
click at [385, 404] on div at bounding box center [576, 289] width 1153 height 579
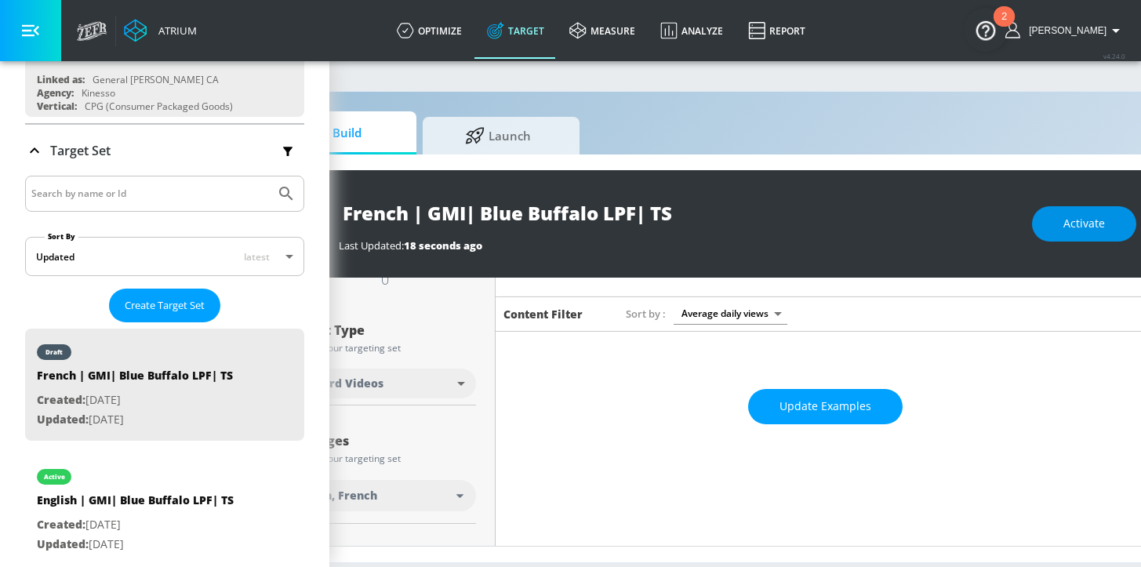
click at [1084, 222] on span "Activate" at bounding box center [1085, 224] width 42 height 20
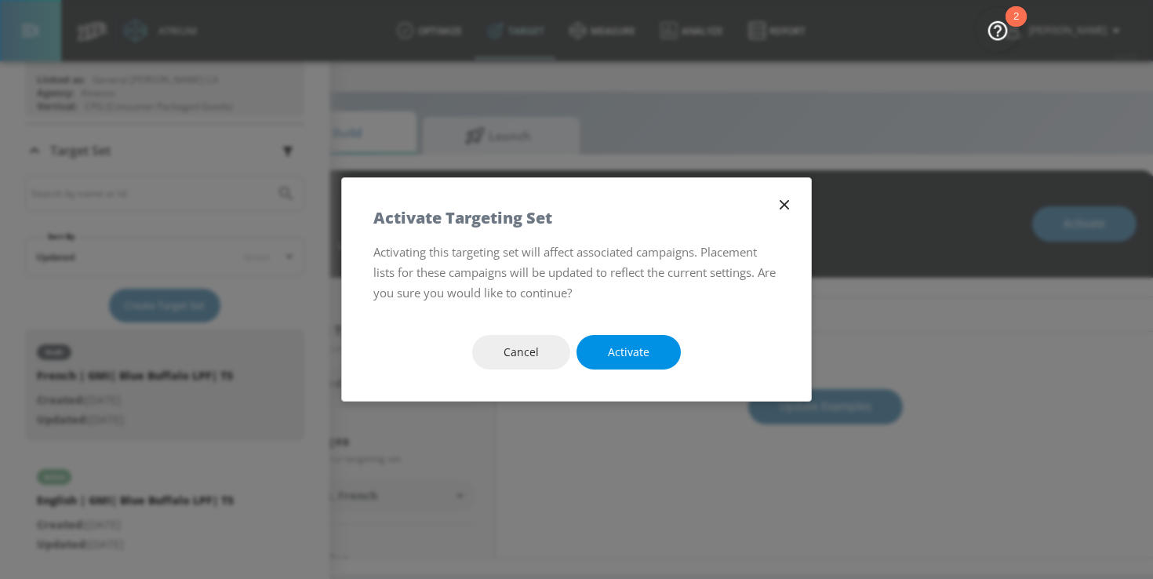
click at [627, 358] on span "Activate" at bounding box center [629, 353] width 42 height 20
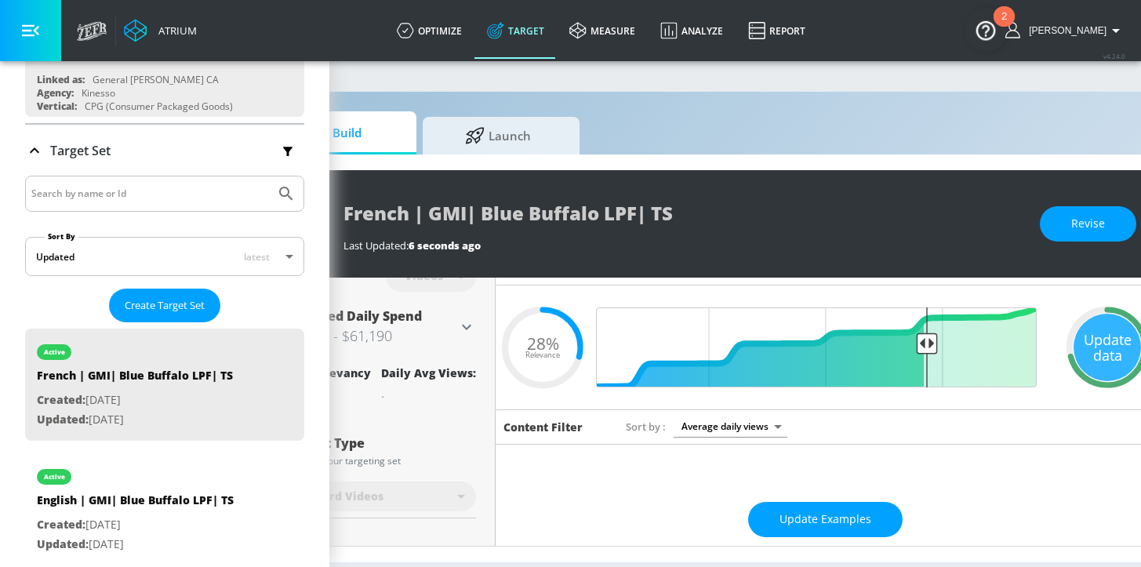
scroll to position [0, 0]
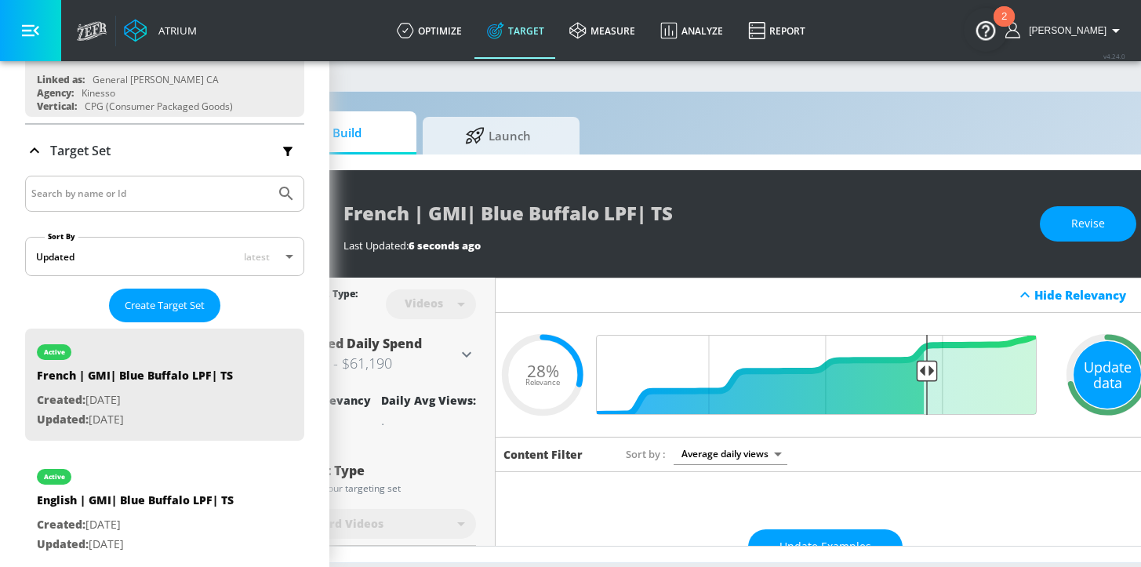
click at [1107, 369] on div "Update data" at bounding box center [1107, 374] width 67 height 67
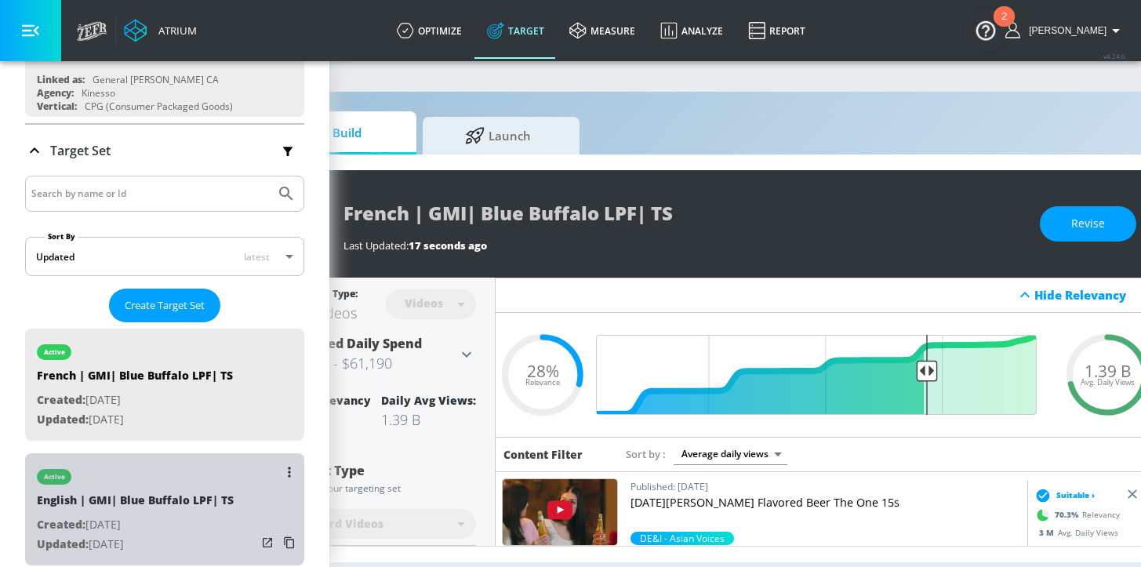
click at [168, 515] on p "Created: [DATE]" at bounding box center [135, 525] width 197 height 20
type input "English | GMI| Blue Buffalo LPF| TS"
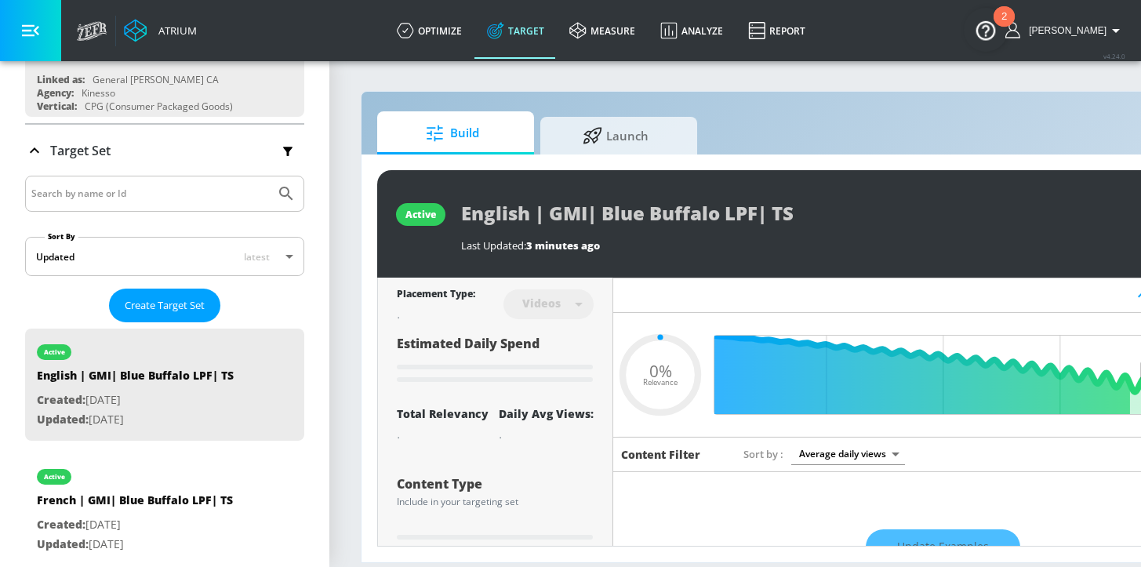
type input "0.29"
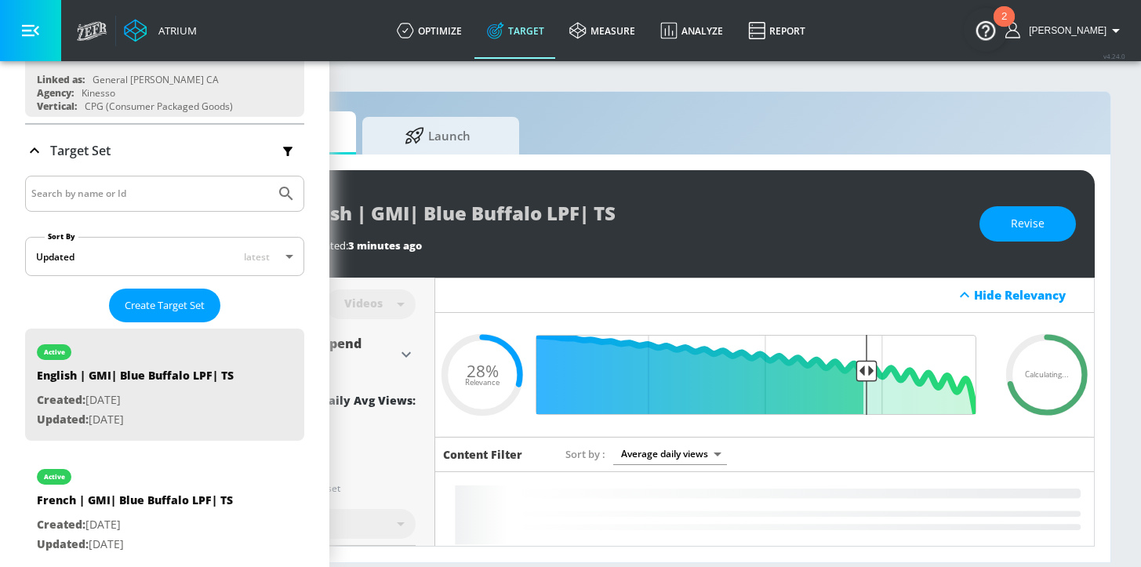
scroll to position [0, 191]
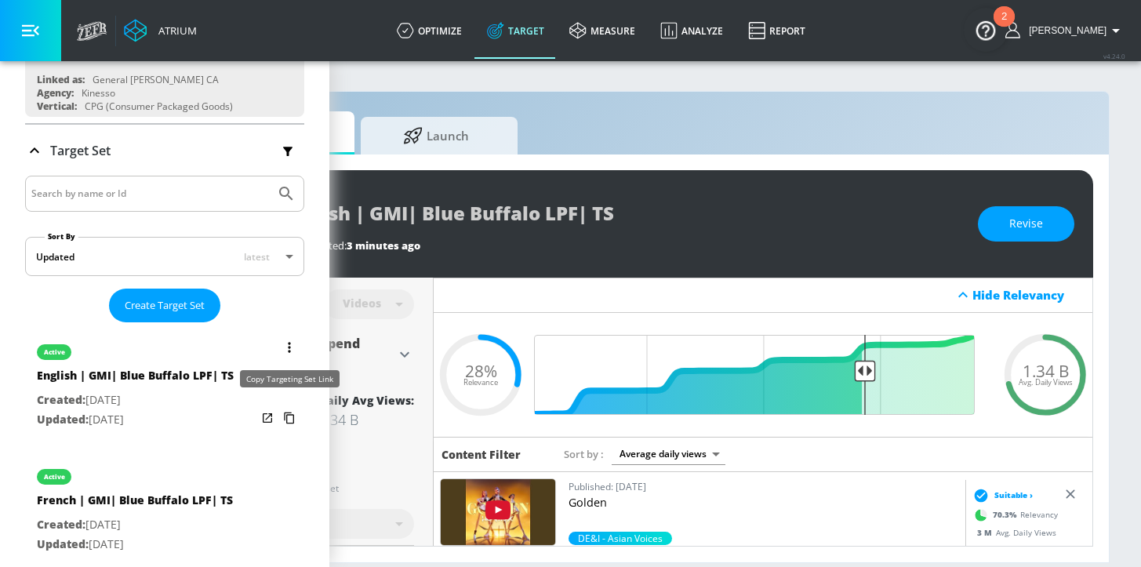
click at [277, 411] on icon "list of Target Set" at bounding box center [289, 418] width 25 height 25
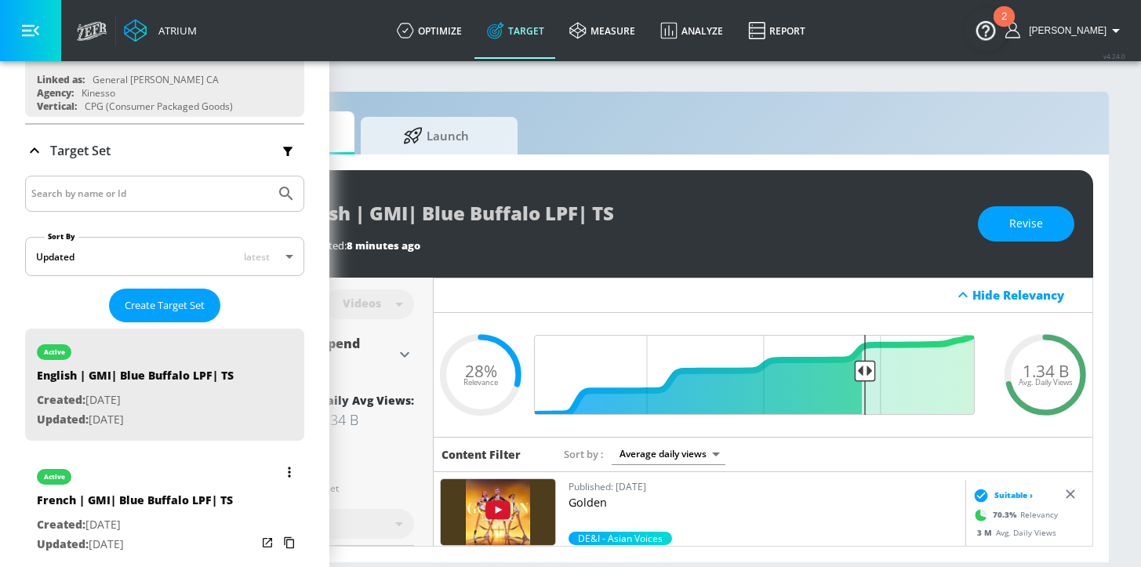
click at [205, 535] on p "Updated: [DATE]" at bounding box center [135, 545] width 196 height 20
type input "French | GMI| Blue Buffalo LPF| TS"
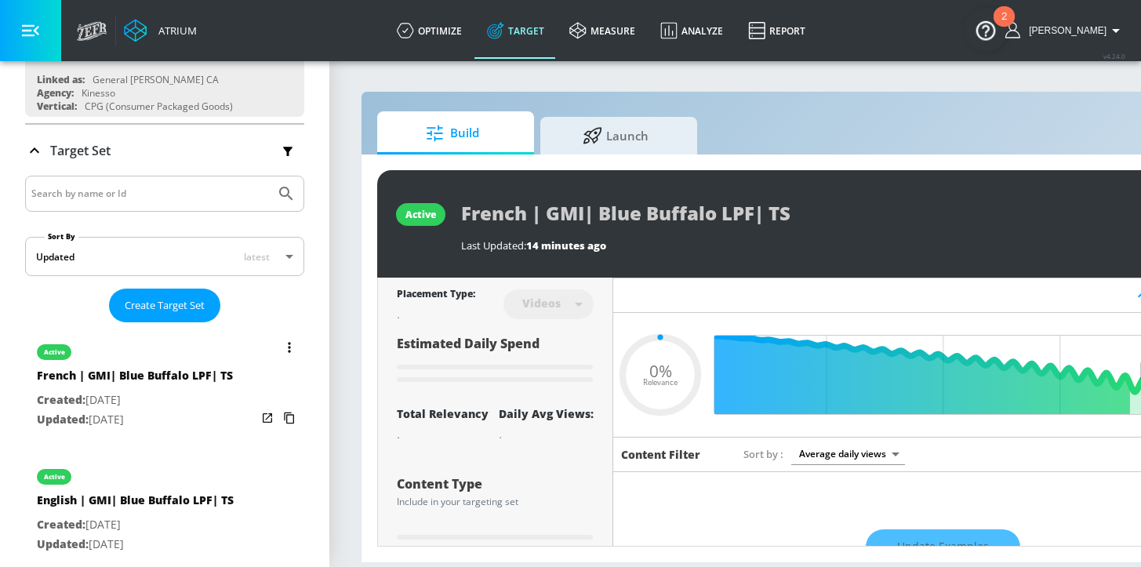
type input "0.29"
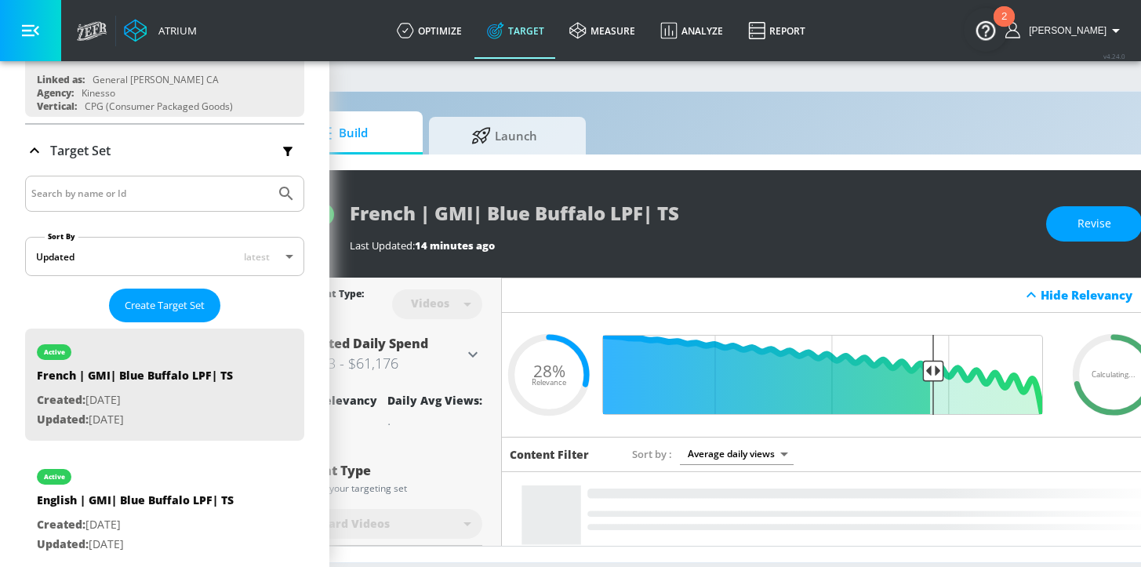
scroll to position [0, 191]
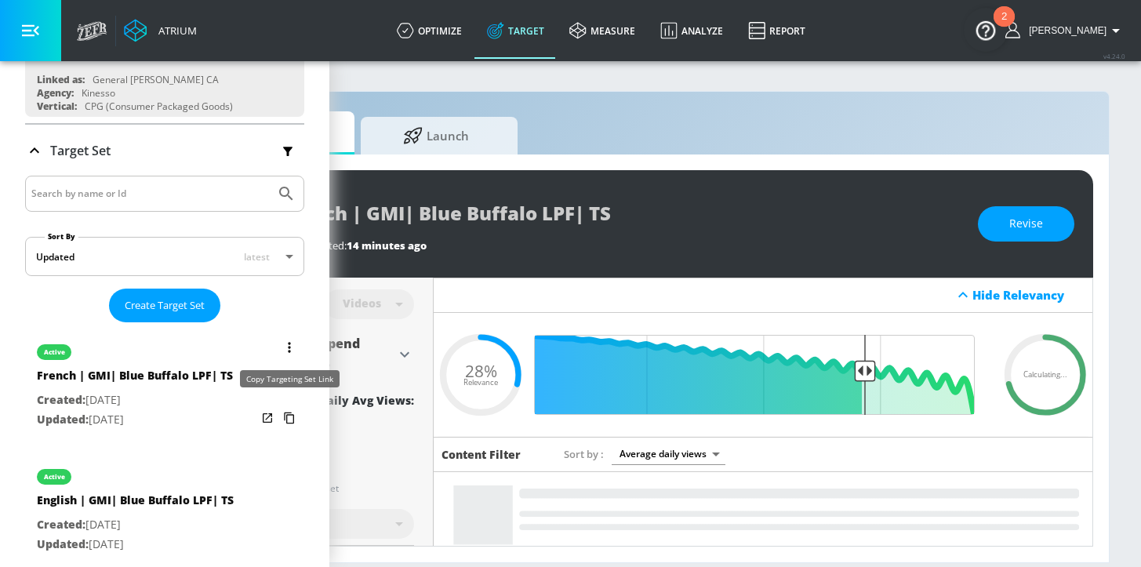
click at [278, 412] on icon "list of Target Set" at bounding box center [289, 418] width 25 height 25
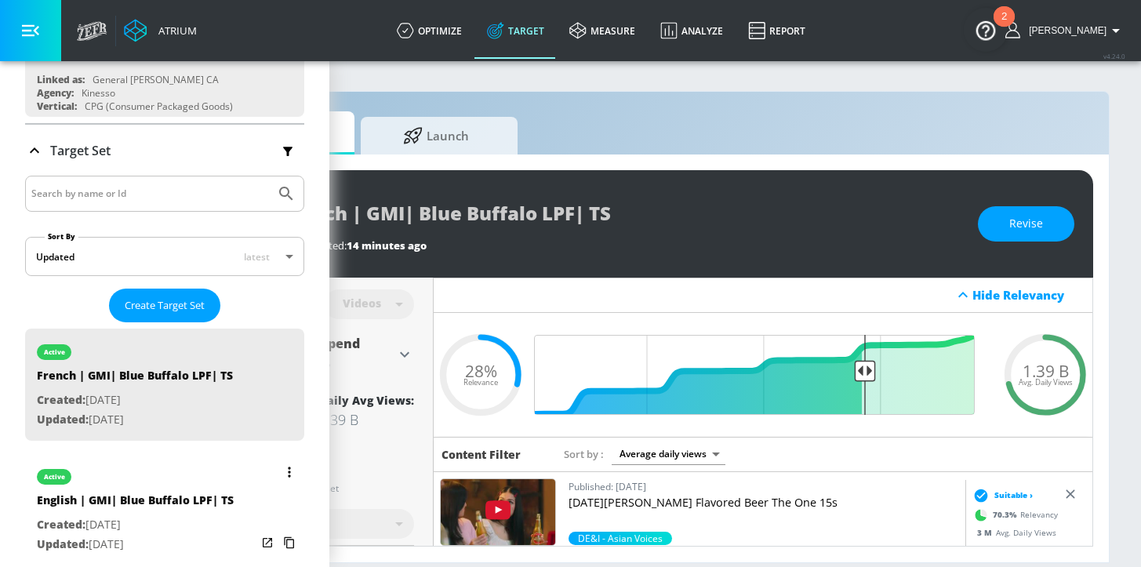
click at [152, 535] on p "Updated: [DATE]" at bounding box center [135, 545] width 197 height 20
type input "English | GMI| Blue Buffalo LPF| TS"
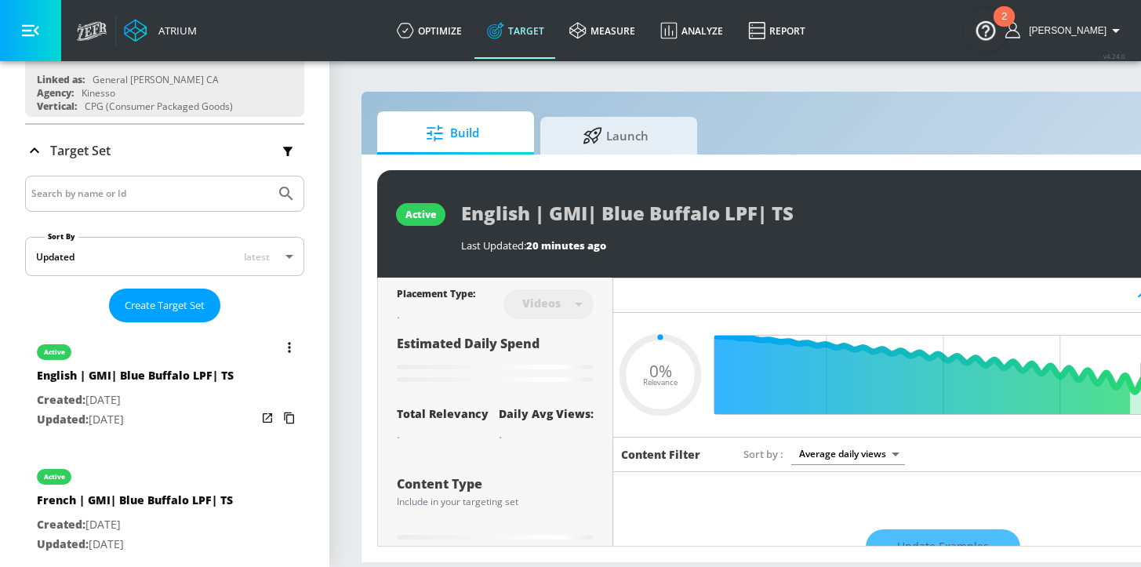
type input "0.29"
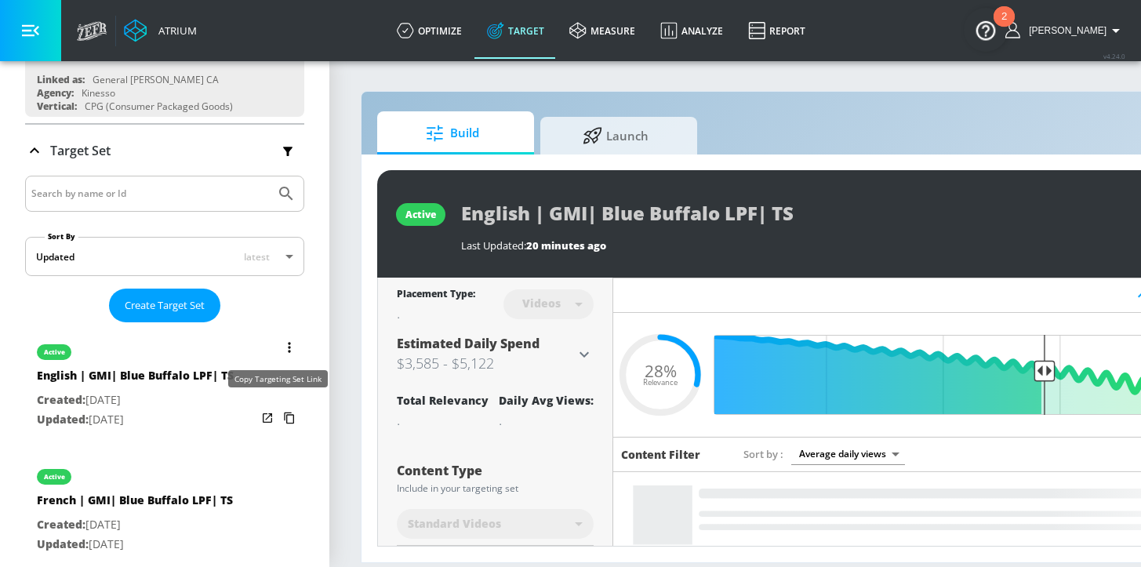
drag, startPoint x: 279, startPoint y: 413, endPoint x: 239, endPoint y: 440, distance: 48.1
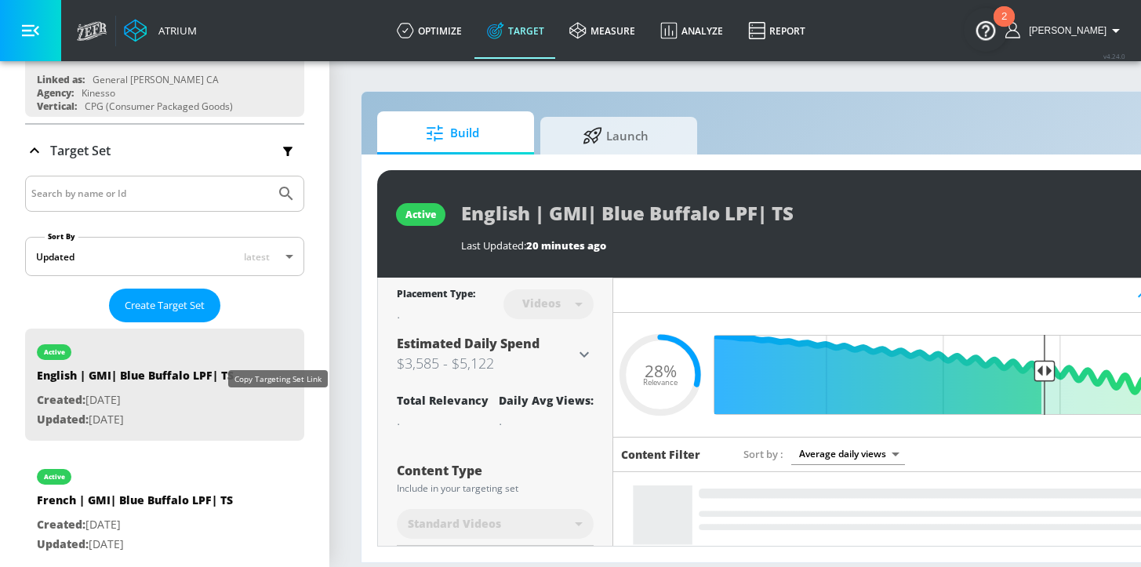
click at [284, 413] on icon "list of Target Set" at bounding box center [289, 419] width 10 height 12
